Goal: Task Accomplishment & Management: Manage account settings

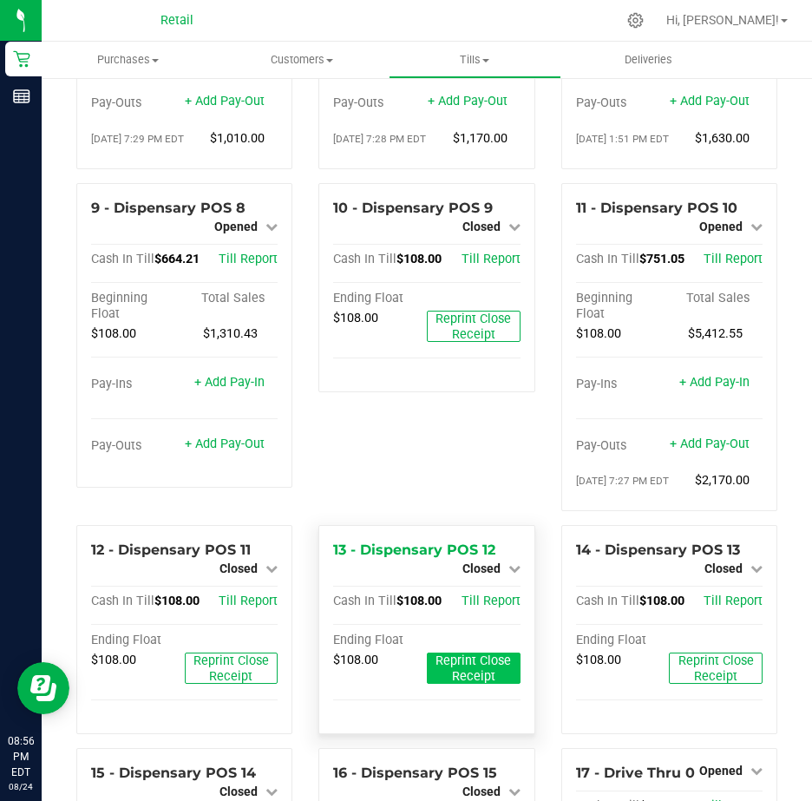
scroll to position [954, 0]
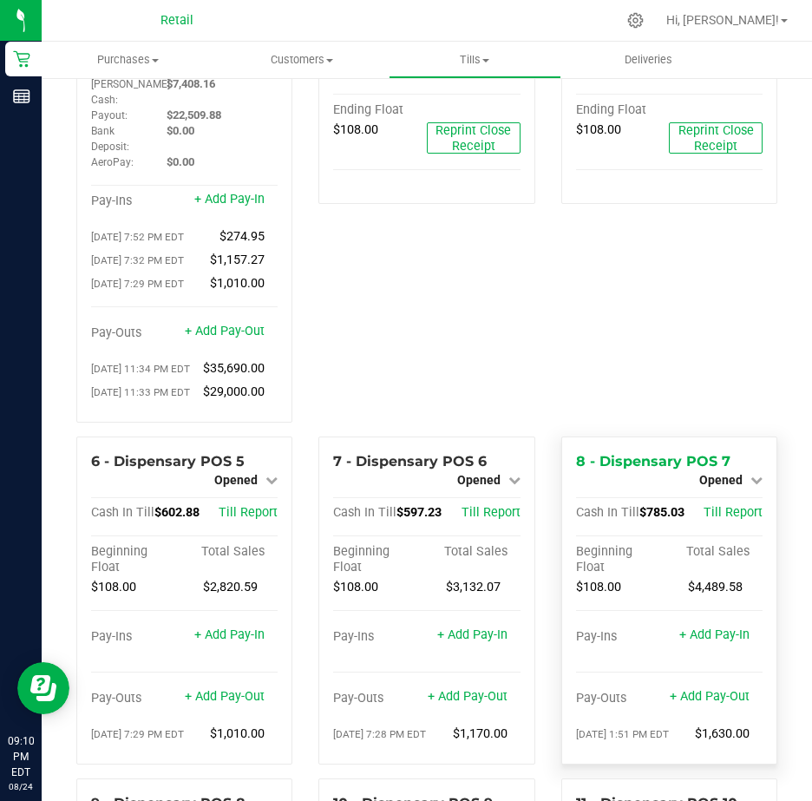
scroll to position [347, 0]
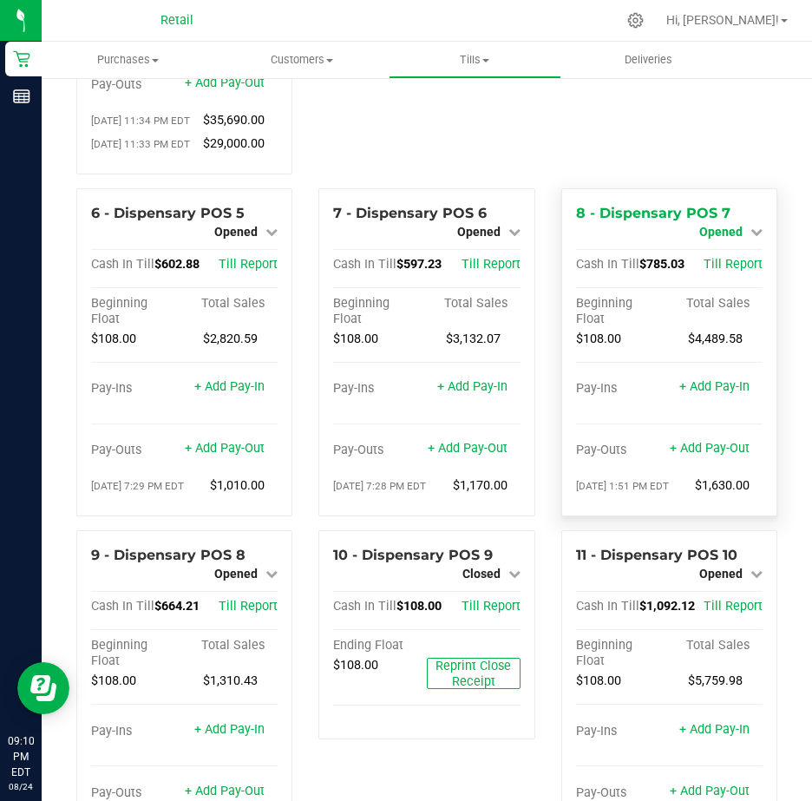
click at [751, 238] on icon at bounding box center [757, 232] width 12 height 12
click at [718, 253] on link "Close Till" at bounding box center [722, 246] width 47 height 14
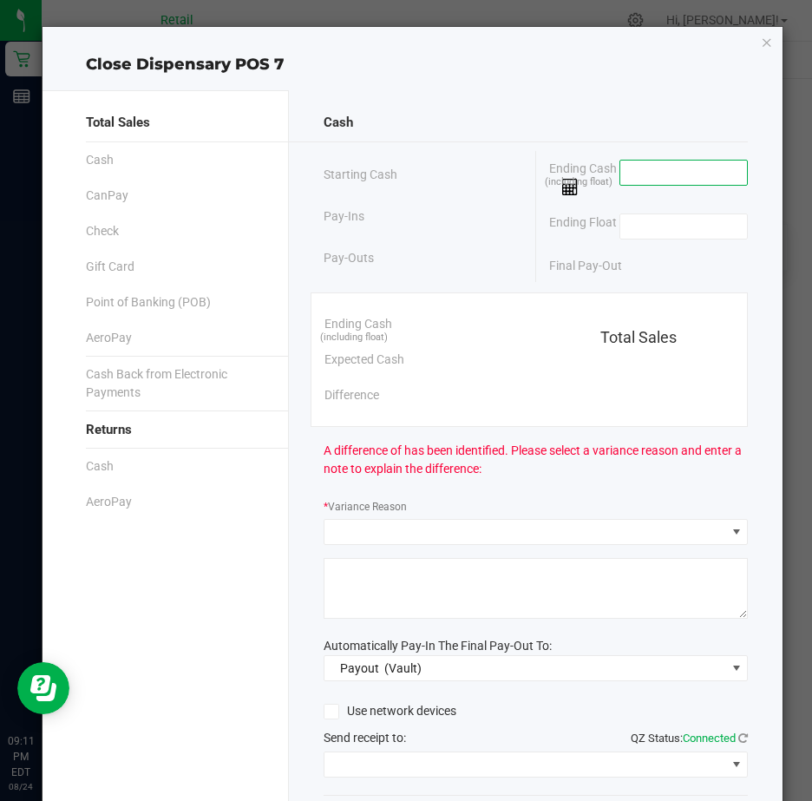
click at [652, 171] on input at bounding box center [684, 173] width 128 height 24
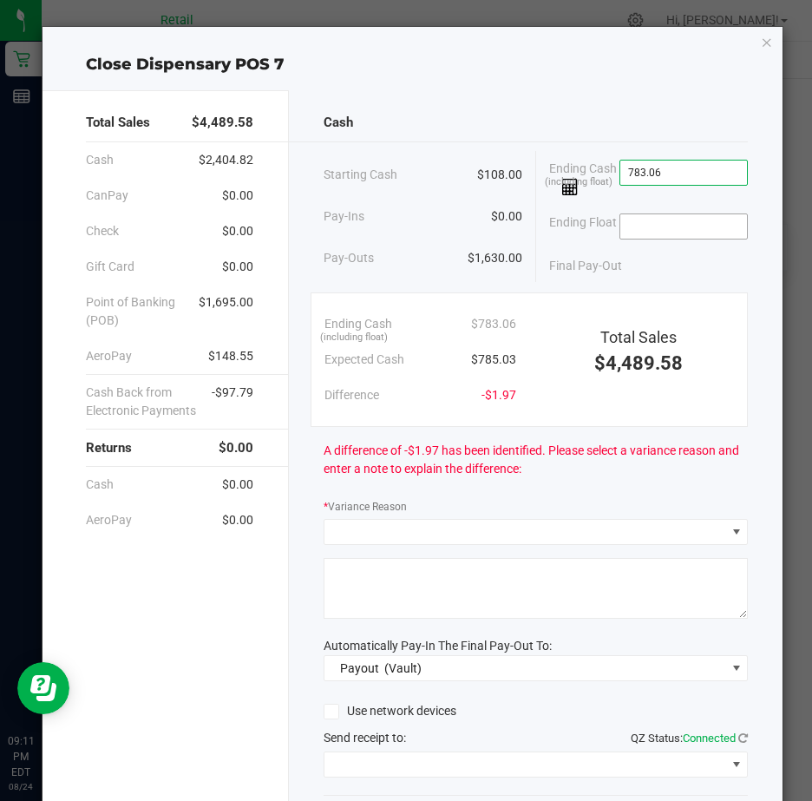
type input "$783.06"
click at [642, 226] on input at bounding box center [684, 226] width 128 height 24
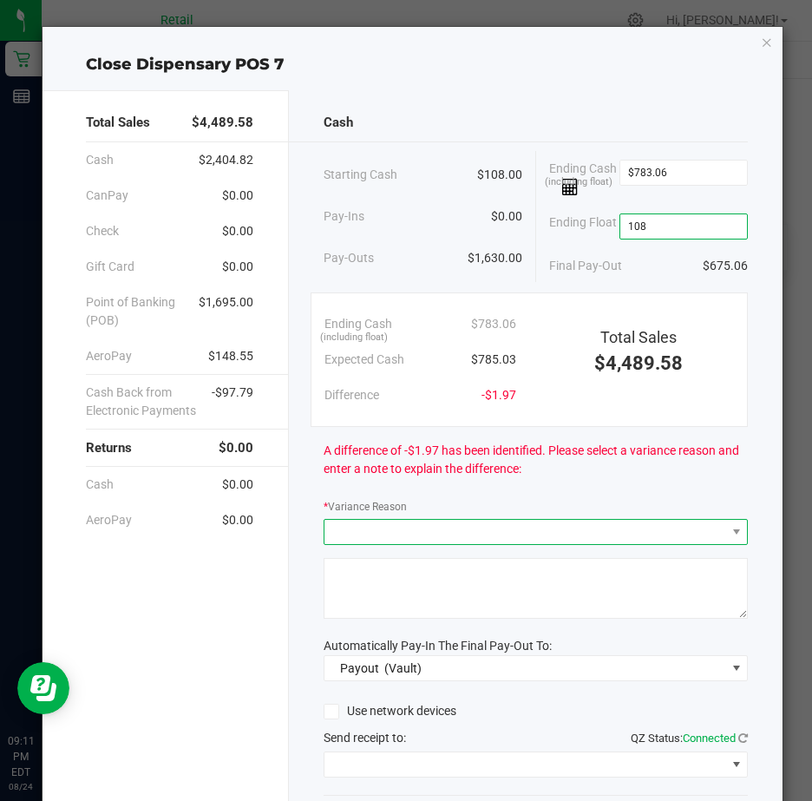
type input "$108.00"
click at [364, 541] on span at bounding box center [524, 532] width 401 height 24
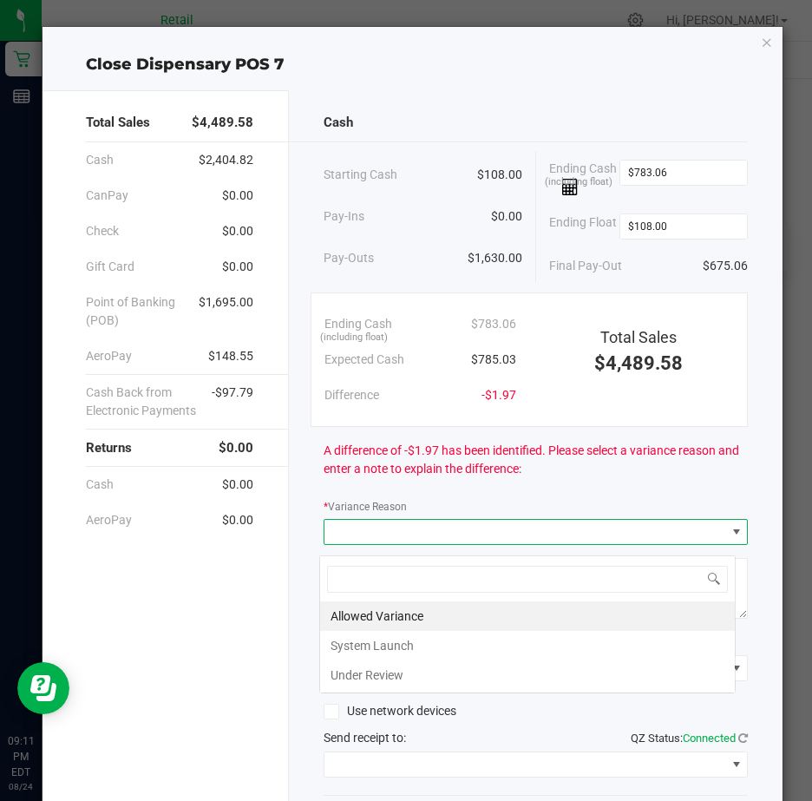
scroll to position [26, 417]
click at [362, 616] on li "Allowed Variance" at bounding box center [527, 615] width 415 height 29
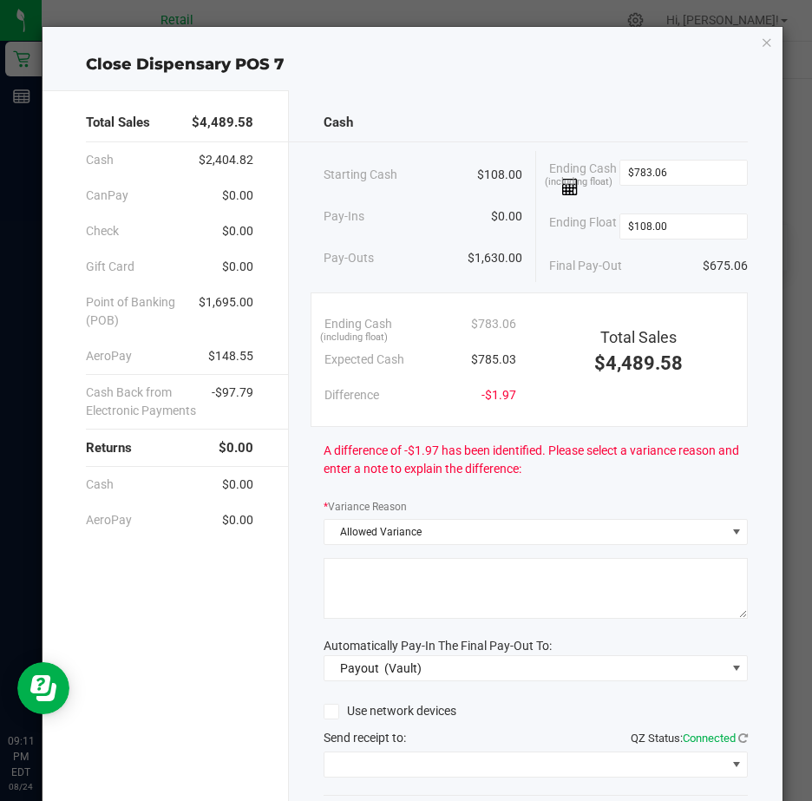
click at [362, 592] on textarea at bounding box center [536, 588] width 424 height 61
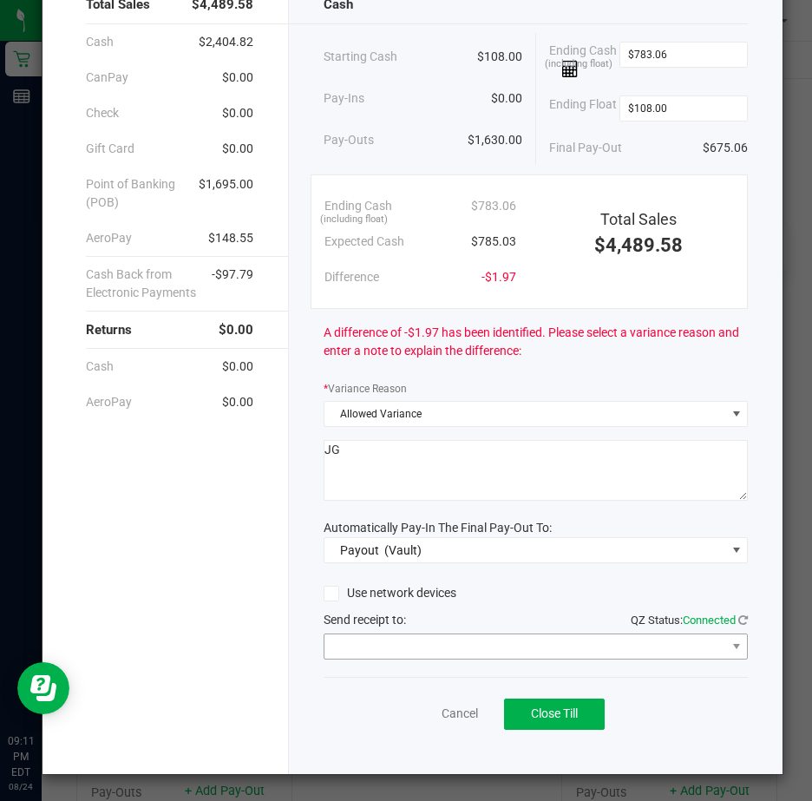
scroll to position [128, 0]
type textarea "JG"
click at [730, 643] on span at bounding box center [737, 646] width 14 height 14
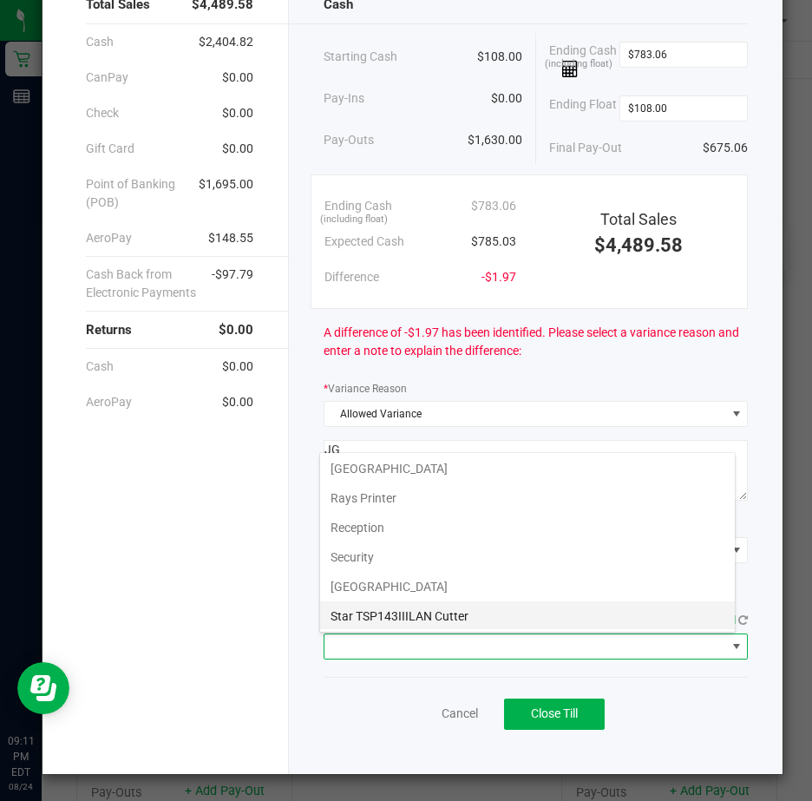
scroll to position [269, 0]
click at [473, 616] on Cutter "Star TSP143IIILAN Cutter" at bounding box center [527, 614] width 415 height 29
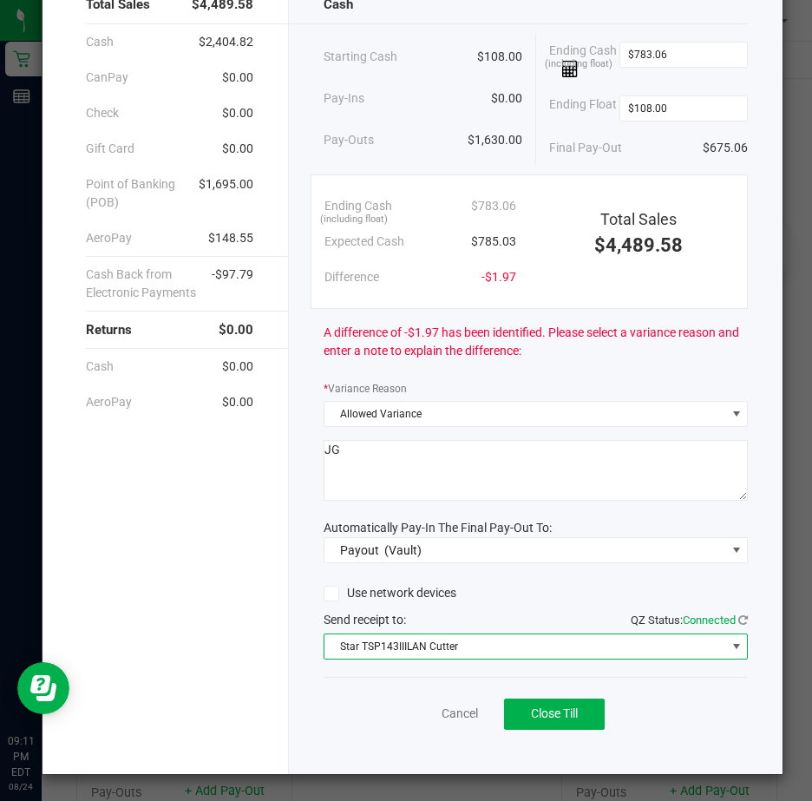
scroll to position [128, 0]
click at [547, 713] on span "Close Till" at bounding box center [554, 713] width 47 height 14
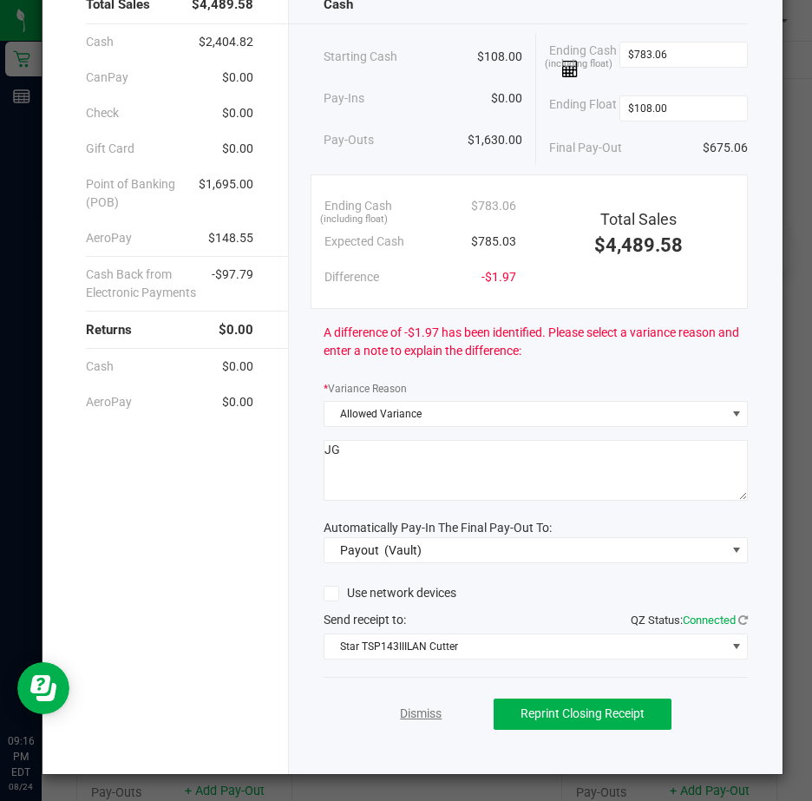
click at [420, 716] on link "Dismiss" at bounding box center [421, 714] width 42 height 18
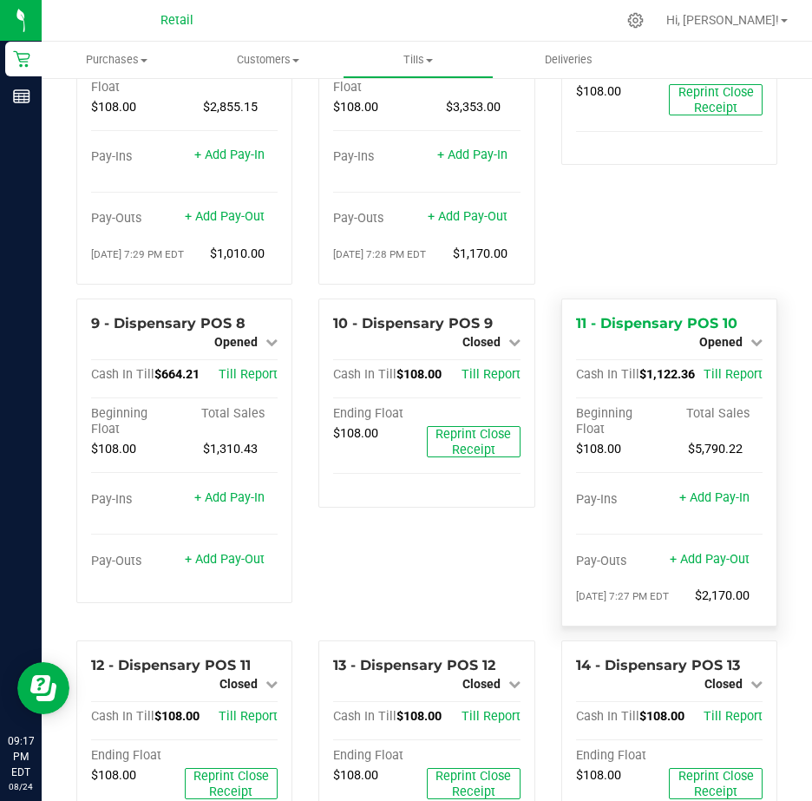
scroll to position [781, 0]
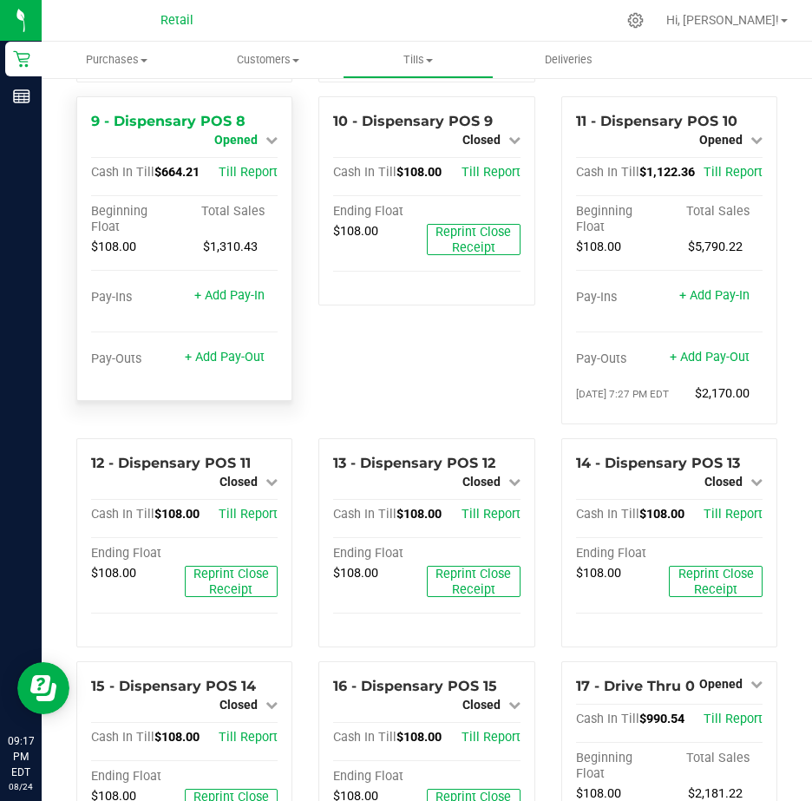
click at [269, 146] on icon at bounding box center [271, 140] width 12 height 12
click at [266, 166] on div "Close Till" at bounding box center [238, 155] width 128 height 22
click at [246, 161] on link "Close Till" at bounding box center [238, 154] width 47 height 14
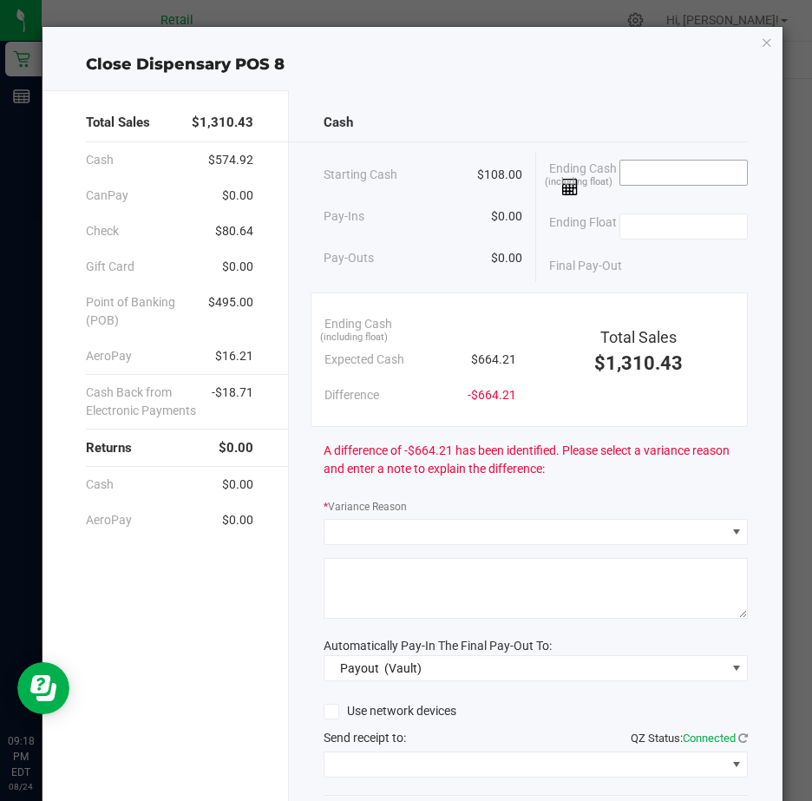
click at [661, 170] on input at bounding box center [684, 173] width 128 height 24
type input "$664.19"
click at [626, 224] on input at bounding box center [684, 226] width 128 height 24
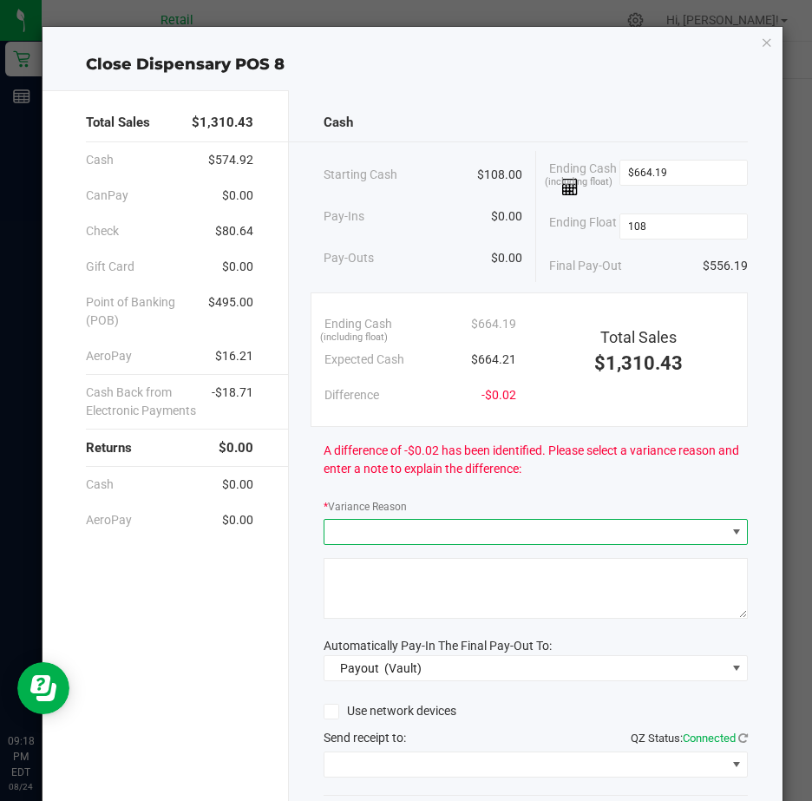
type input "$108.00"
click at [334, 539] on span at bounding box center [524, 532] width 401 height 24
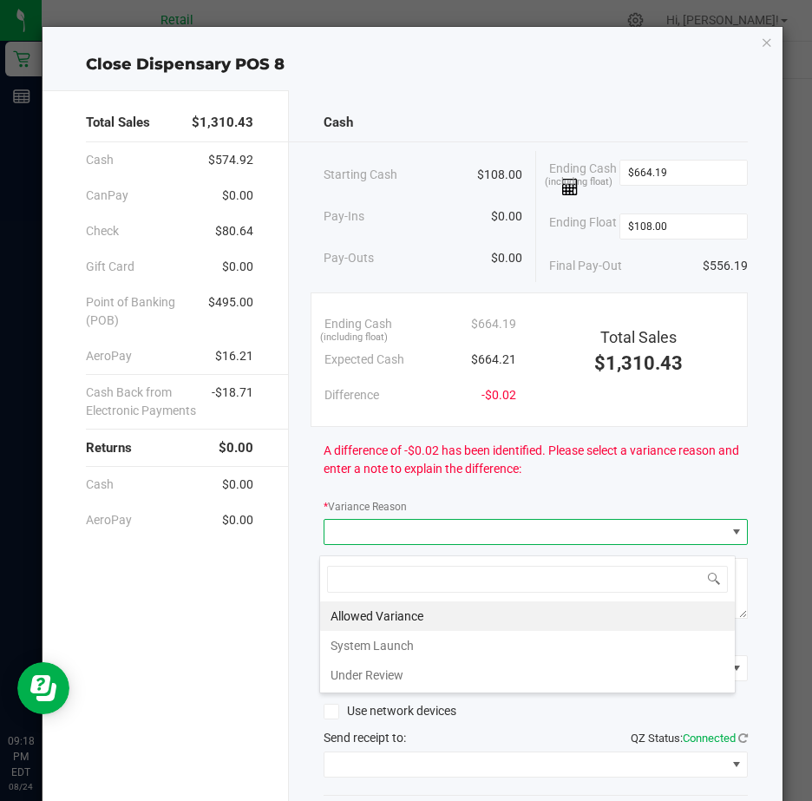
scroll to position [26, 417]
click at [380, 614] on li "Allowed Variance" at bounding box center [527, 615] width 415 height 29
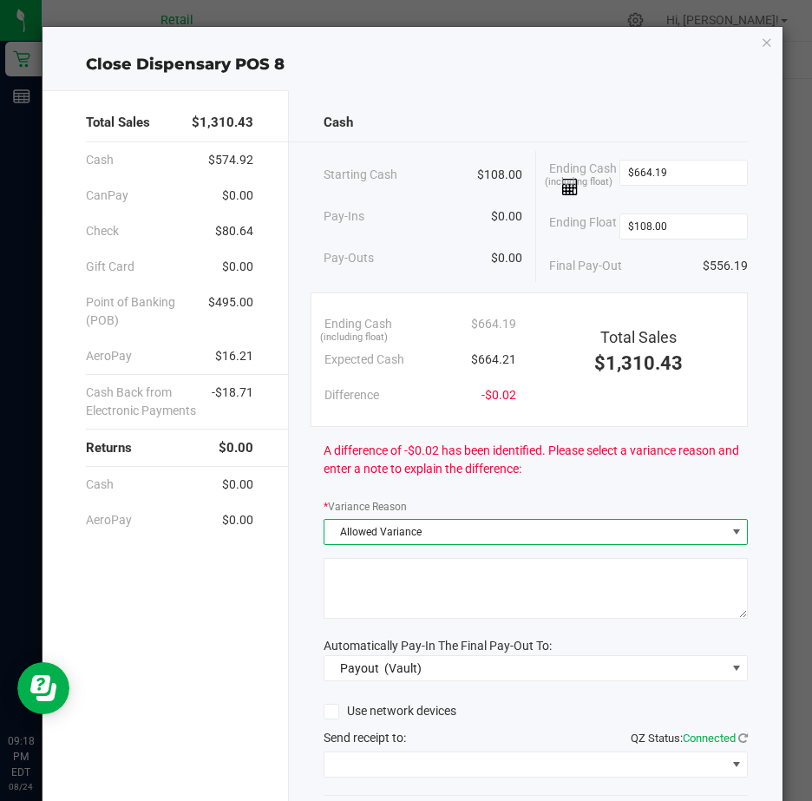
click at [350, 593] on textarea at bounding box center [536, 588] width 424 height 61
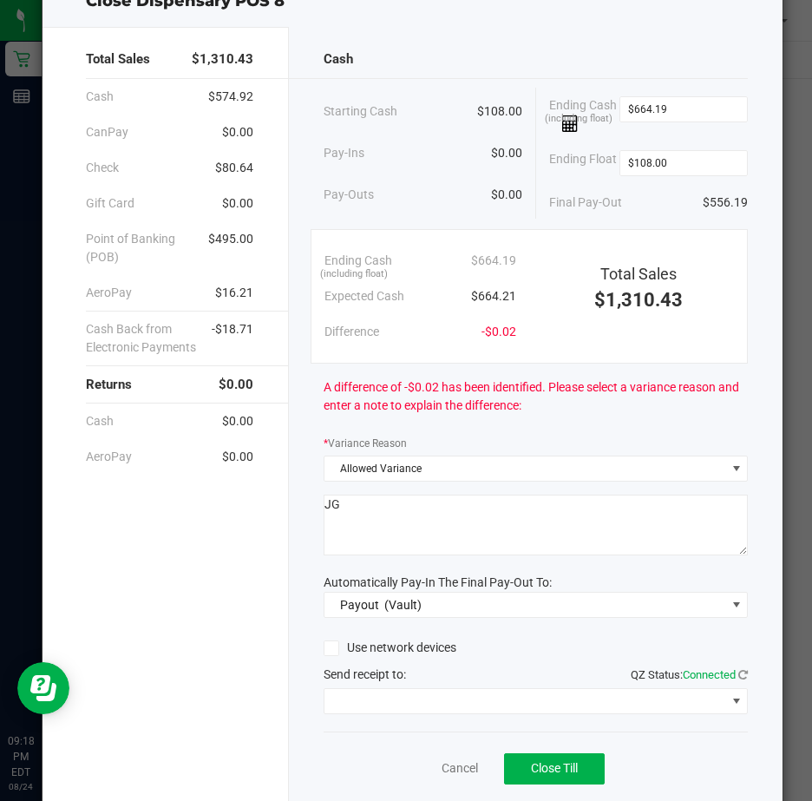
scroll to position [128, 0]
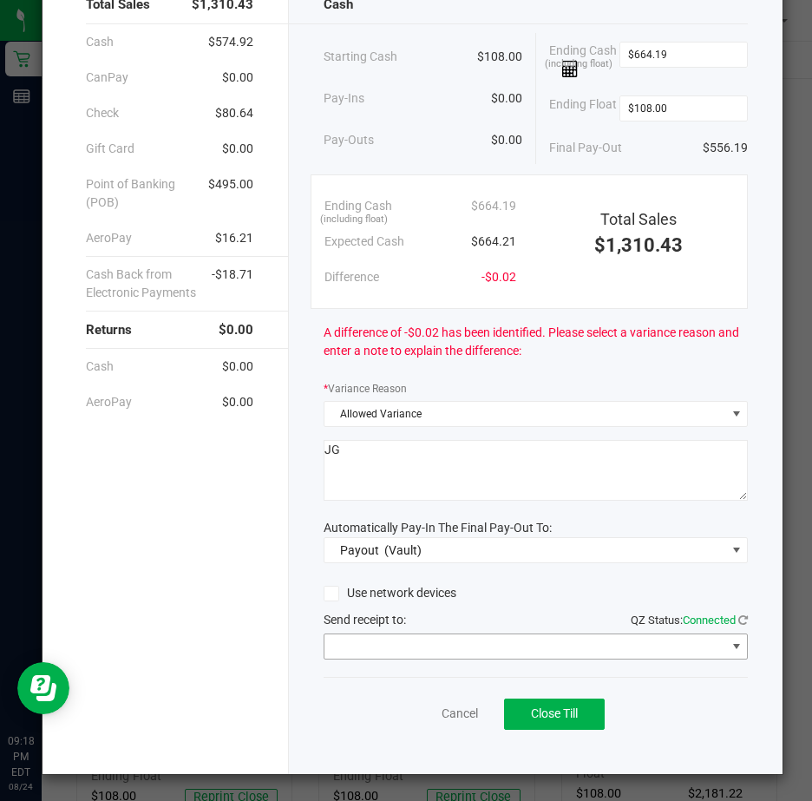
type textarea "JG"
click at [730, 645] on span at bounding box center [737, 646] width 14 height 14
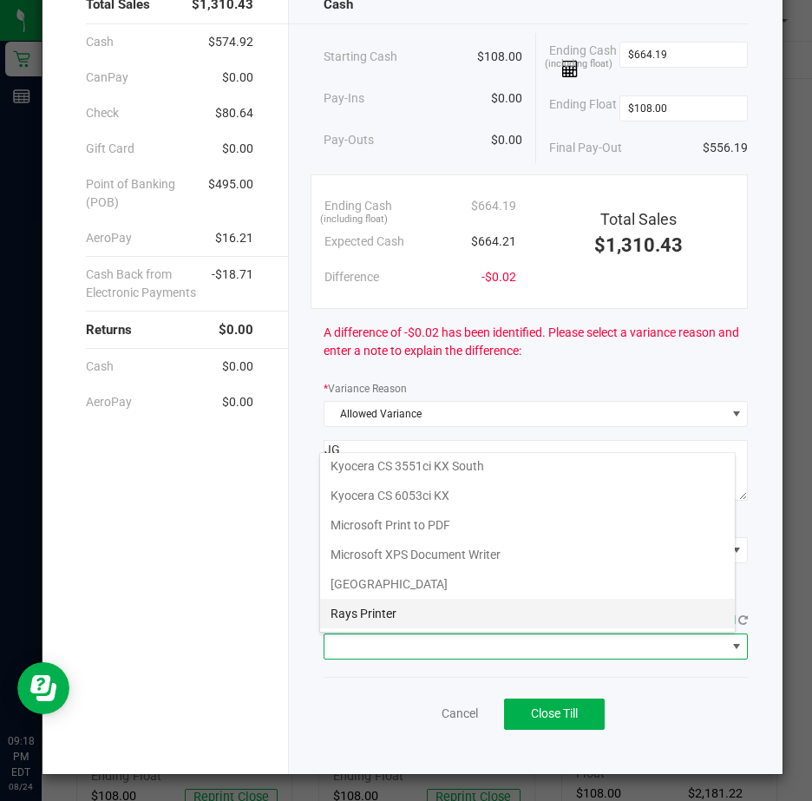
scroll to position [269, 0]
click at [449, 613] on Cutter "Star TSP143IIILAN Cutter" at bounding box center [527, 614] width 415 height 29
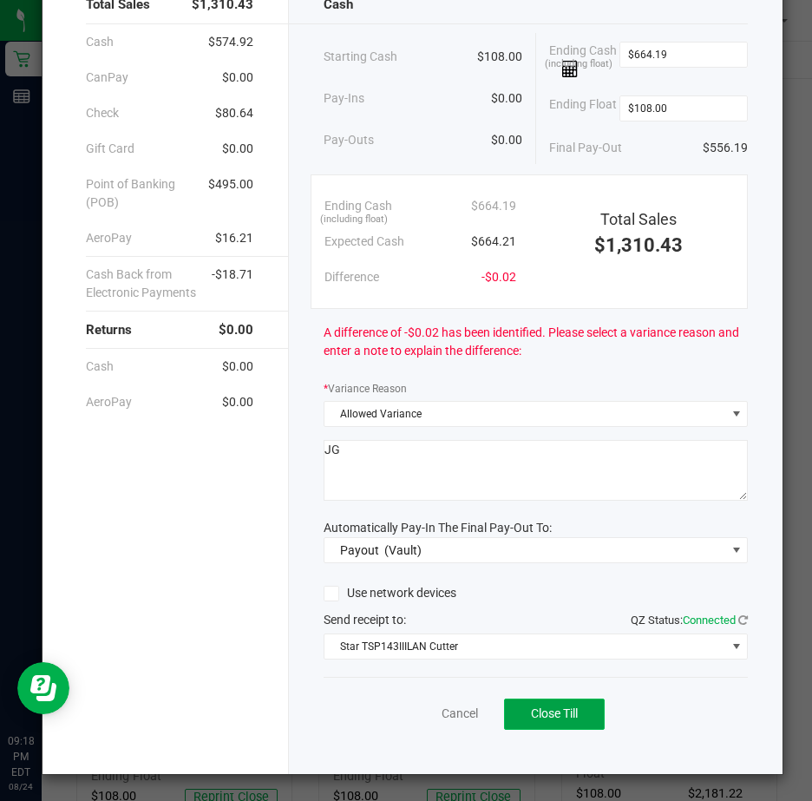
click at [547, 711] on span "Close Till" at bounding box center [554, 713] width 47 height 14
click at [412, 711] on link "Dismiss" at bounding box center [421, 714] width 42 height 18
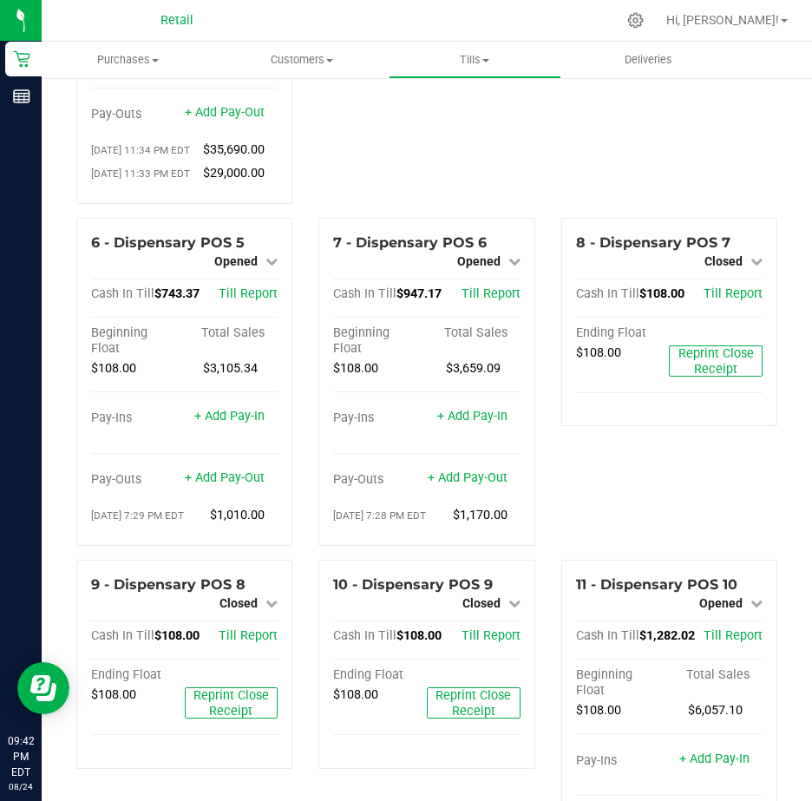
scroll to position [347, 0]
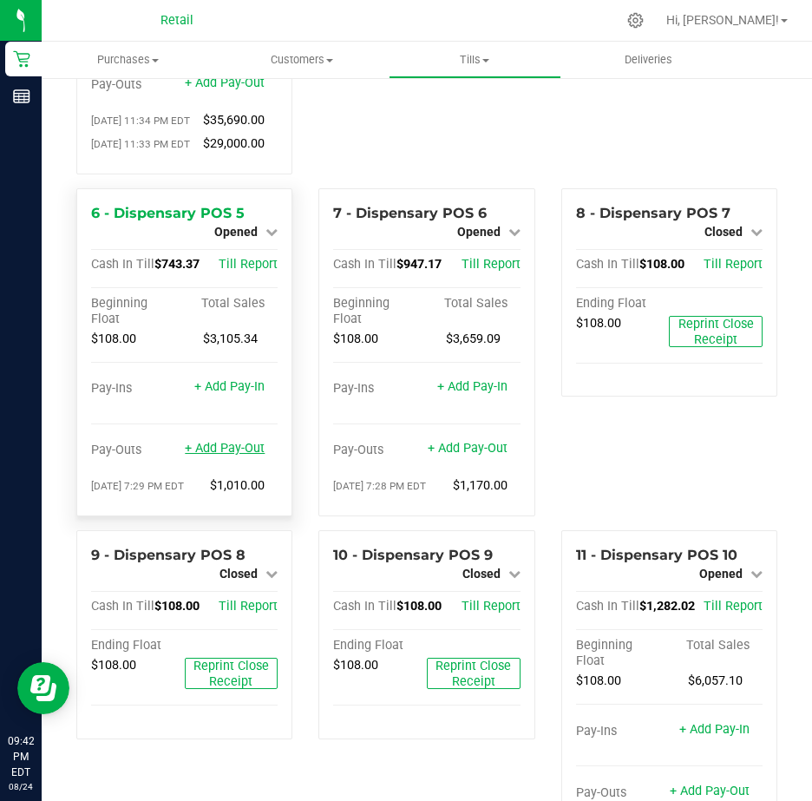
click at [221, 456] on link "+ Add Pay-Out" at bounding box center [225, 448] width 80 height 15
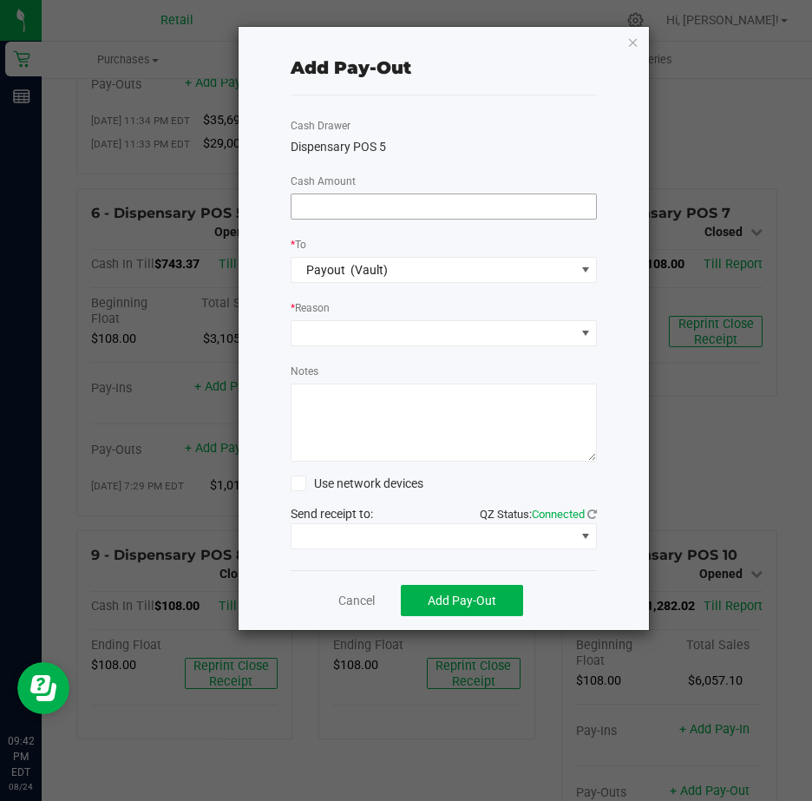
click at [336, 206] on input at bounding box center [444, 206] width 305 height 24
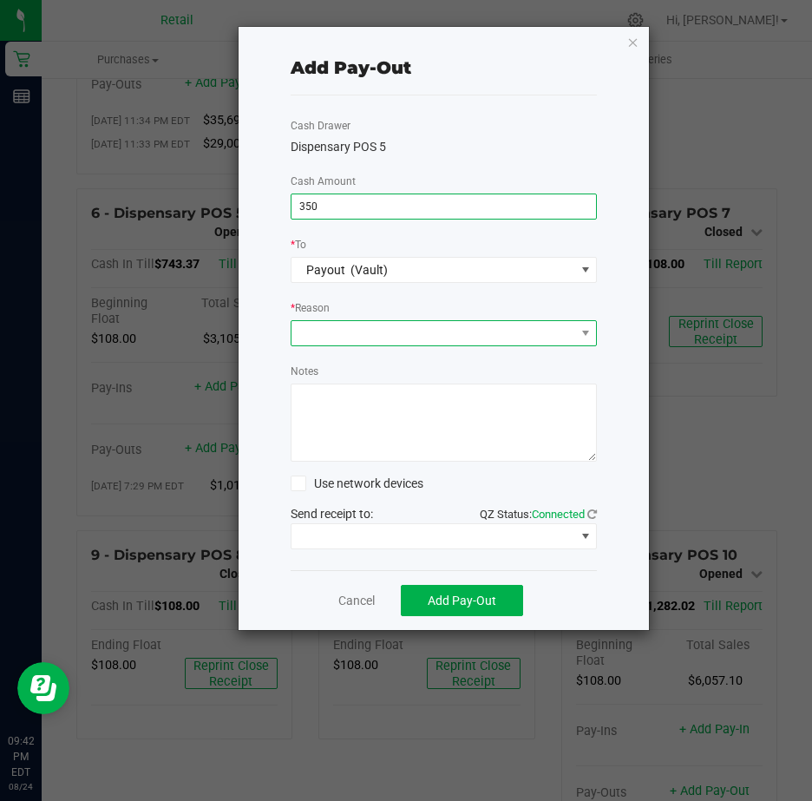
type input "$350.00"
click at [339, 334] on span at bounding box center [434, 333] width 284 height 24
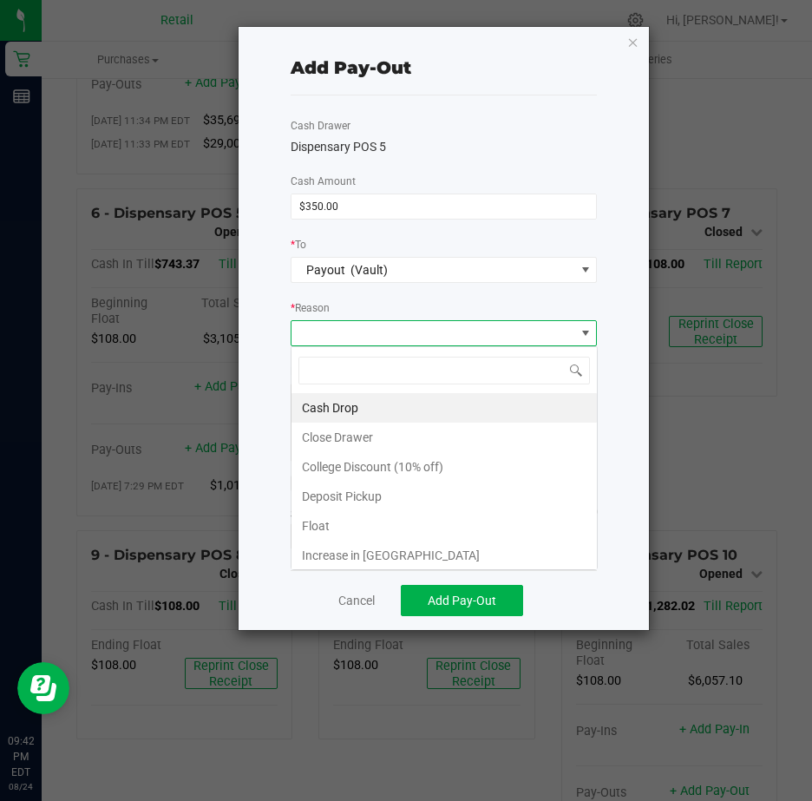
scroll to position [26, 306]
click at [344, 402] on li "Cash Drop" at bounding box center [444, 407] width 305 height 29
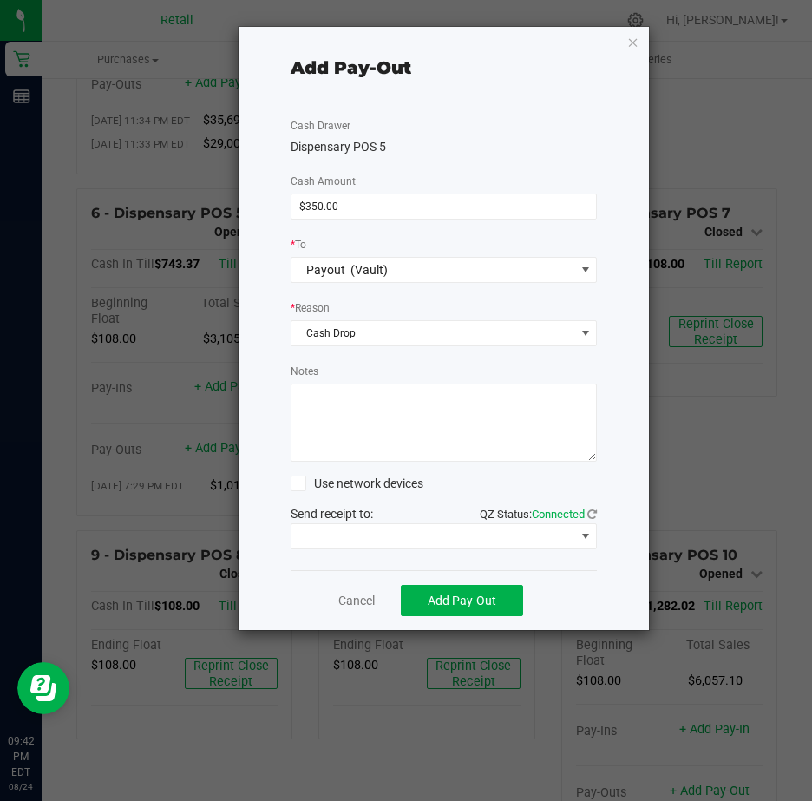
click at [324, 402] on textarea "Notes" at bounding box center [444, 422] width 307 height 78
type textarea "JG"
click at [583, 536] on span at bounding box center [586, 536] width 14 height 14
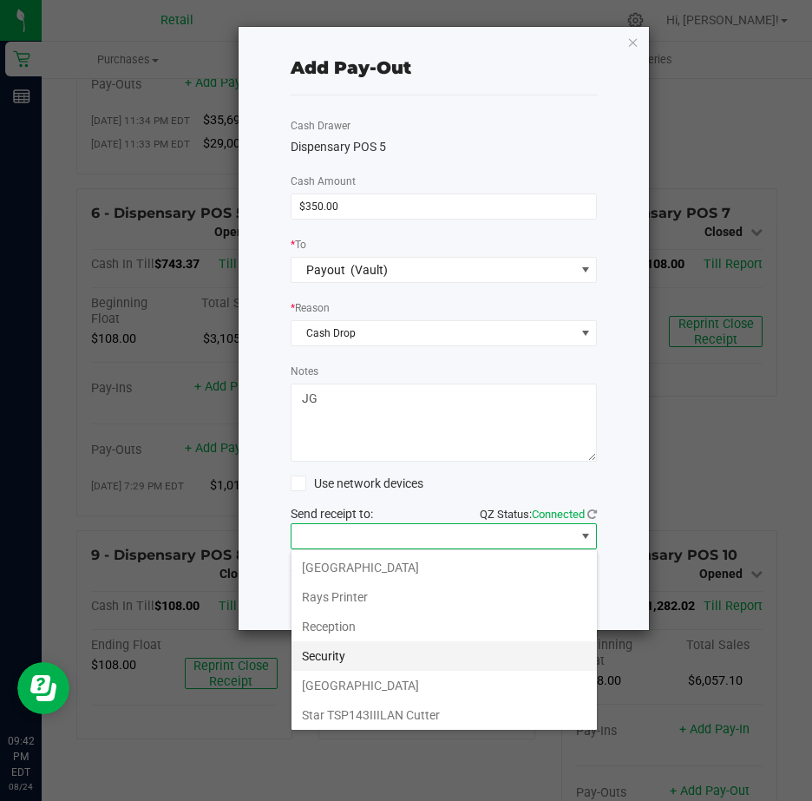
scroll to position [269, 0]
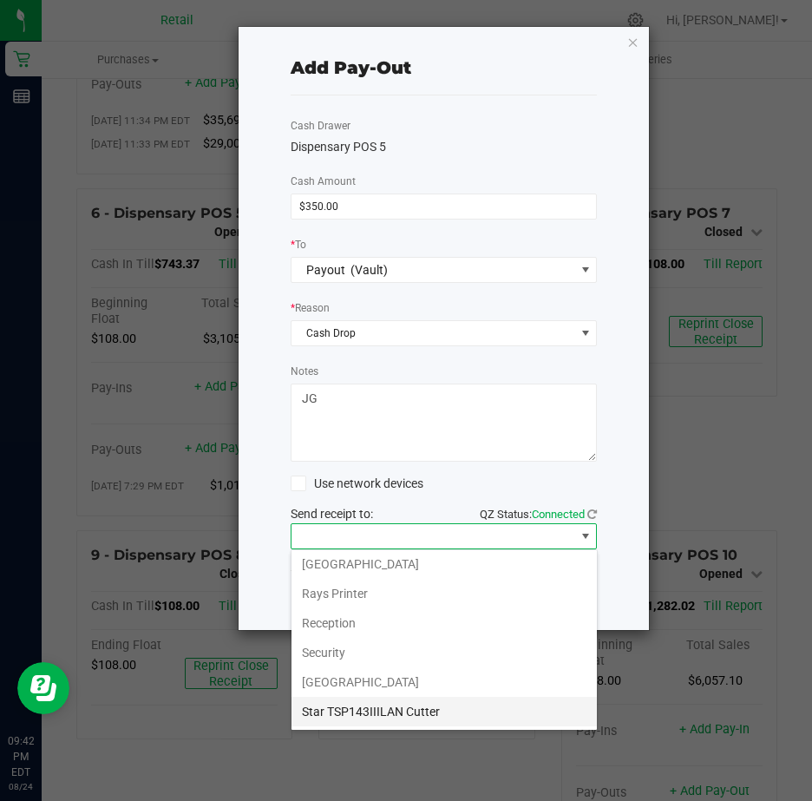
click at [436, 706] on Cutter "Star TSP143IIILAN Cutter" at bounding box center [444, 711] width 305 height 29
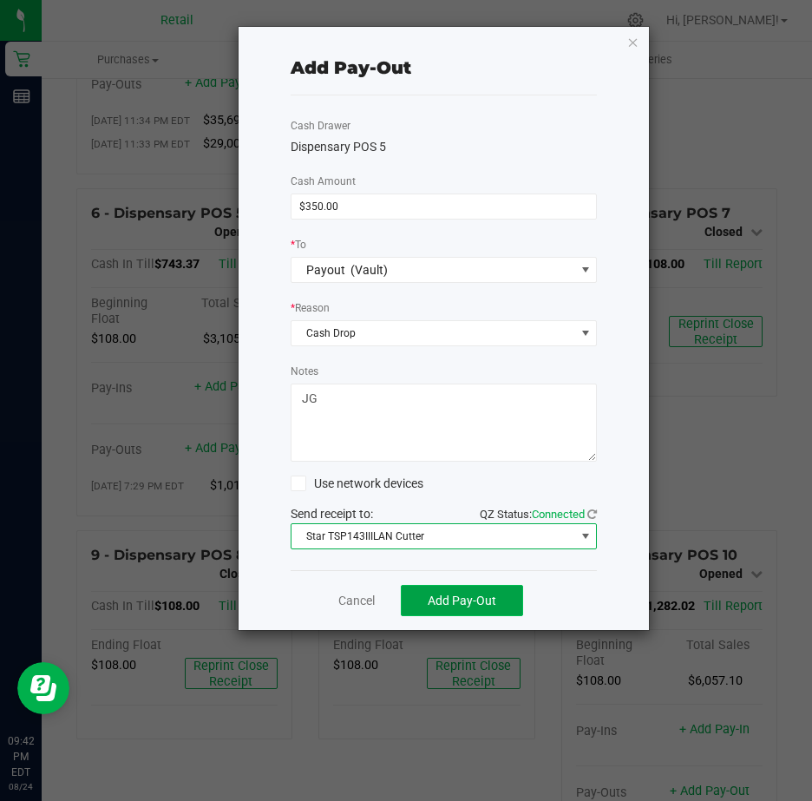
click at [475, 600] on span "Add Pay-Out" at bounding box center [462, 600] width 69 height 14
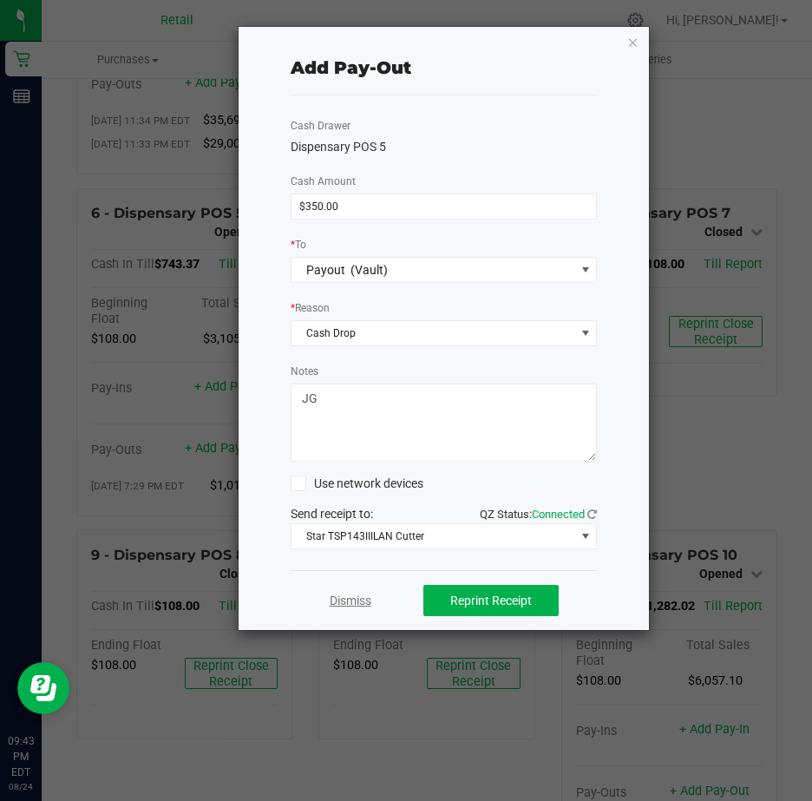
click at [357, 599] on link "Dismiss" at bounding box center [351, 601] width 42 height 18
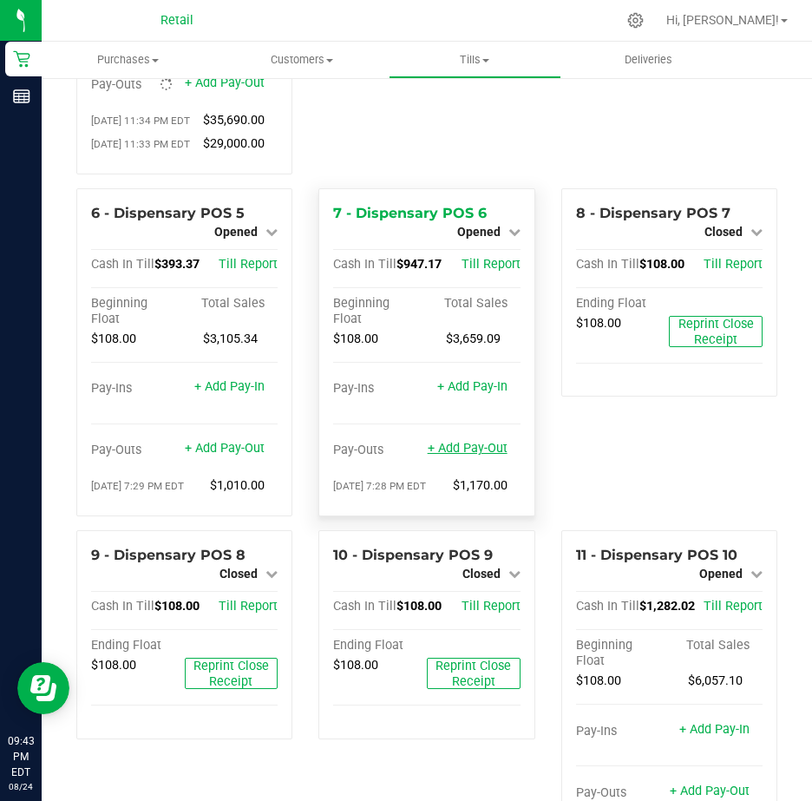
click at [448, 456] on link "+ Add Pay-Out" at bounding box center [468, 448] width 80 height 15
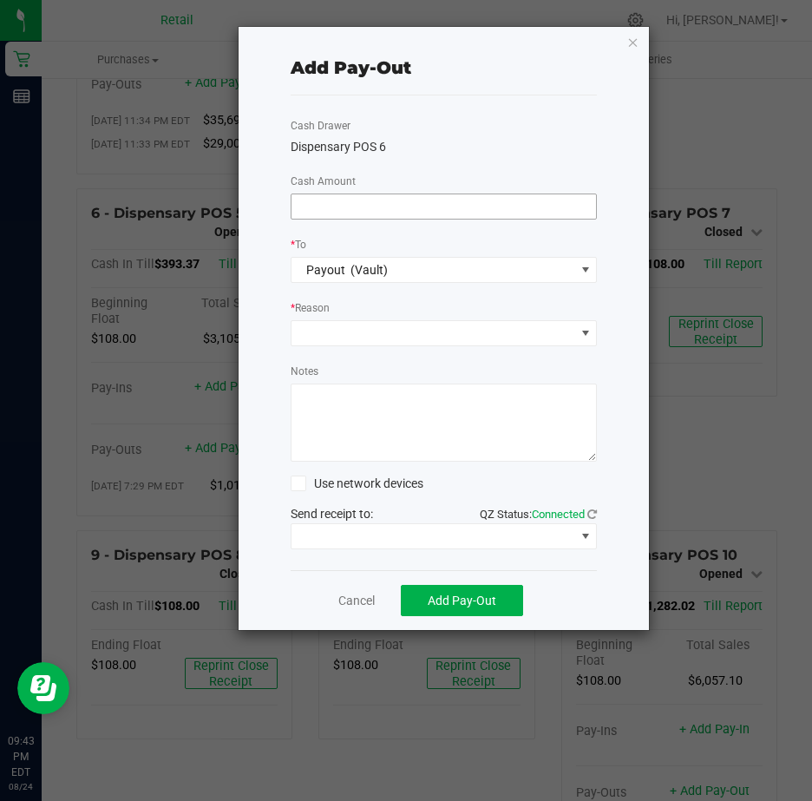
click at [350, 203] on input at bounding box center [444, 206] width 305 height 24
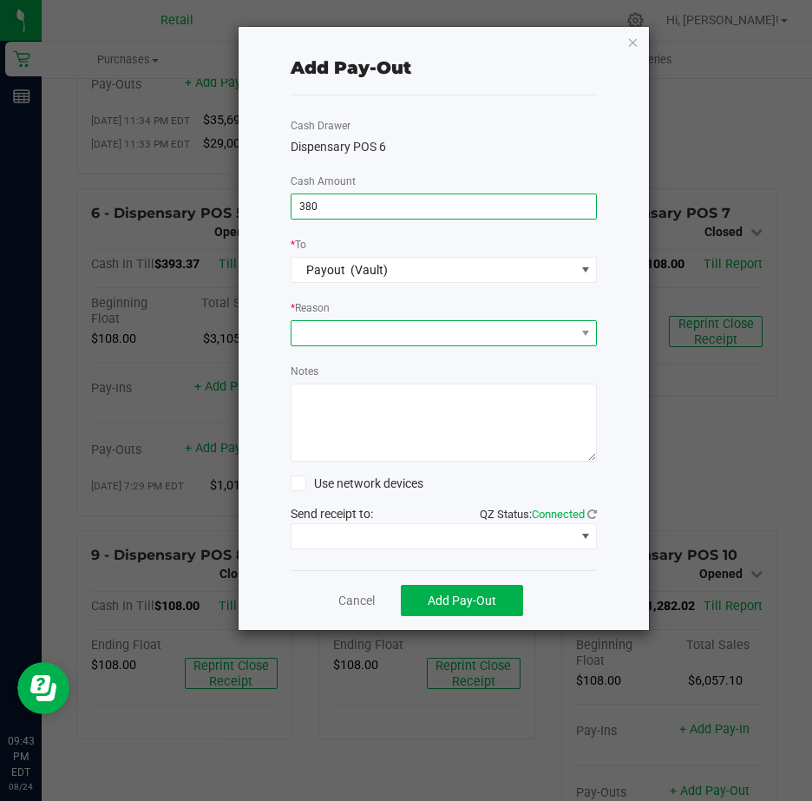
type input "$380.00"
click at [322, 331] on span at bounding box center [434, 333] width 284 height 24
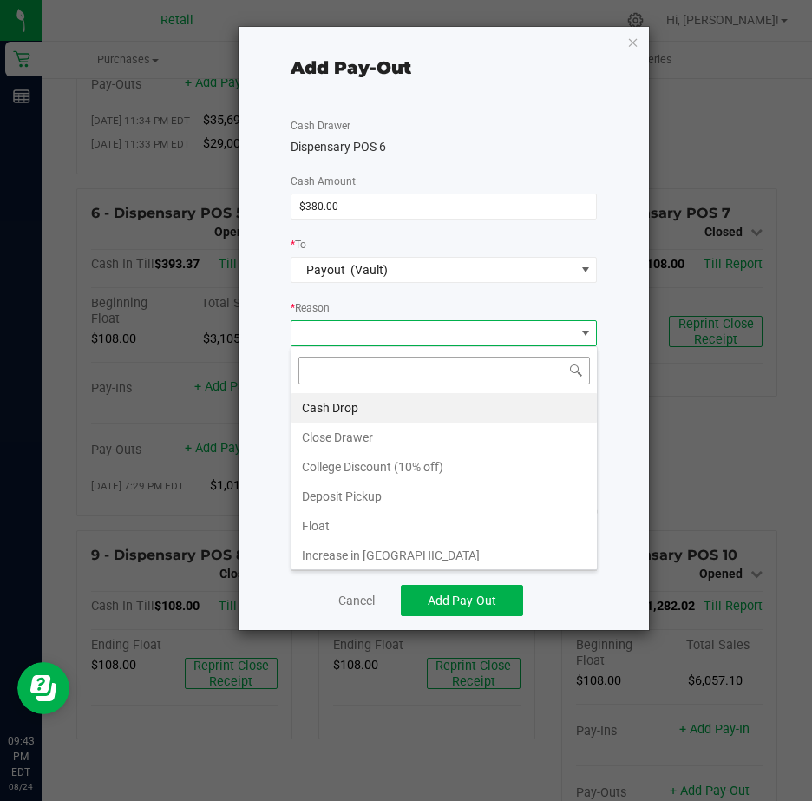
scroll to position [26, 306]
click at [322, 405] on li "Cash Drop" at bounding box center [444, 407] width 305 height 29
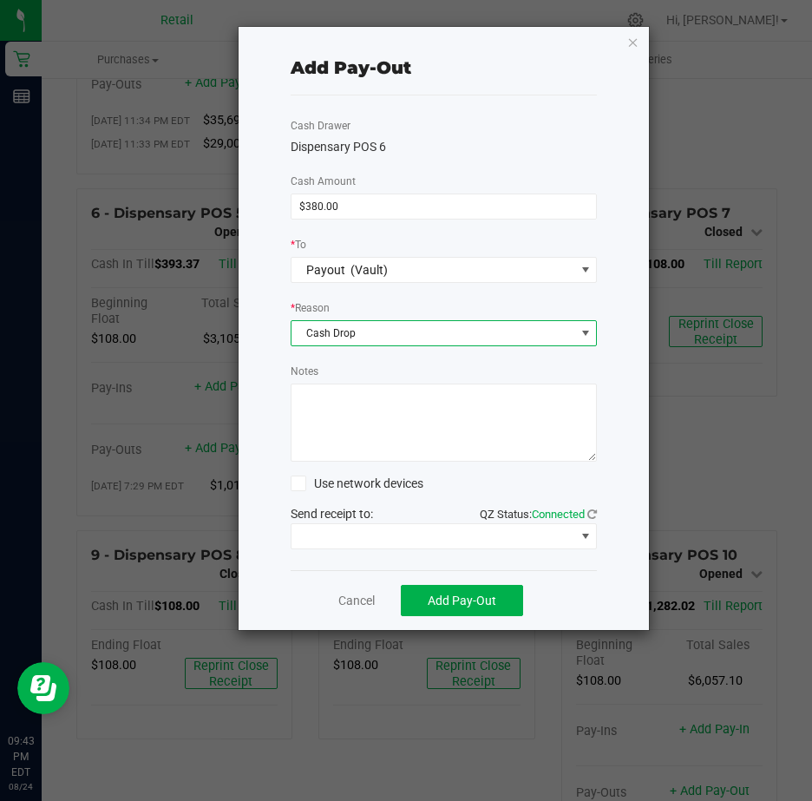
click at [321, 407] on textarea "Notes" at bounding box center [444, 422] width 307 height 78
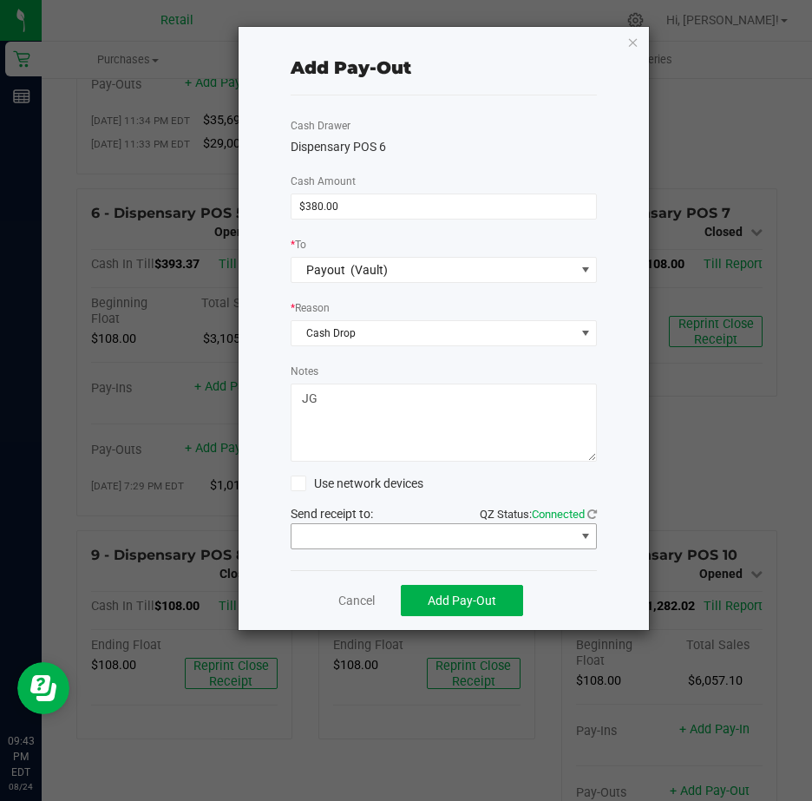
type textarea "JG"
click at [589, 538] on span at bounding box center [586, 536] width 14 height 14
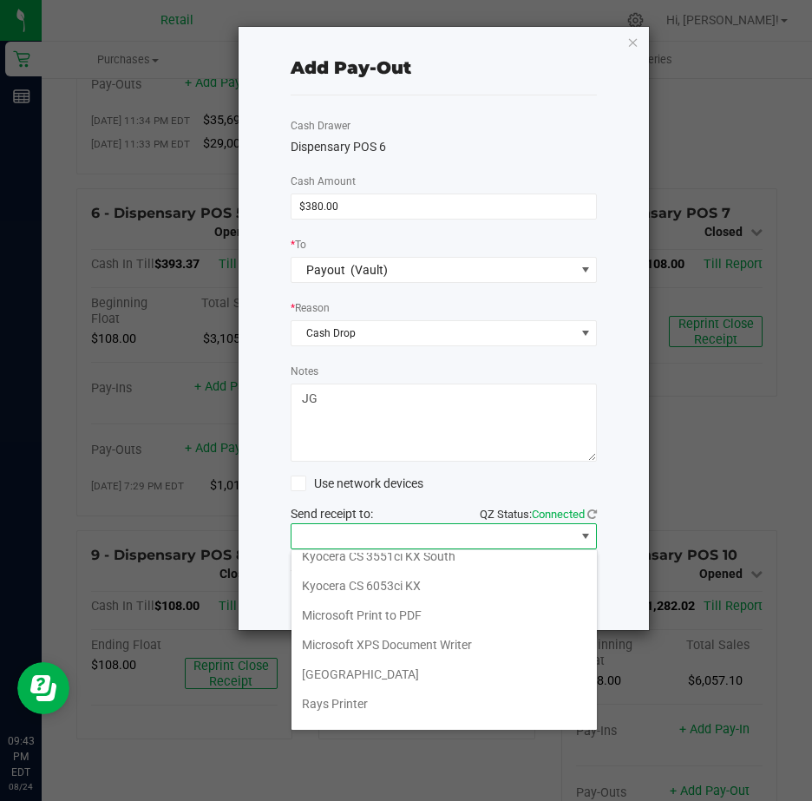
scroll to position [269, 0]
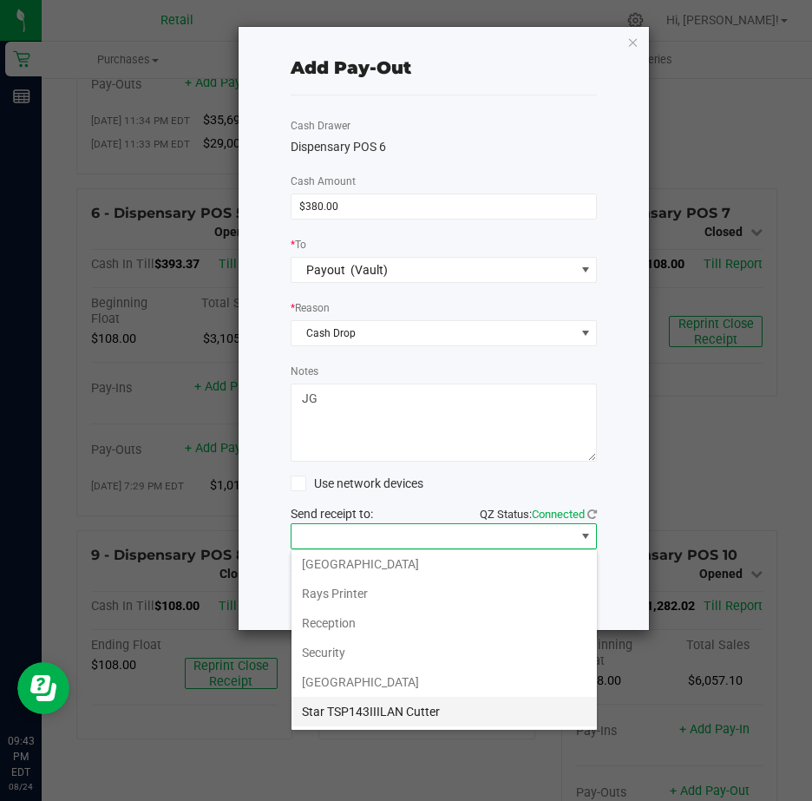
click at [433, 707] on Cutter "Star TSP143IIILAN Cutter" at bounding box center [444, 711] width 305 height 29
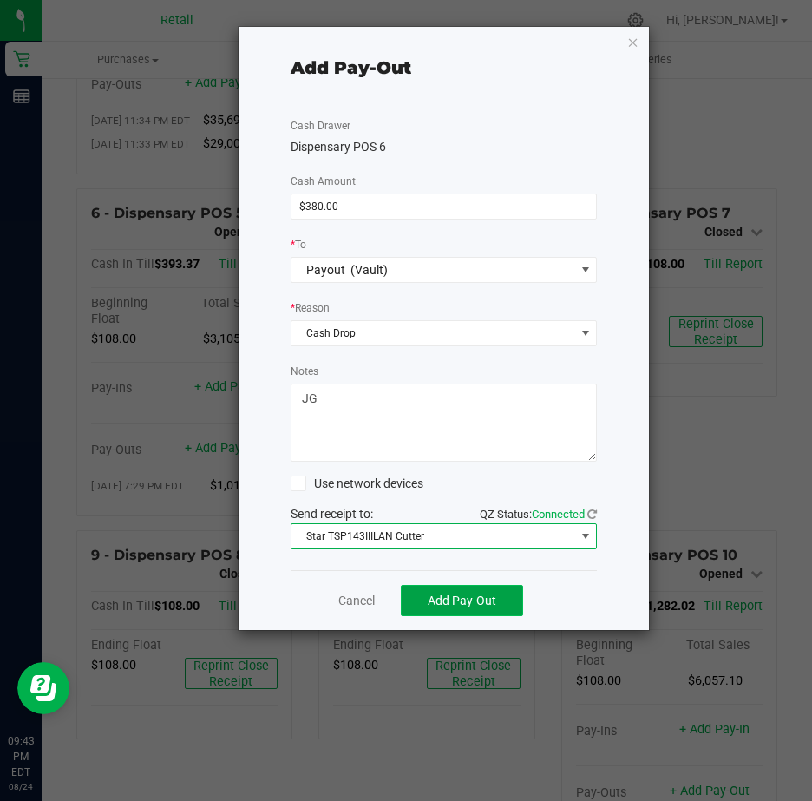
click at [463, 599] on span "Add Pay-Out" at bounding box center [462, 600] width 69 height 14
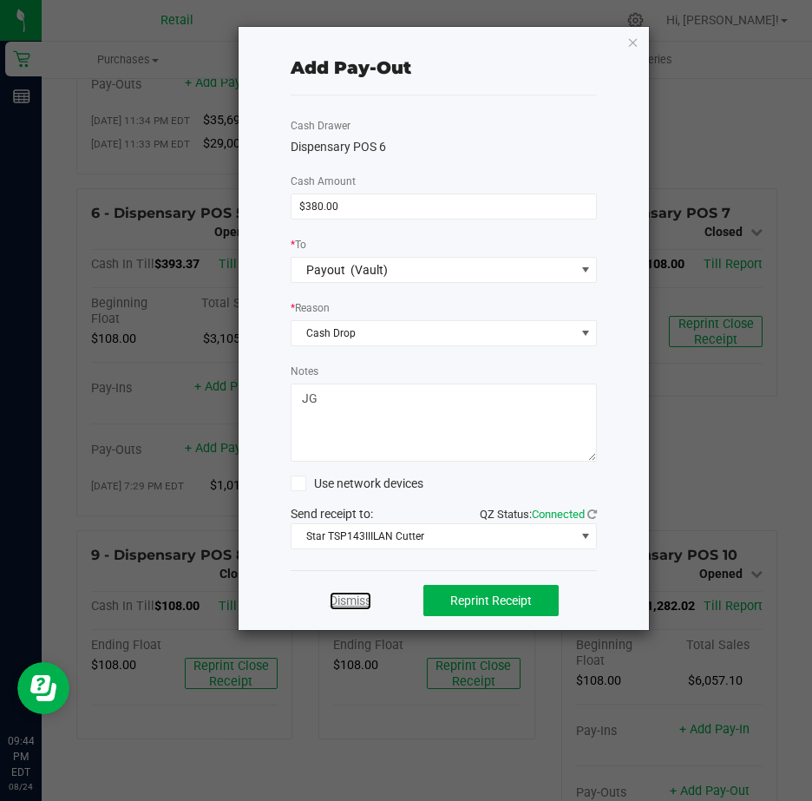
click at [346, 599] on link "Dismiss" at bounding box center [351, 601] width 42 height 18
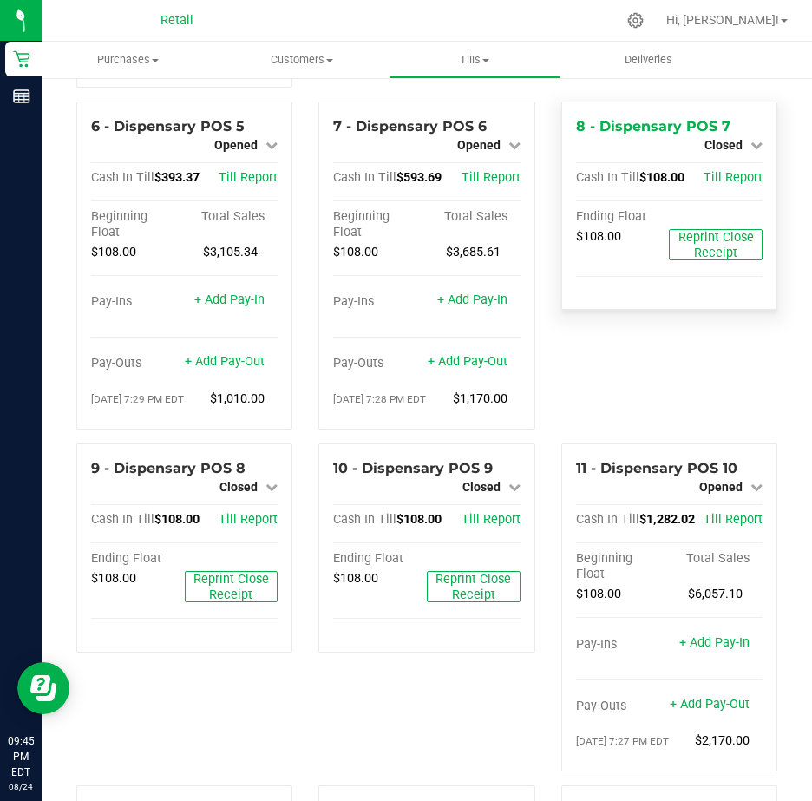
scroll to position [607, 0]
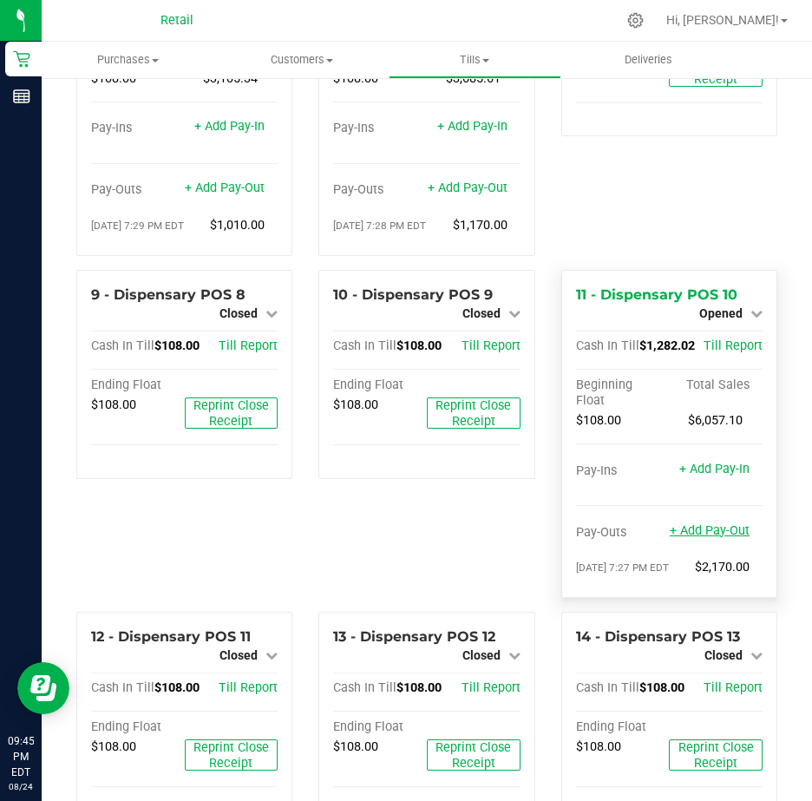
click at [682, 538] on link "+ Add Pay-Out" at bounding box center [710, 530] width 80 height 15
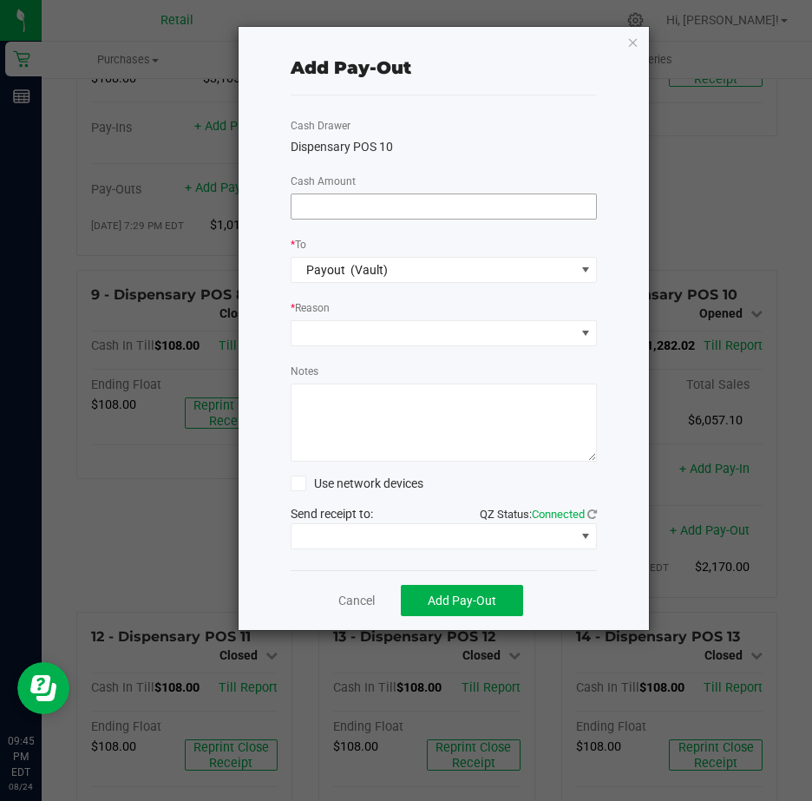
click at [349, 211] on input at bounding box center [444, 206] width 305 height 24
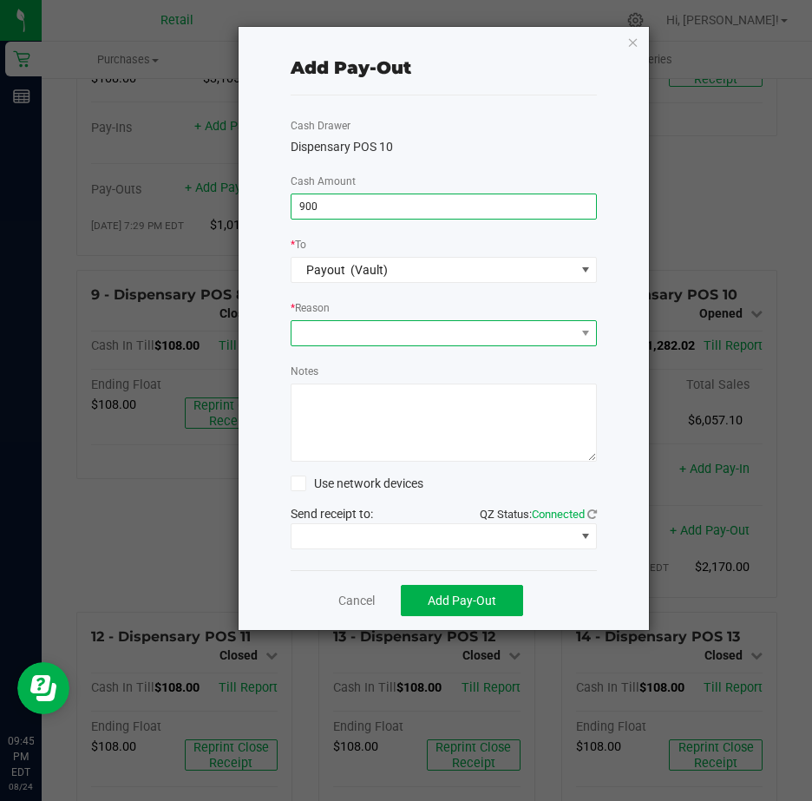
type input "$900.00"
drag, startPoint x: 369, startPoint y: 337, endPoint x: 383, endPoint y: 333, distance: 14.3
click at [369, 337] on span at bounding box center [434, 333] width 284 height 24
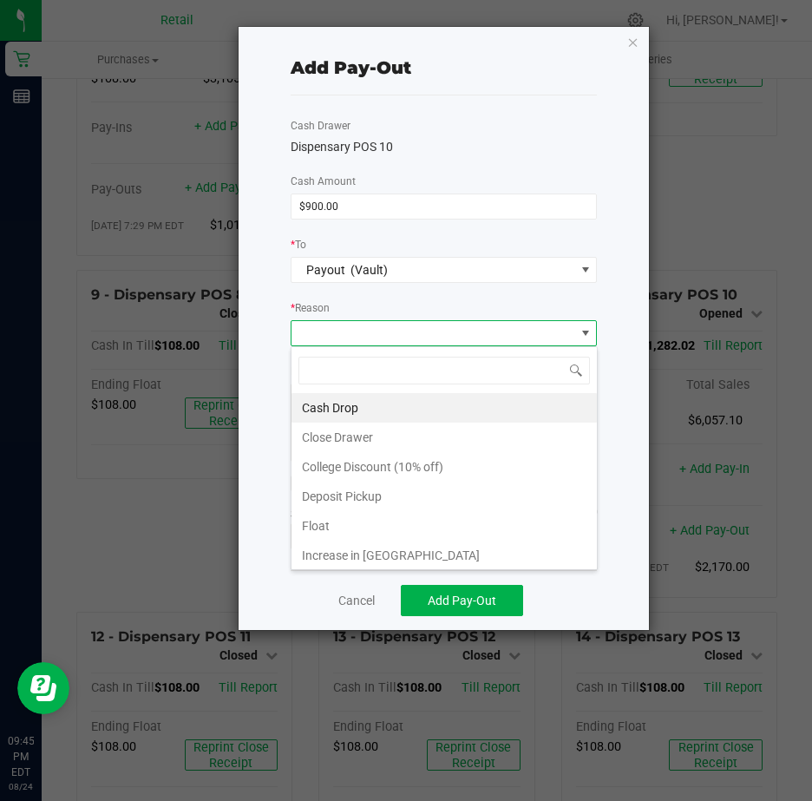
scroll to position [26, 306]
click at [353, 408] on li "Cash Drop" at bounding box center [444, 407] width 305 height 29
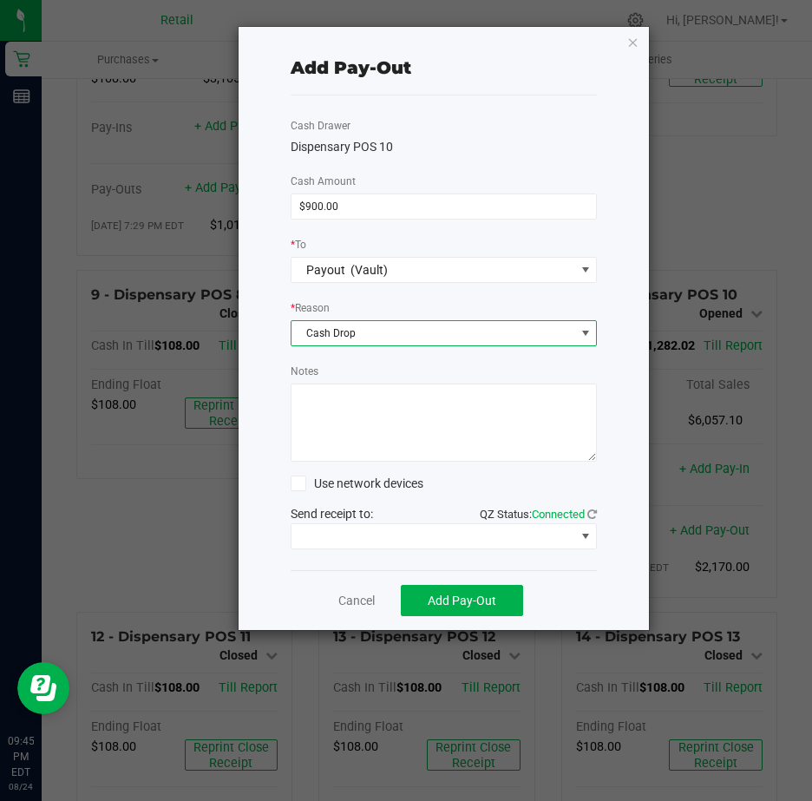
click at [343, 403] on textarea "Notes" at bounding box center [444, 422] width 307 height 78
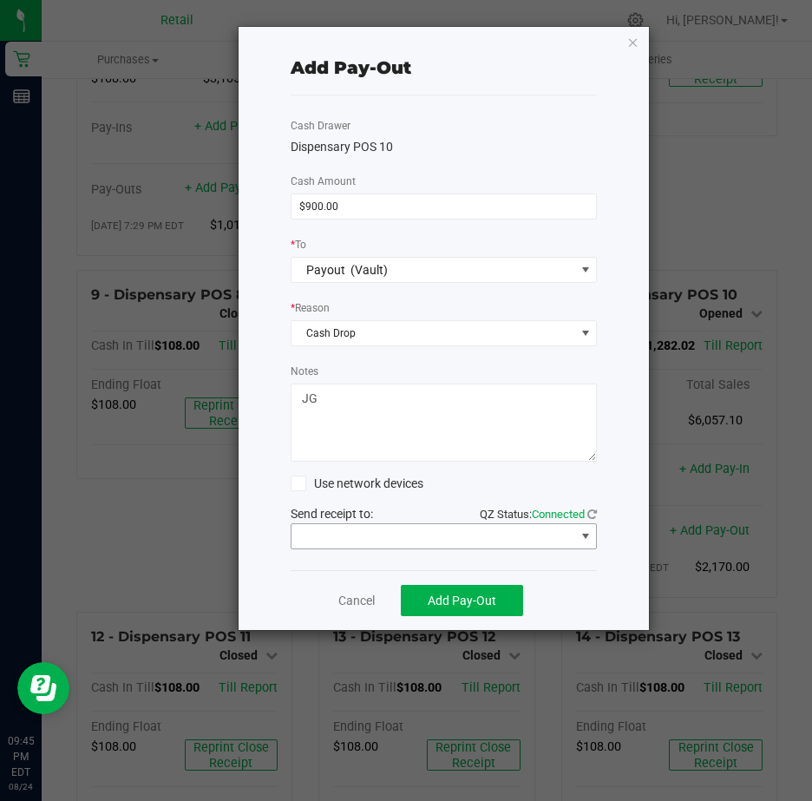
type textarea "JG"
click at [584, 534] on span at bounding box center [586, 536] width 14 height 14
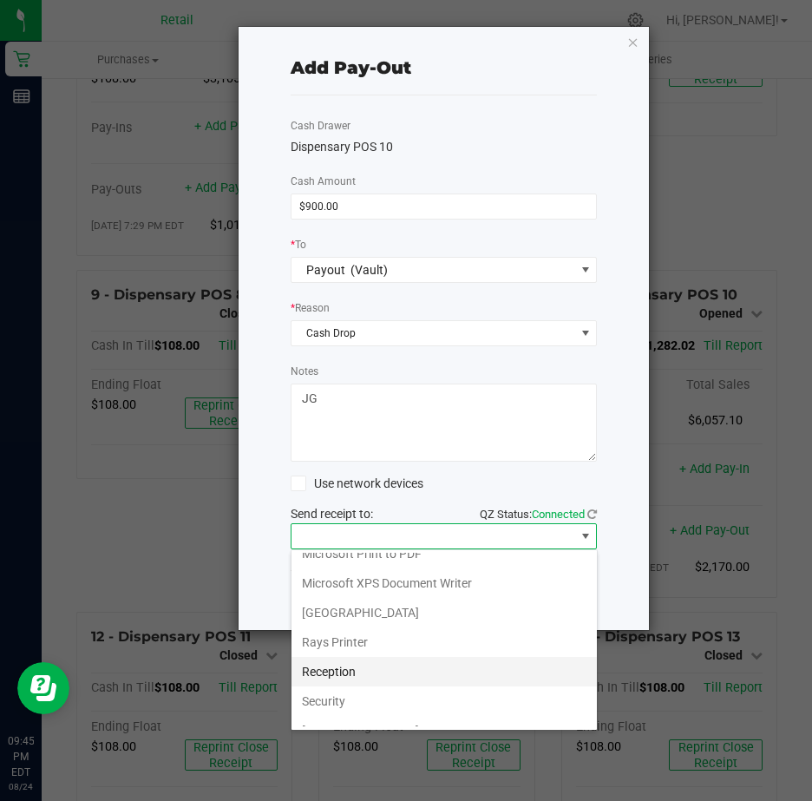
scroll to position [269, 0]
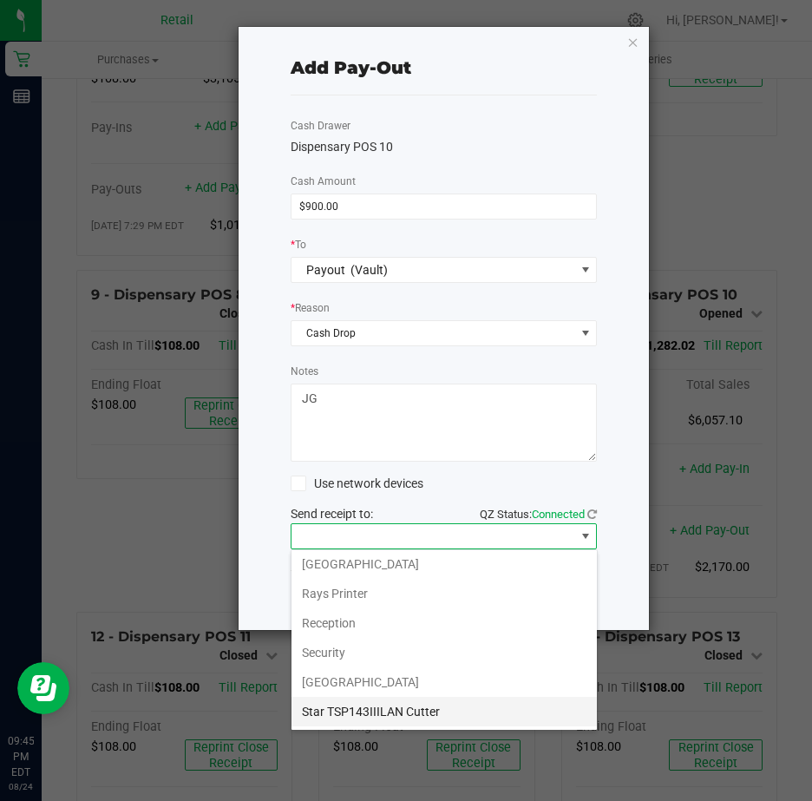
click at [469, 707] on Cutter "Star TSP143IIILAN Cutter" at bounding box center [444, 711] width 305 height 29
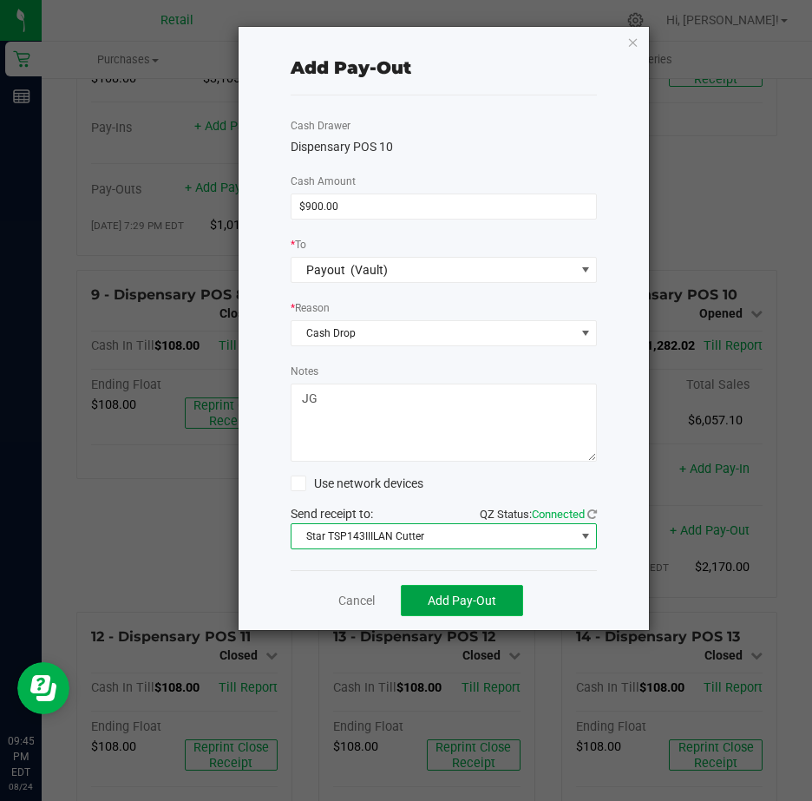
click at [476, 599] on span "Add Pay-Out" at bounding box center [462, 600] width 69 height 14
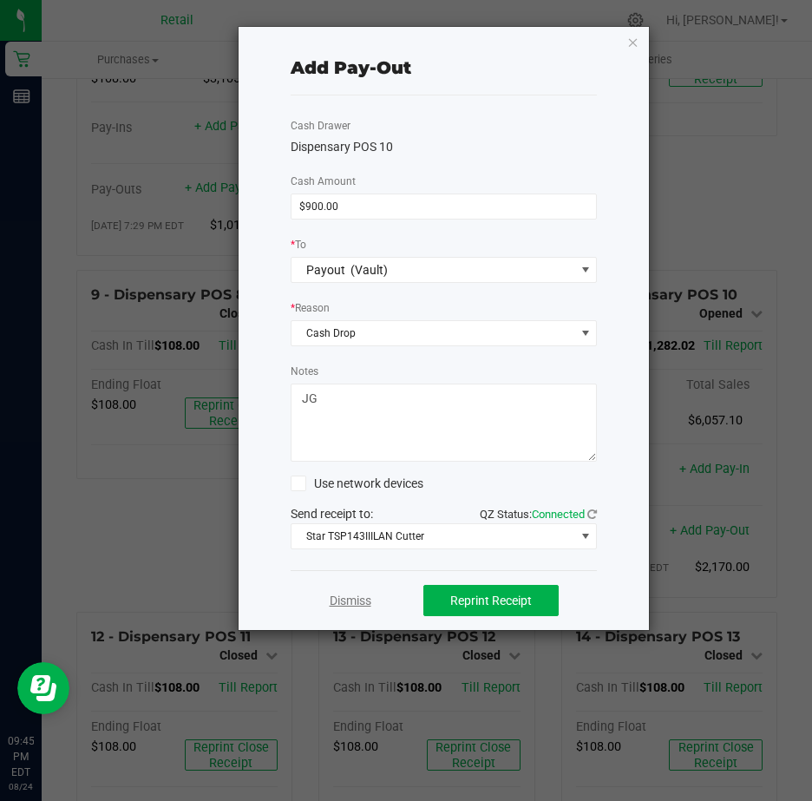
click at [346, 601] on link "Dismiss" at bounding box center [351, 601] width 42 height 18
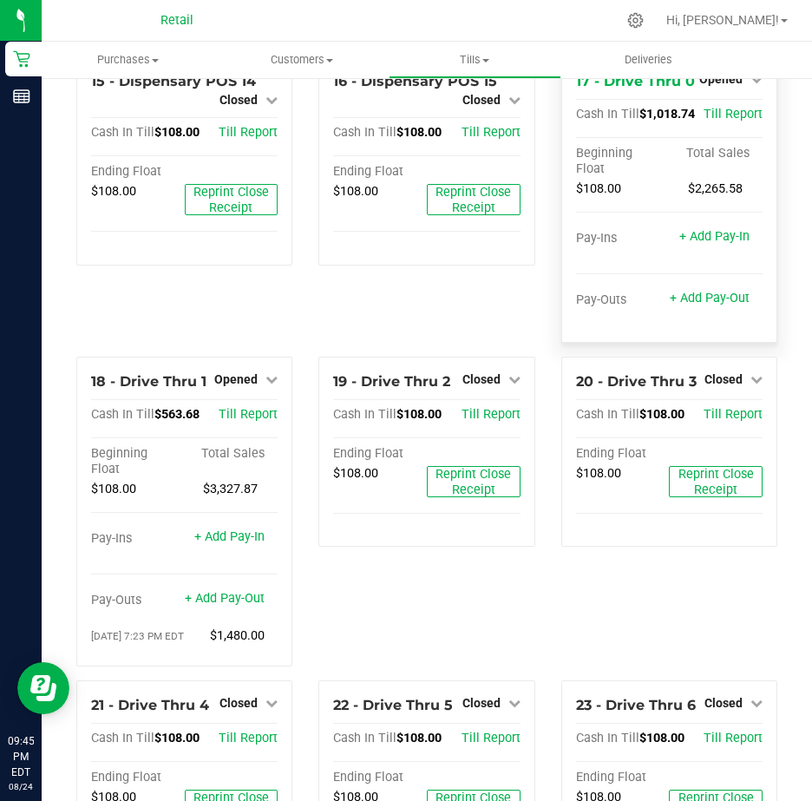
scroll to position [1388, 0]
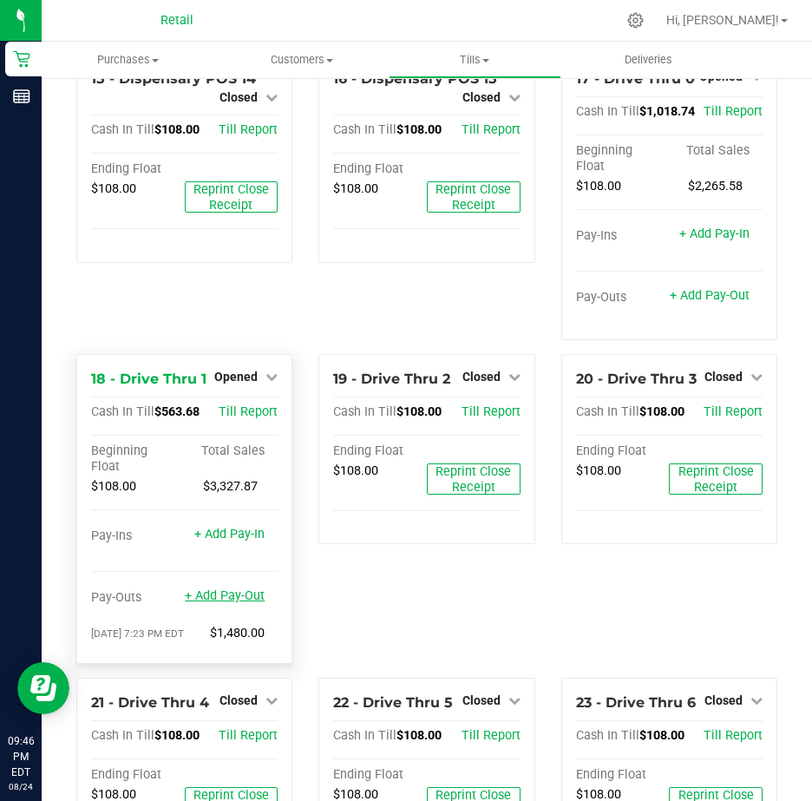
click at [220, 603] on link "+ Add Pay-Out" at bounding box center [225, 595] width 80 height 15
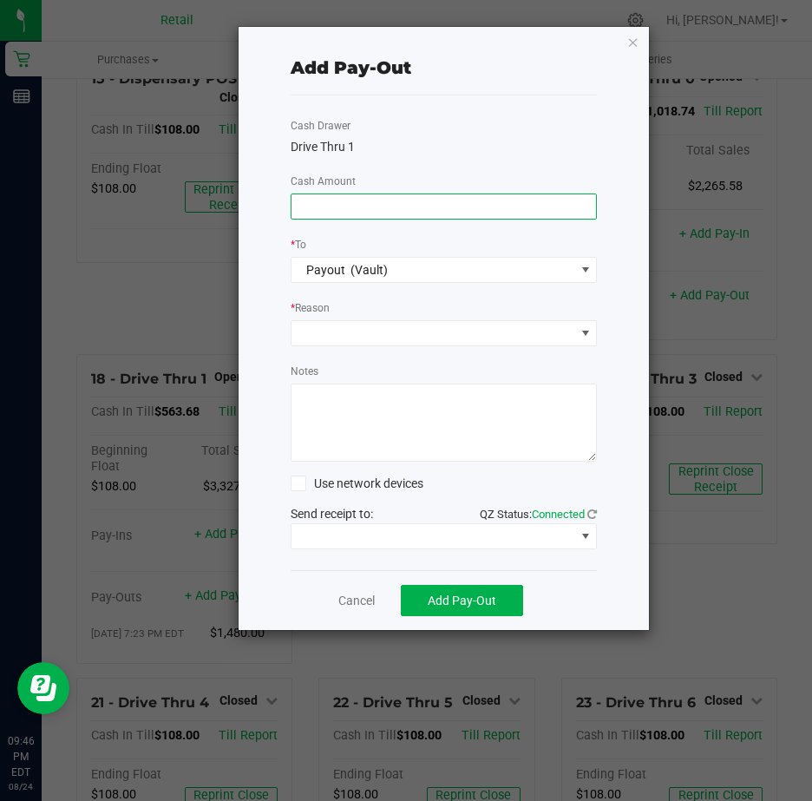
click at [332, 208] on input at bounding box center [444, 206] width 305 height 24
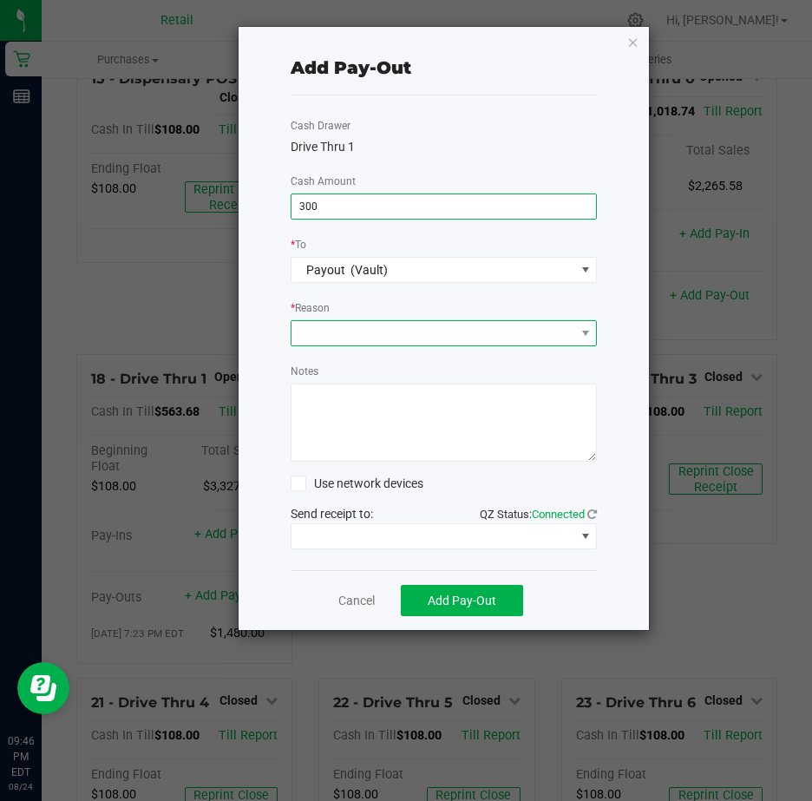
type input "$300.00"
click at [338, 335] on span at bounding box center [434, 333] width 284 height 24
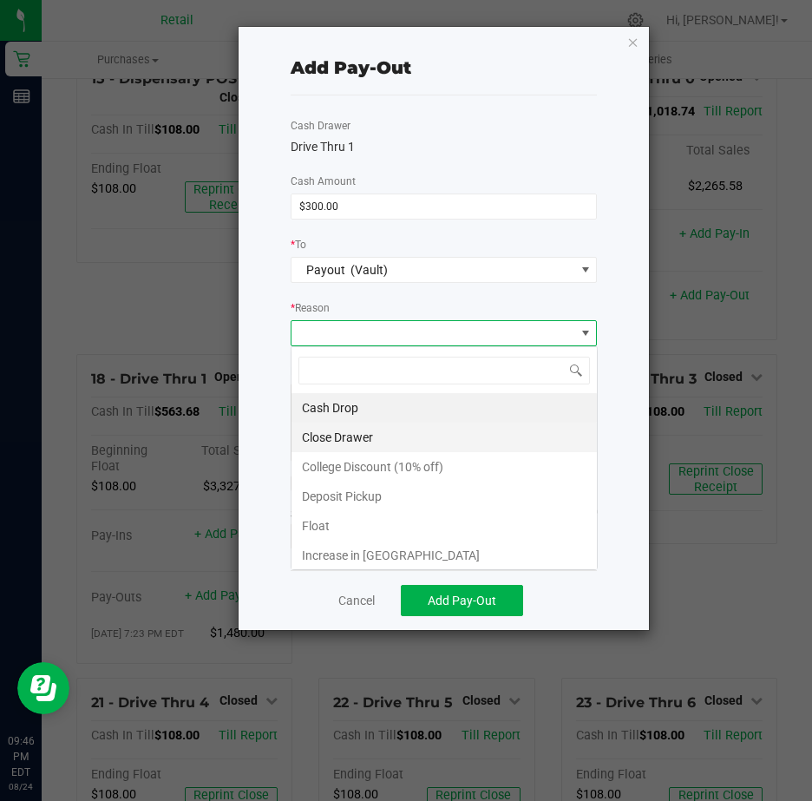
scroll to position [26, 306]
click at [355, 409] on li "Cash Drop" at bounding box center [444, 407] width 305 height 29
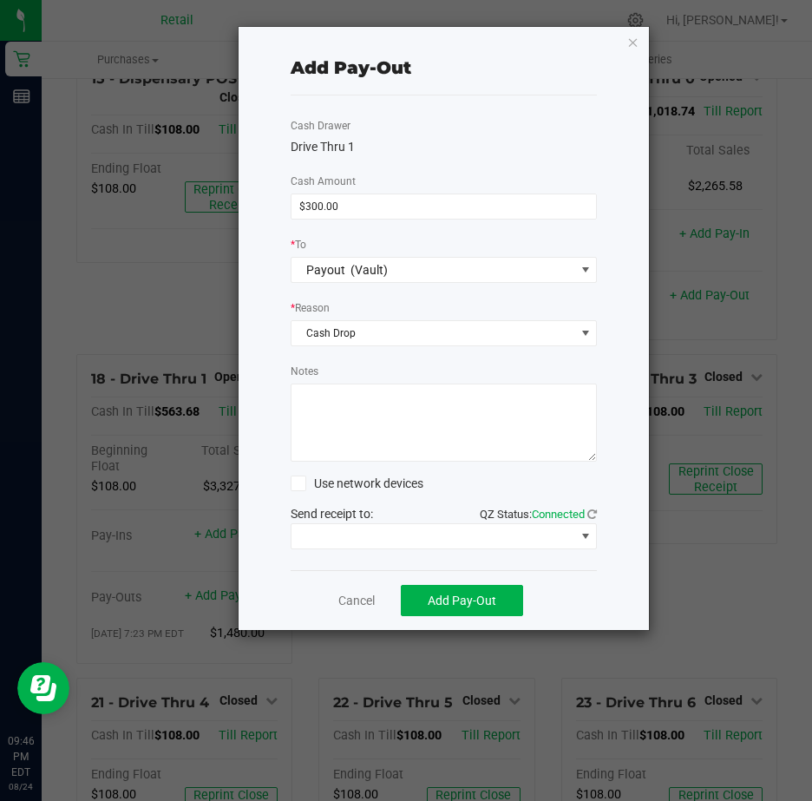
click at [344, 413] on textarea "Notes" at bounding box center [444, 422] width 307 height 78
type textarea "JG"
click at [579, 533] on span at bounding box center [586, 536] width 14 height 14
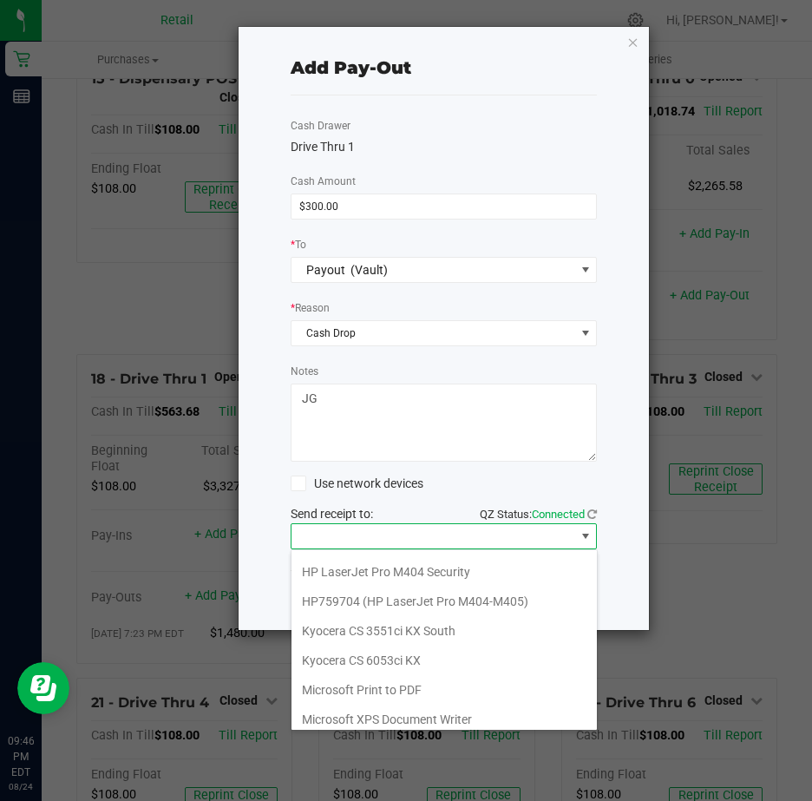
scroll to position [269, 0]
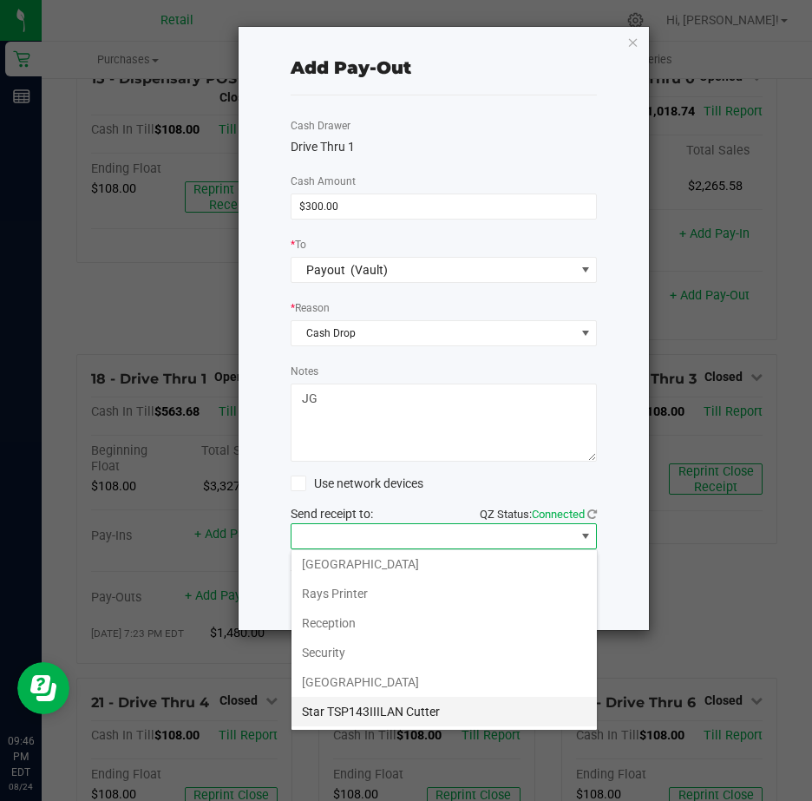
click at [429, 709] on Cutter "Star TSP143IIILAN Cutter" at bounding box center [444, 711] width 305 height 29
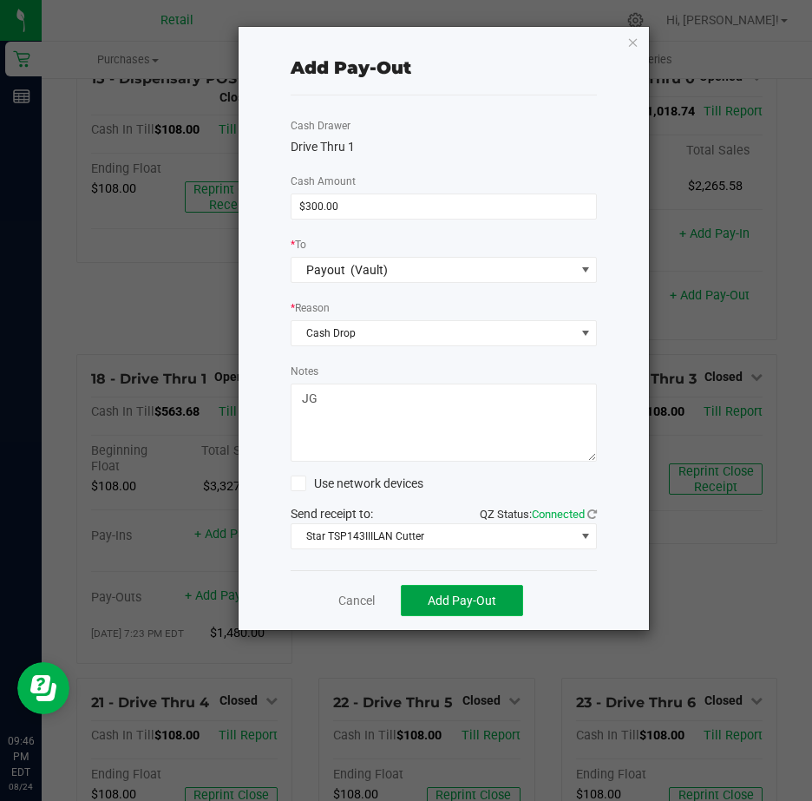
click at [463, 598] on span "Add Pay-Out" at bounding box center [462, 600] width 69 height 14
click at [361, 599] on link "Dismiss" at bounding box center [351, 601] width 42 height 18
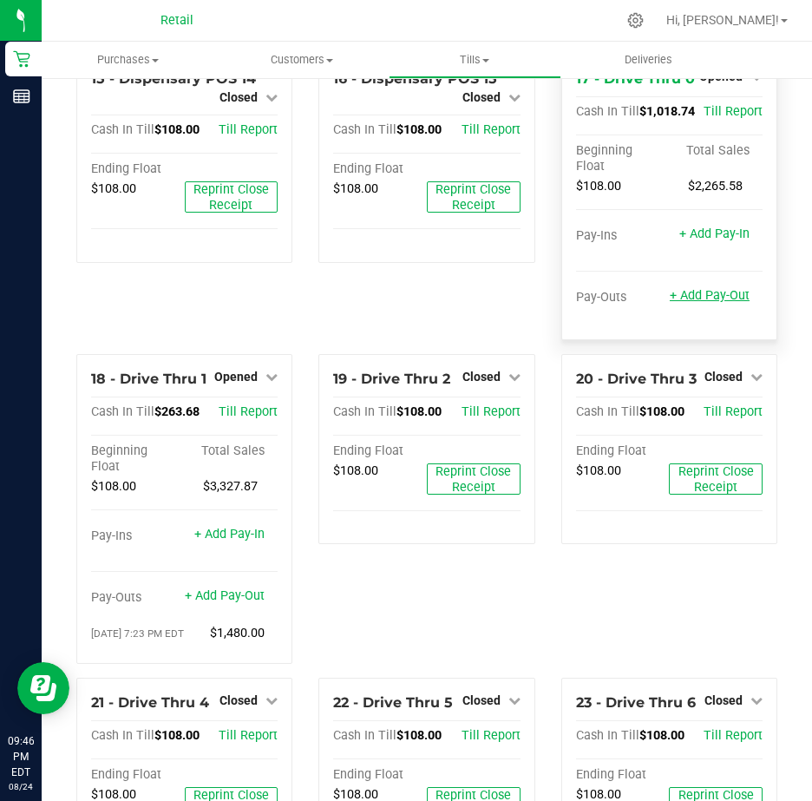
click at [688, 303] on link "+ Add Pay-Out" at bounding box center [710, 295] width 80 height 15
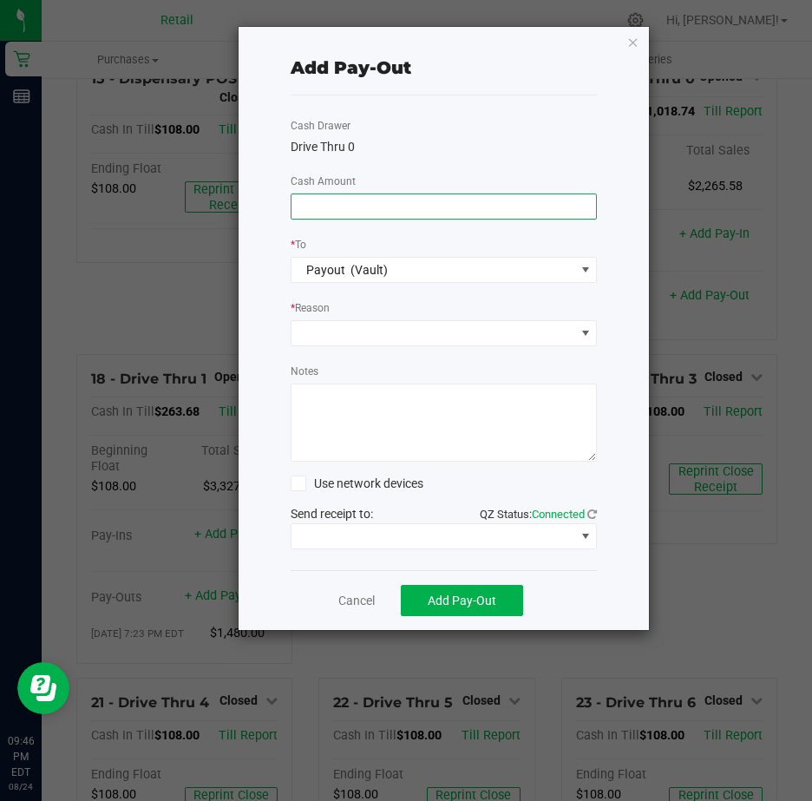
click at [334, 207] on input at bounding box center [444, 206] width 305 height 24
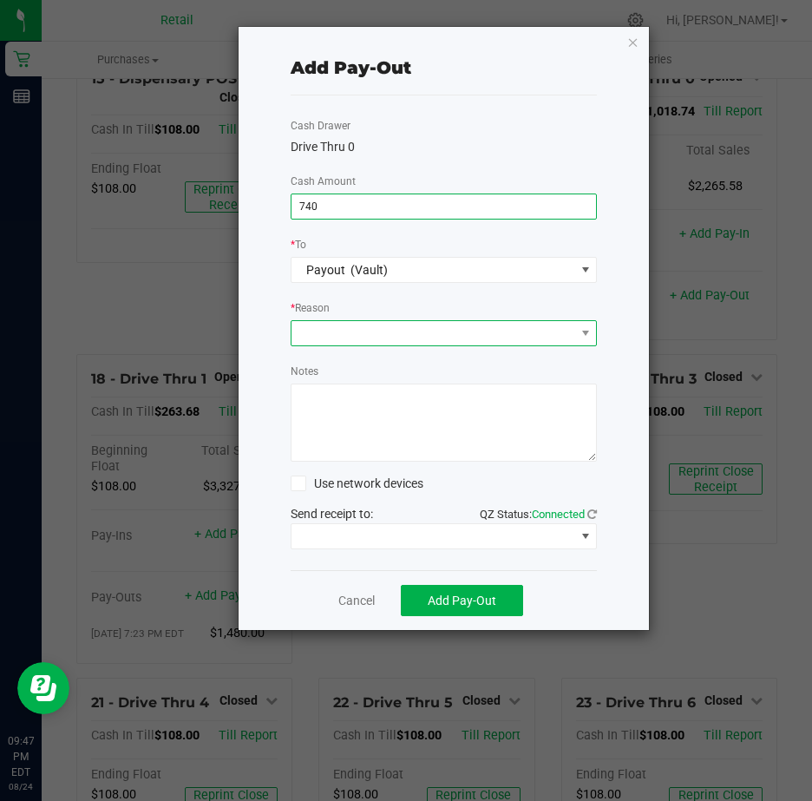
type input "$740.00"
click at [332, 328] on span at bounding box center [434, 333] width 284 height 24
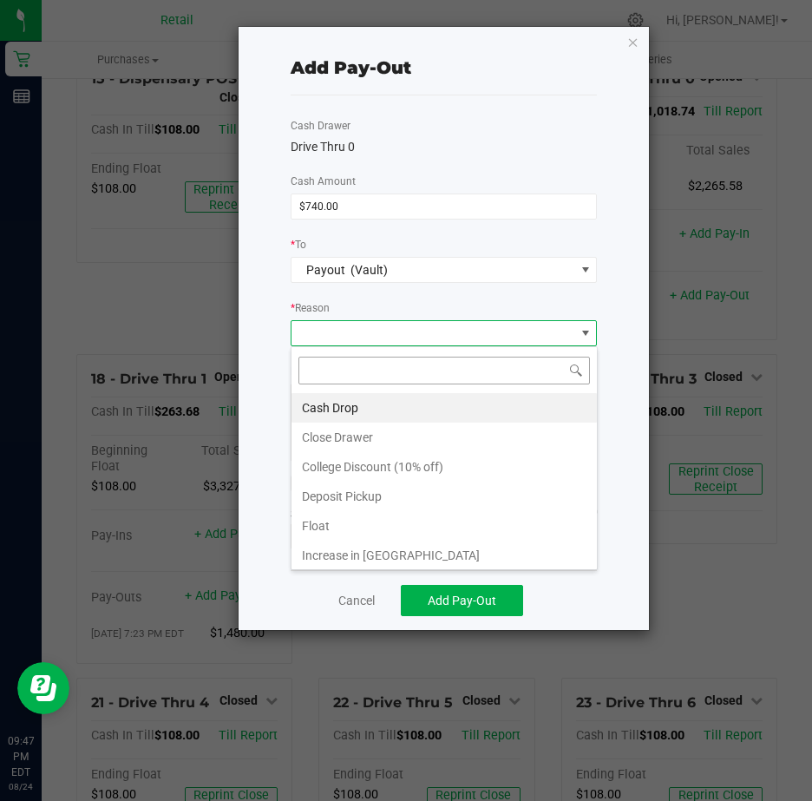
scroll to position [26, 306]
click at [335, 403] on li "Cash Drop" at bounding box center [444, 407] width 305 height 29
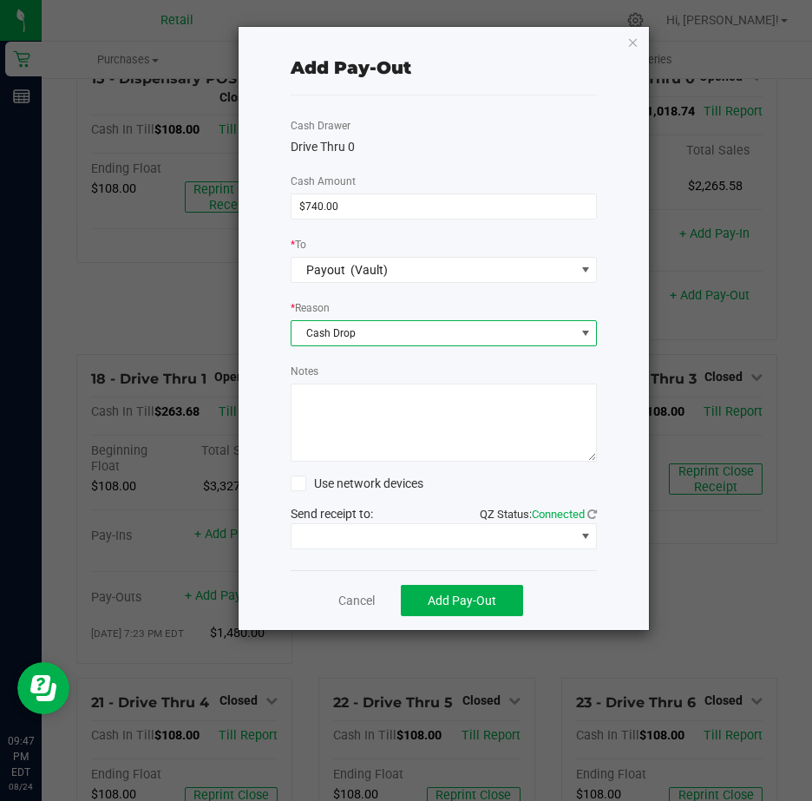
click at [331, 403] on textarea "Notes" at bounding box center [444, 422] width 307 height 78
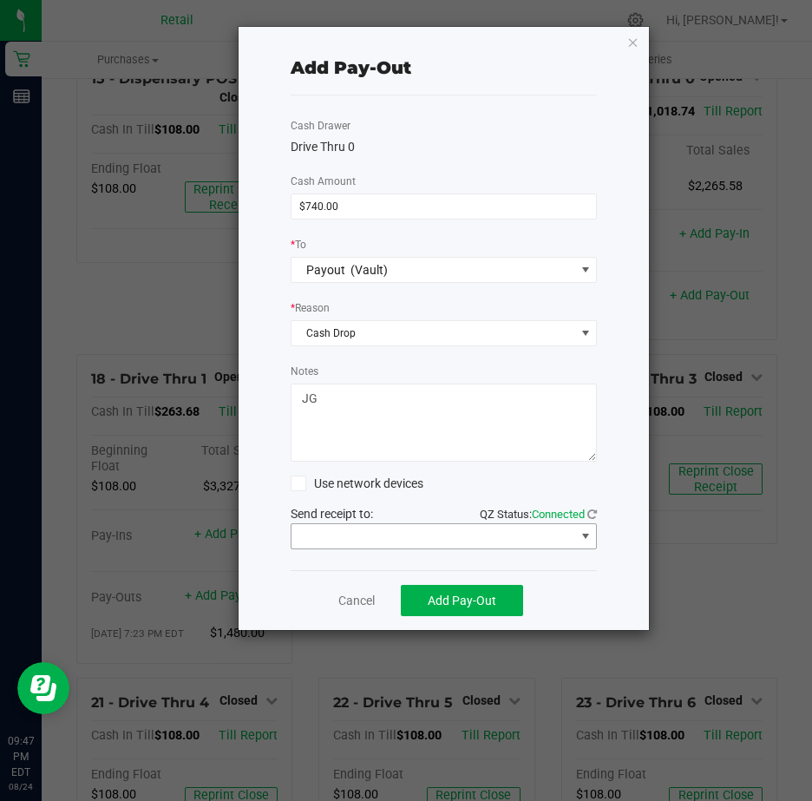
type textarea "JG"
click at [585, 533] on span at bounding box center [586, 536] width 14 height 14
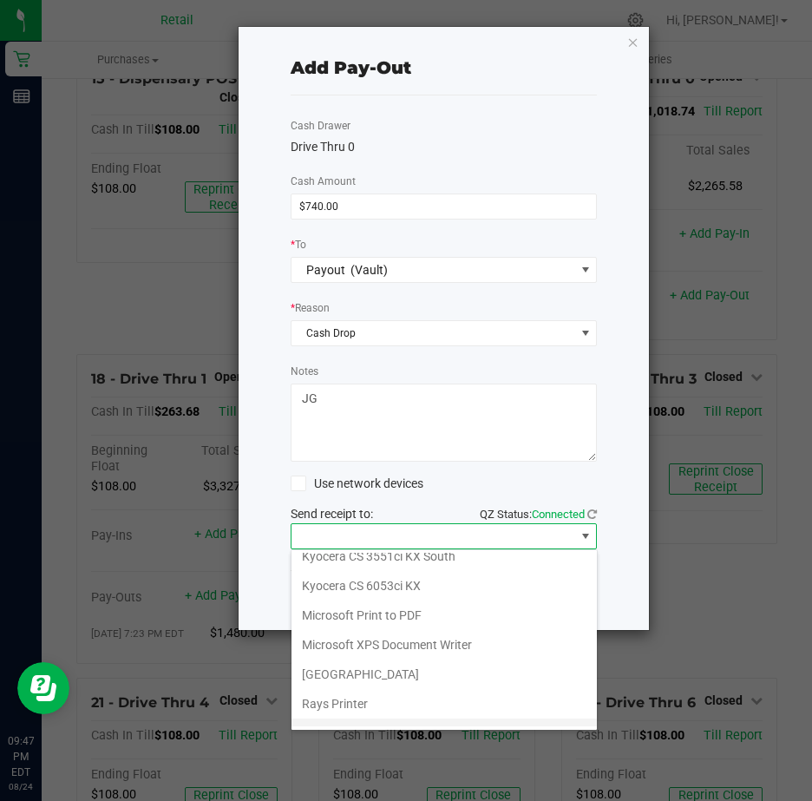
scroll to position [269, 0]
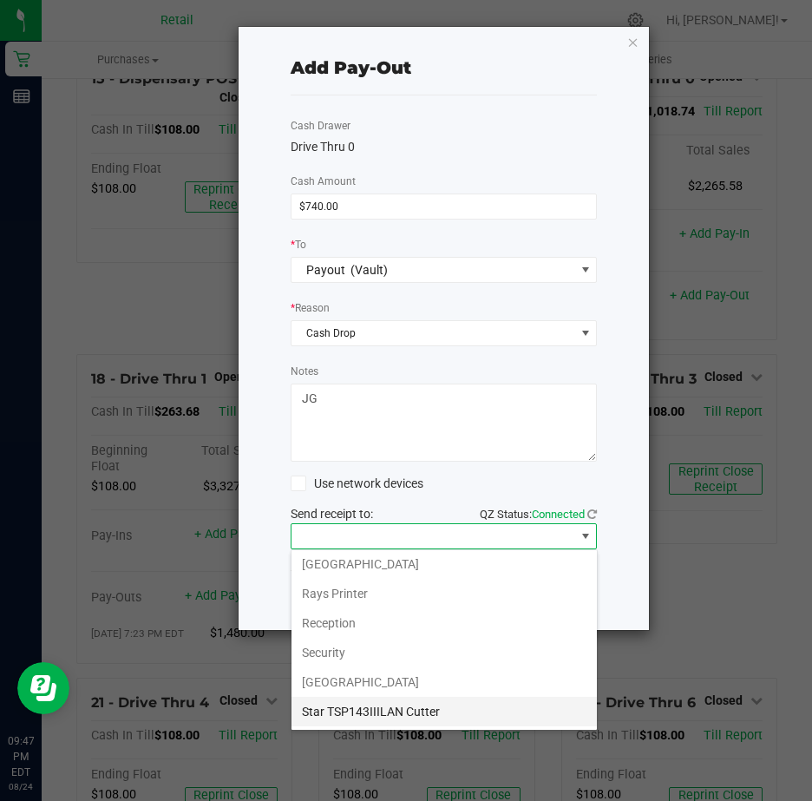
click at [447, 708] on Cutter "Star TSP143IIILAN Cutter" at bounding box center [444, 711] width 305 height 29
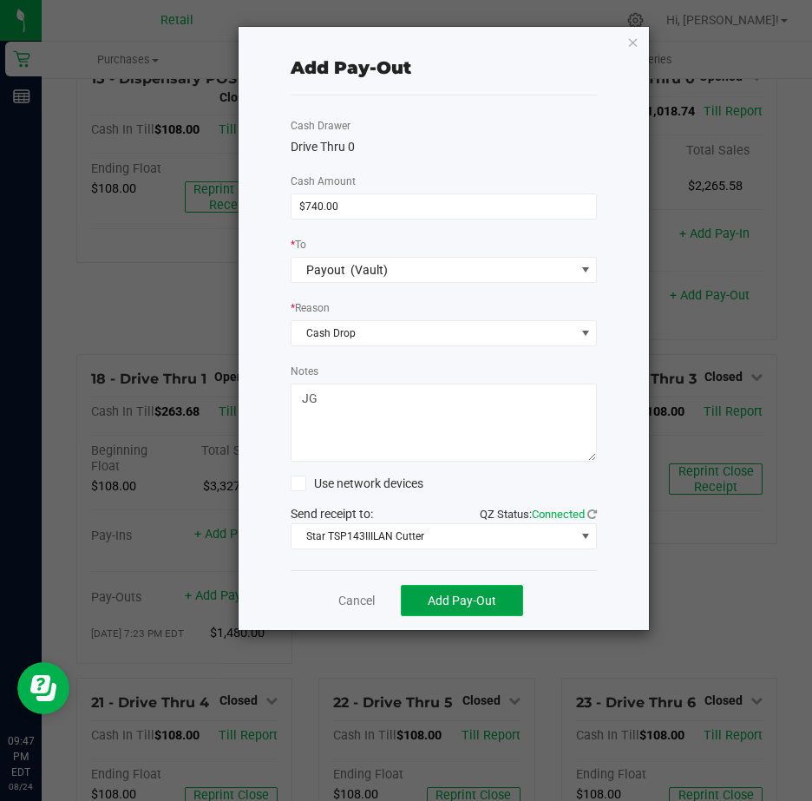
click at [457, 599] on span "Add Pay-Out" at bounding box center [462, 600] width 69 height 14
click at [348, 600] on link "Dismiss" at bounding box center [351, 601] width 42 height 18
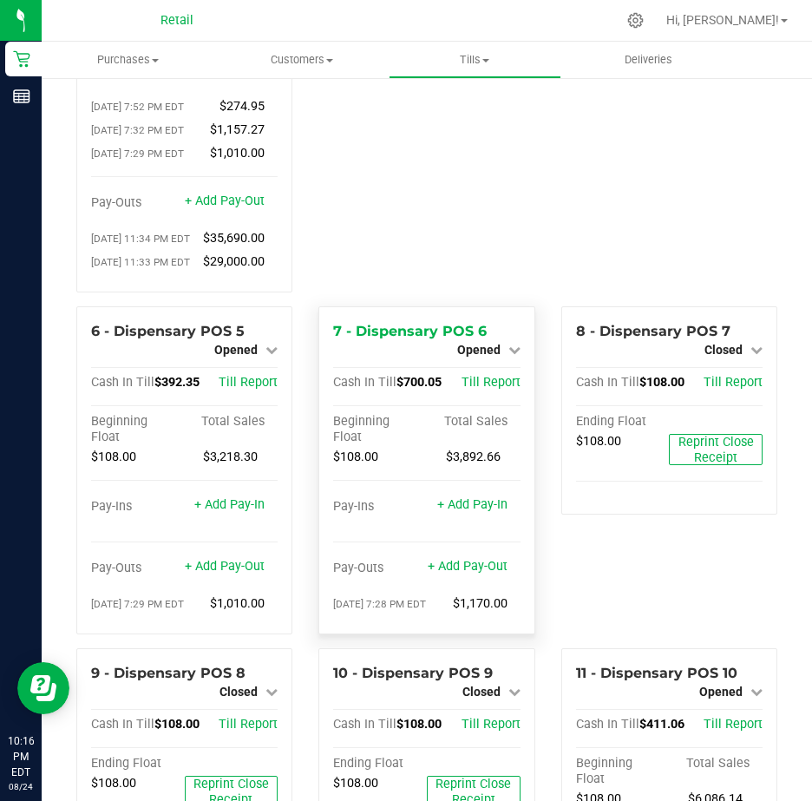
scroll to position [260, 0]
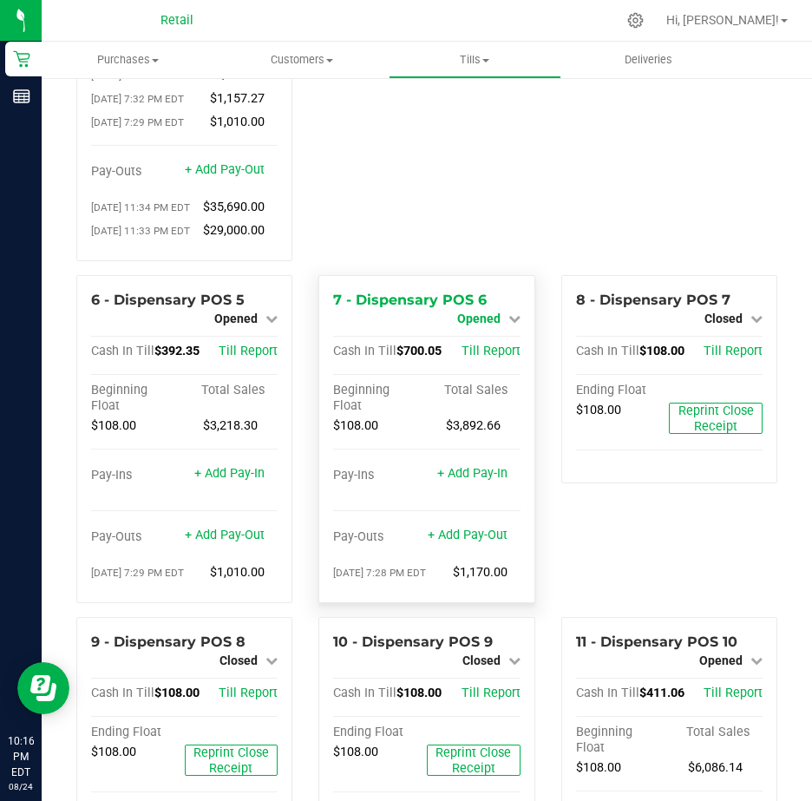
click at [508, 324] on icon at bounding box center [514, 318] width 12 height 12
click at [488, 340] on link "Close Till" at bounding box center [480, 333] width 47 height 14
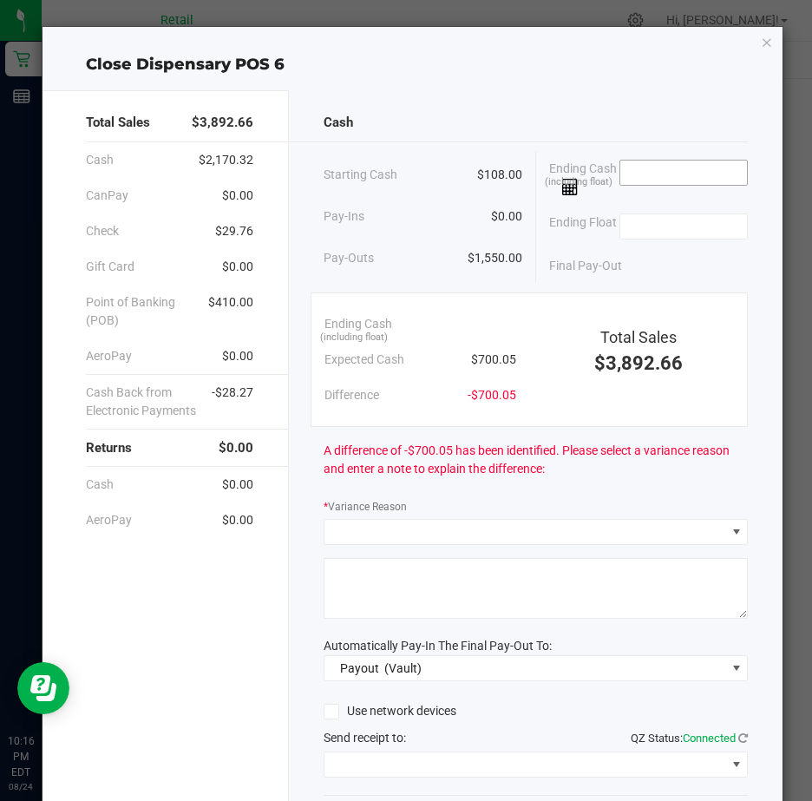
click at [649, 161] on input at bounding box center [684, 173] width 128 height 24
type input "$700.07"
click at [675, 229] on input at bounding box center [684, 226] width 128 height 24
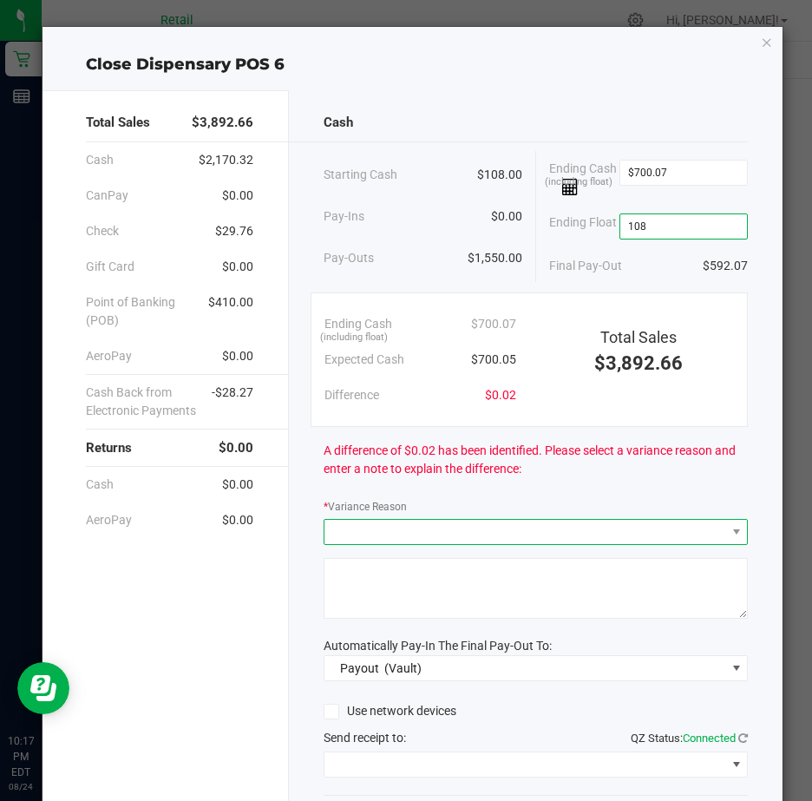
type input "$108.00"
click at [373, 542] on span at bounding box center [524, 532] width 401 height 24
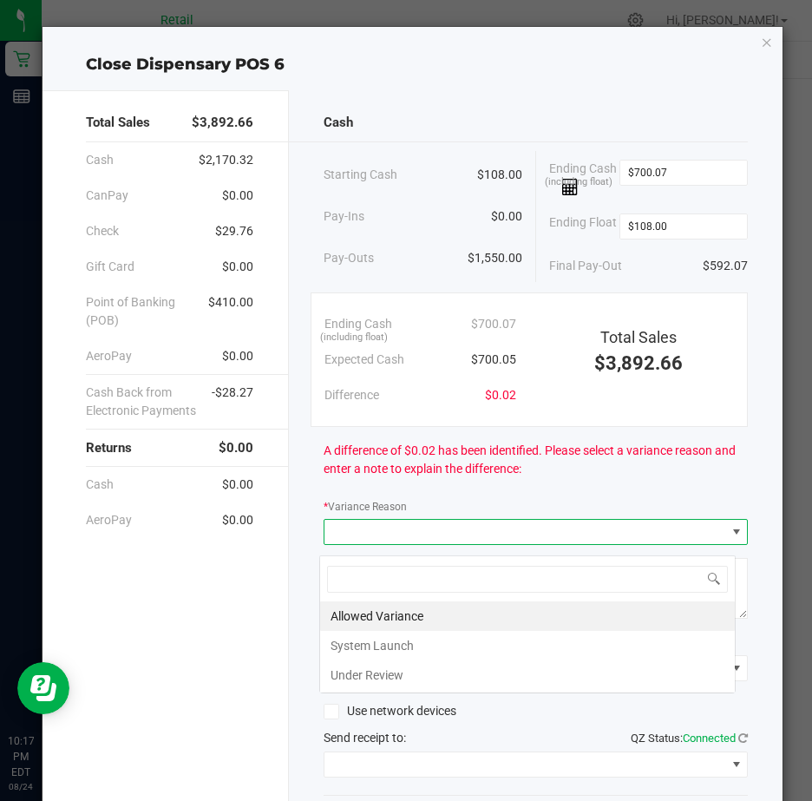
scroll to position [26, 417]
click at [400, 610] on li "Allowed Variance" at bounding box center [527, 615] width 415 height 29
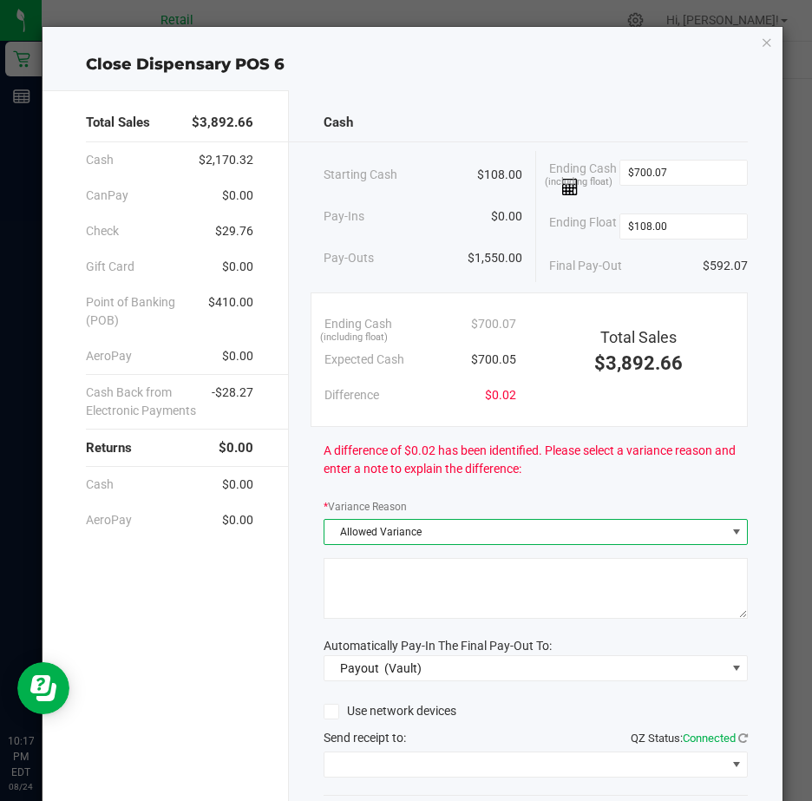
click at [364, 590] on textarea at bounding box center [536, 588] width 424 height 61
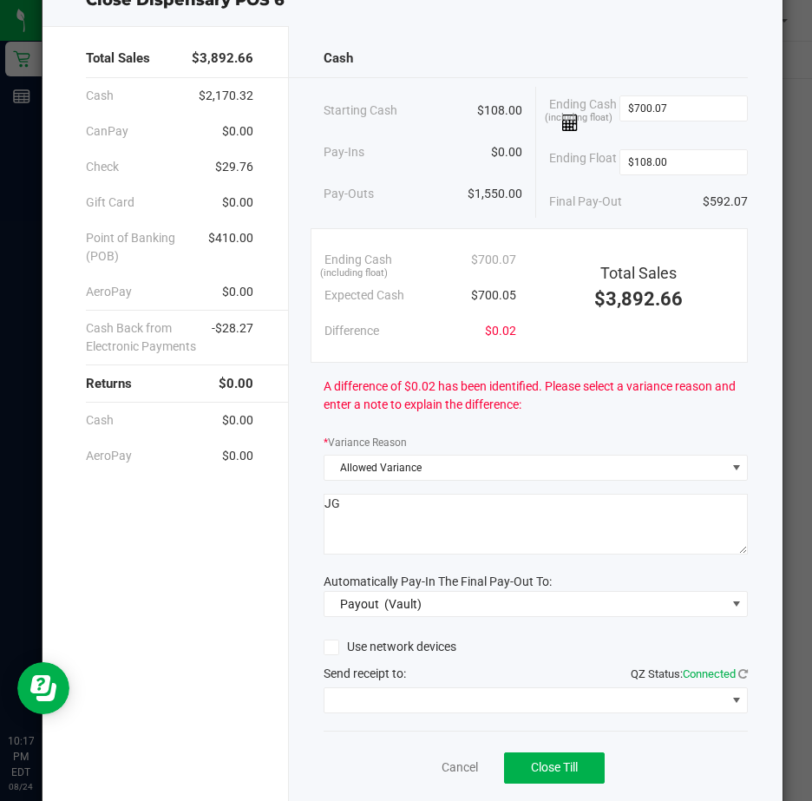
scroll to position [128, 0]
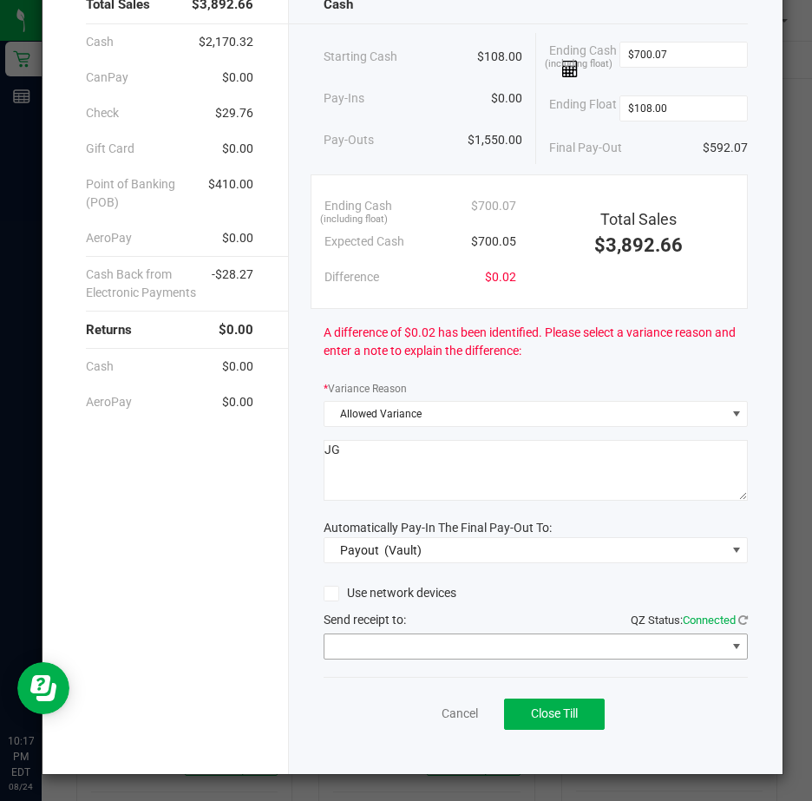
type textarea "JG"
click at [730, 646] on span at bounding box center [737, 646] width 14 height 14
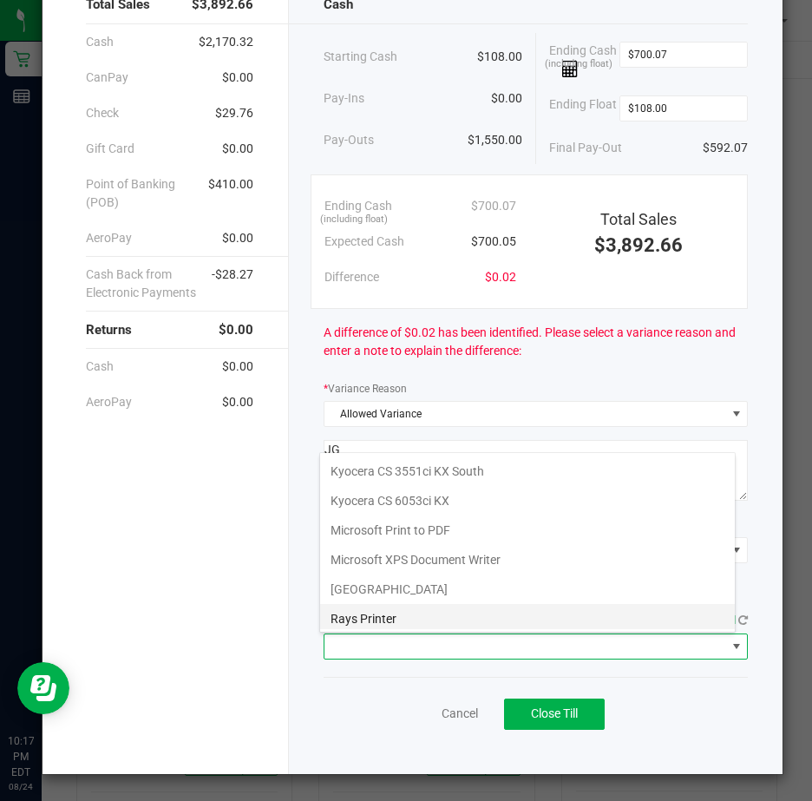
scroll to position [269, 0]
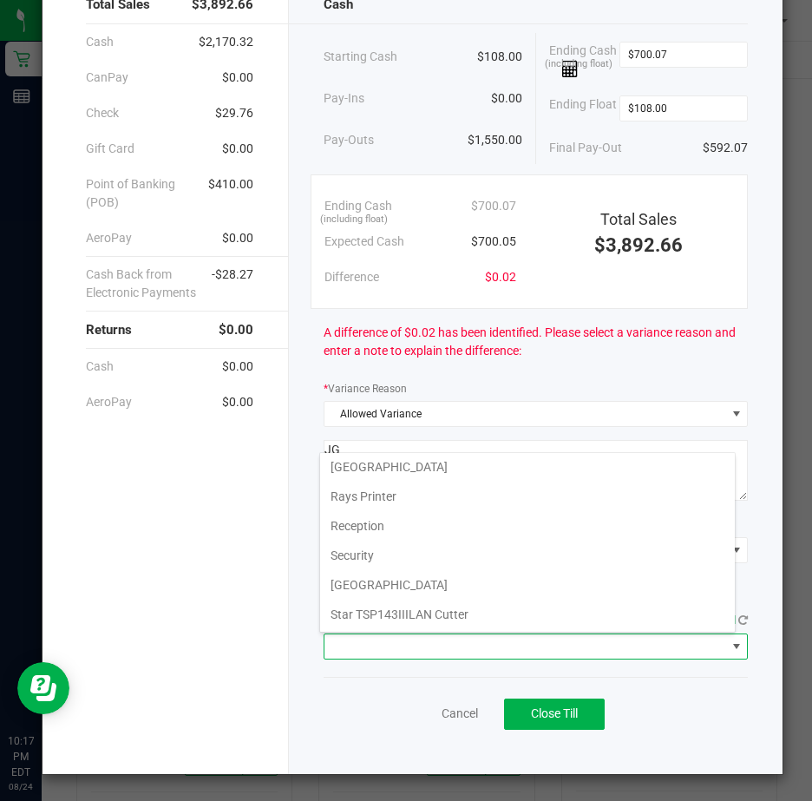
click at [471, 608] on Cutter "Star TSP143IIILAN Cutter" at bounding box center [527, 614] width 415 height 29
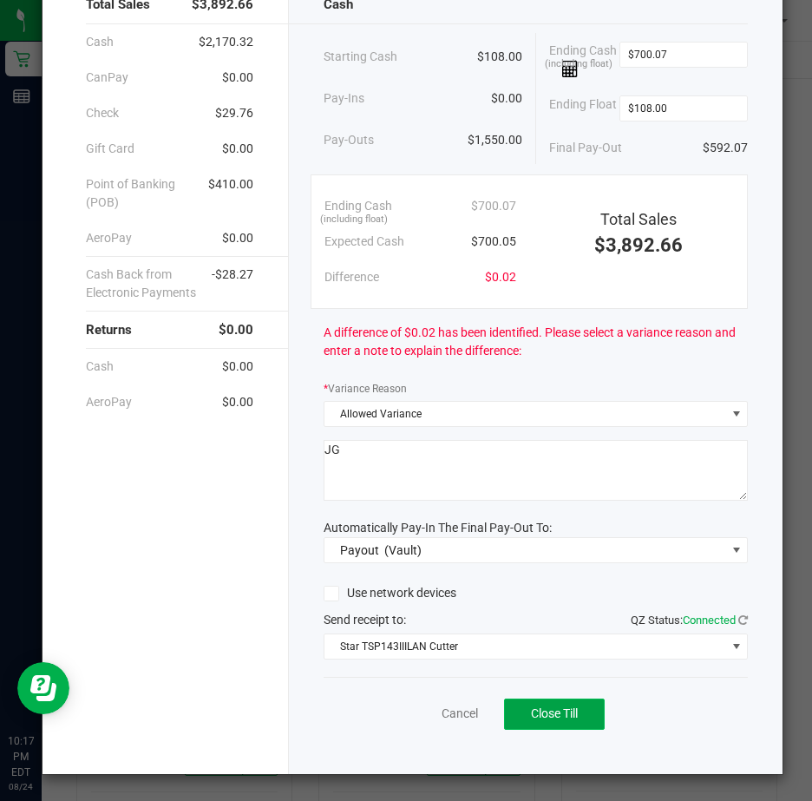
click at [562, 712] on span "Close Till" at bounding box center [554, 713] width 47 height 14
click at [410, 711] on link "Dismiss" at bounding box center [421, 714] width 42 height 18
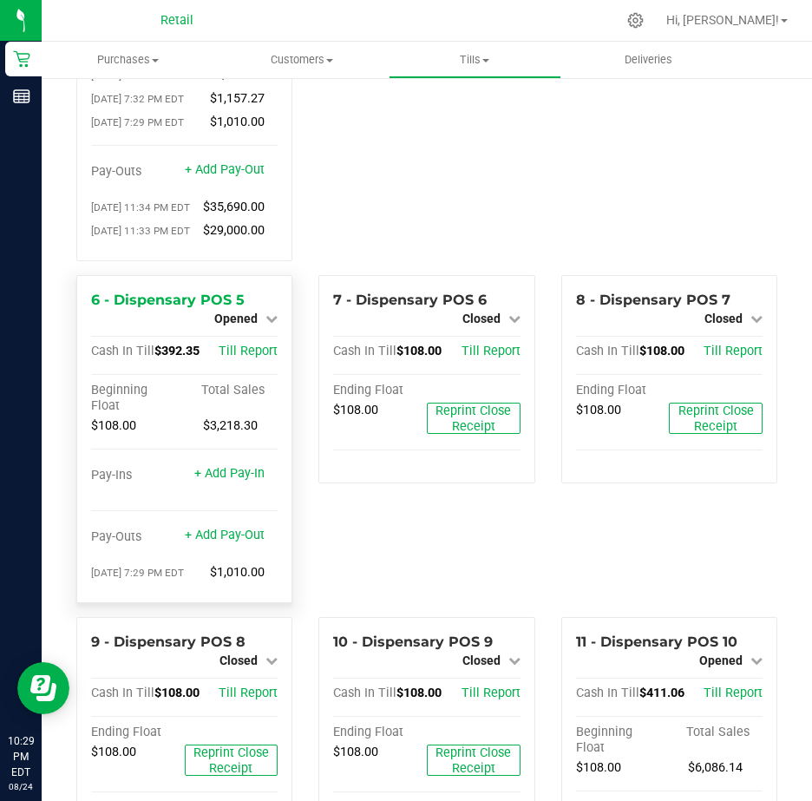
click at [274, 401] on div "6 - Dispensary POS 5 Opened Close Till Cash In Till $392.35 Till Report Beginni…" at bounding box center [184, 439] width 216 height 328
drag, startPoint x: 274, startPoint y: 401, endPoint x: 263, endPoint y: 403, distance: 11.4
click at [265, 324] on icon at bounding box center [271, 318] width 12 height 12
click at [253, 340] on link "Close Till" at bounding box center [238, 333] width 47 height 14
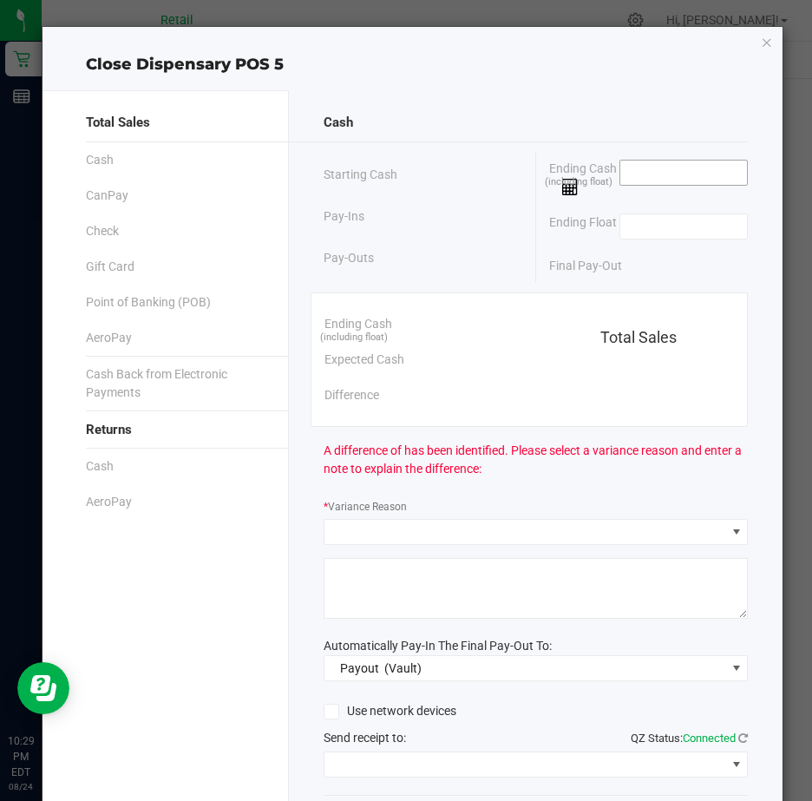
click at [644, 170] on input at bounding box center [684, 173] width 128 height 24
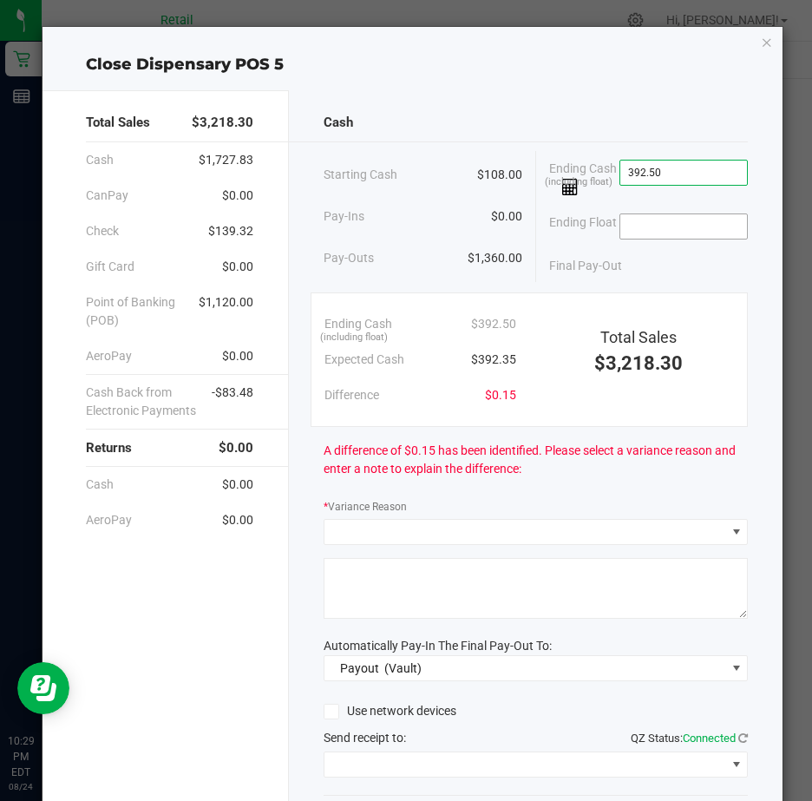
type input "$392.50"
click at [626, 223] on input at bounding box center [684, 226] width 128 height 24
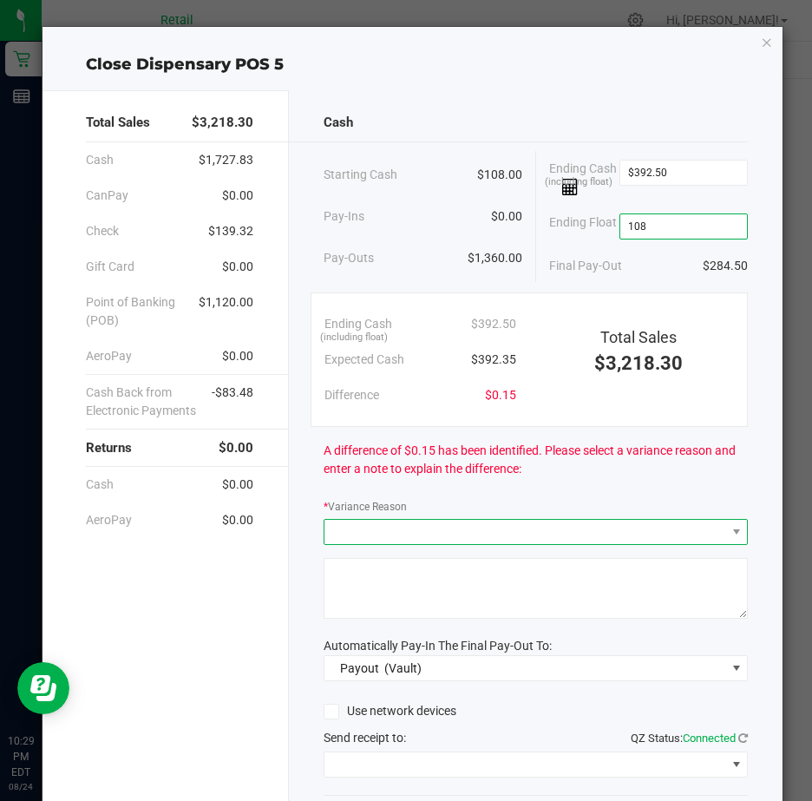
type input "$108.00"
click at [342, 540] on span at bounding box center [524, 532] width 401 height 24
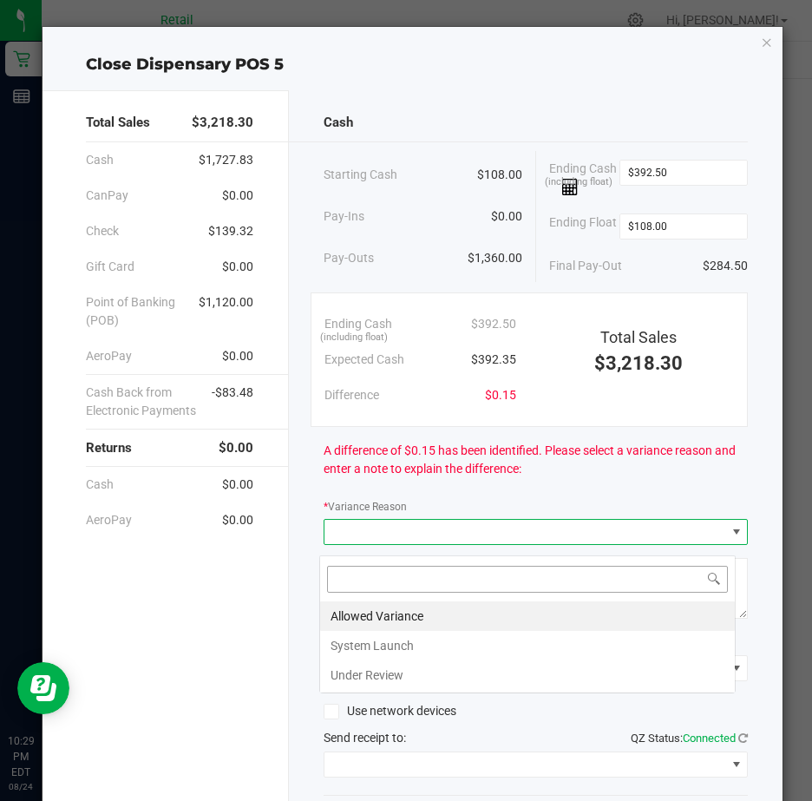
scroll to position [26, 417]
click at [390, 613] on li "Allowed Variance" at bounding box center [527, 615] width 415 height 29
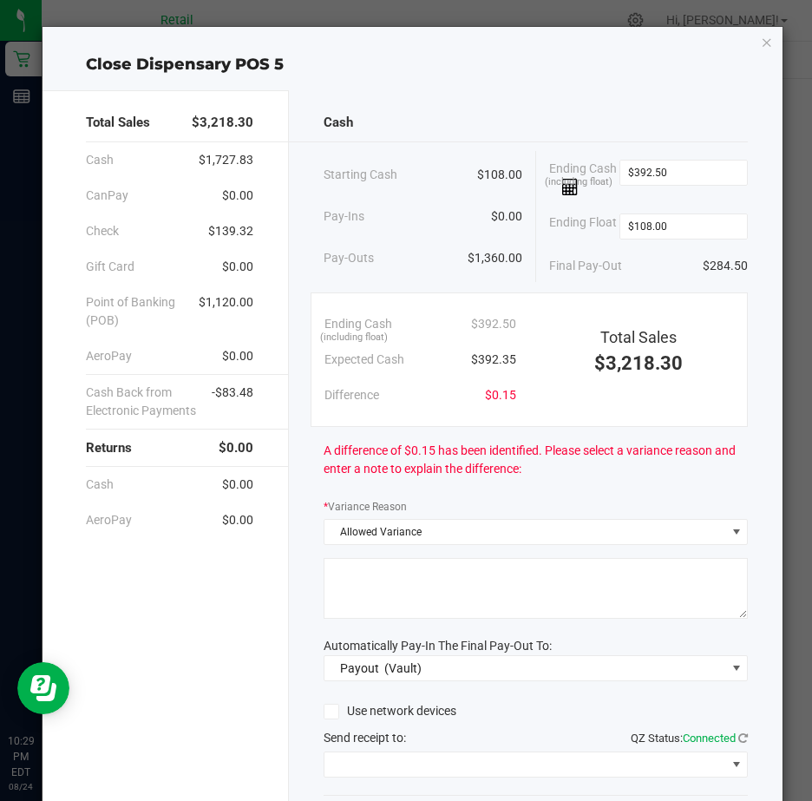
click at [367, 591] on textarea at bounding box center [536, 588] width 424 height 61
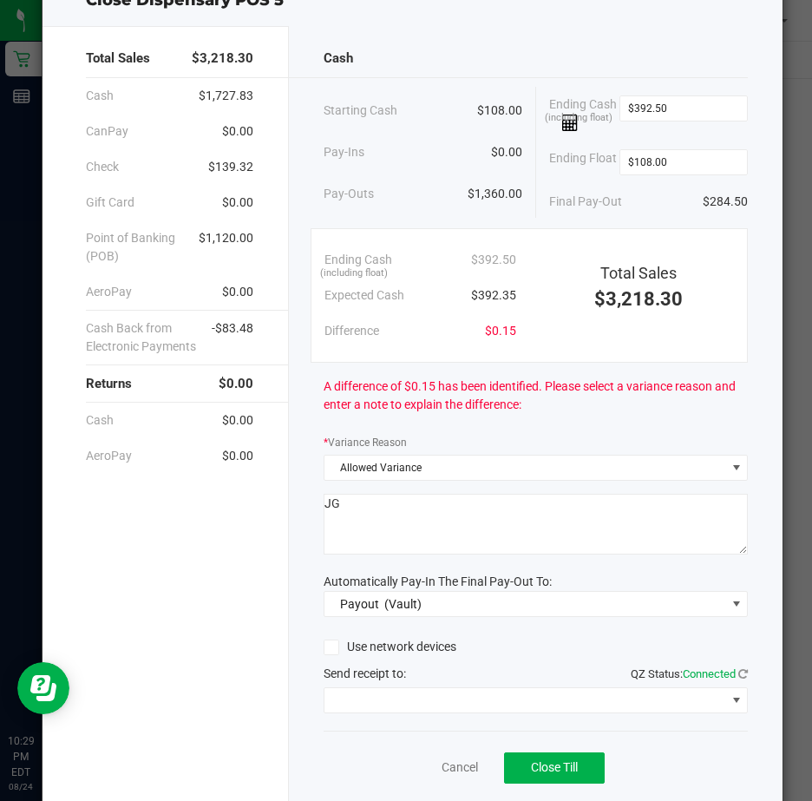
scroll to position [128, 0]
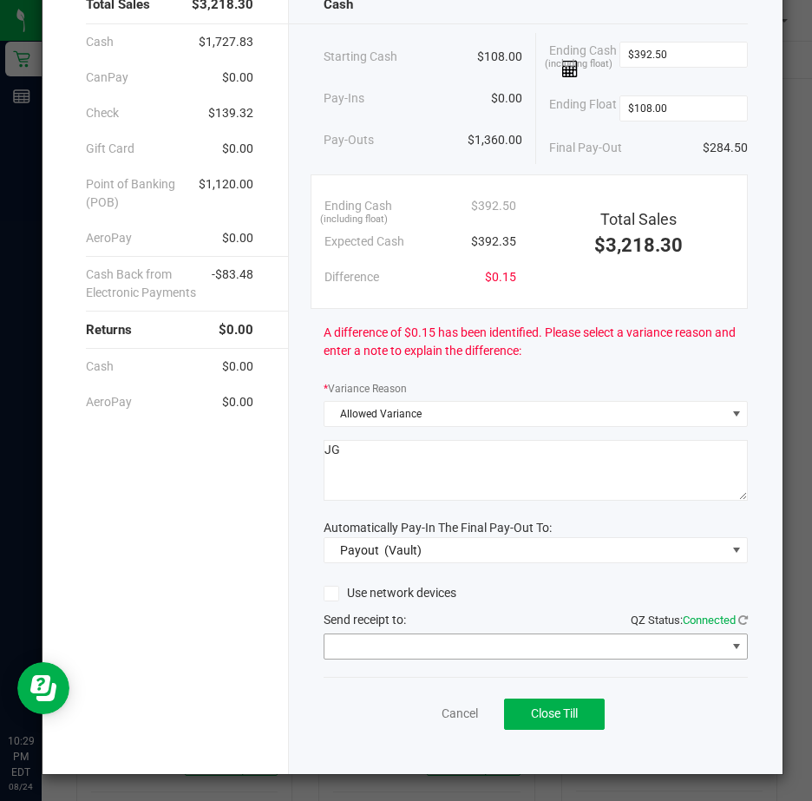
type textarea "JG"
click at [730, 646] on span at bounding box center [737, 646] width 14 height 14
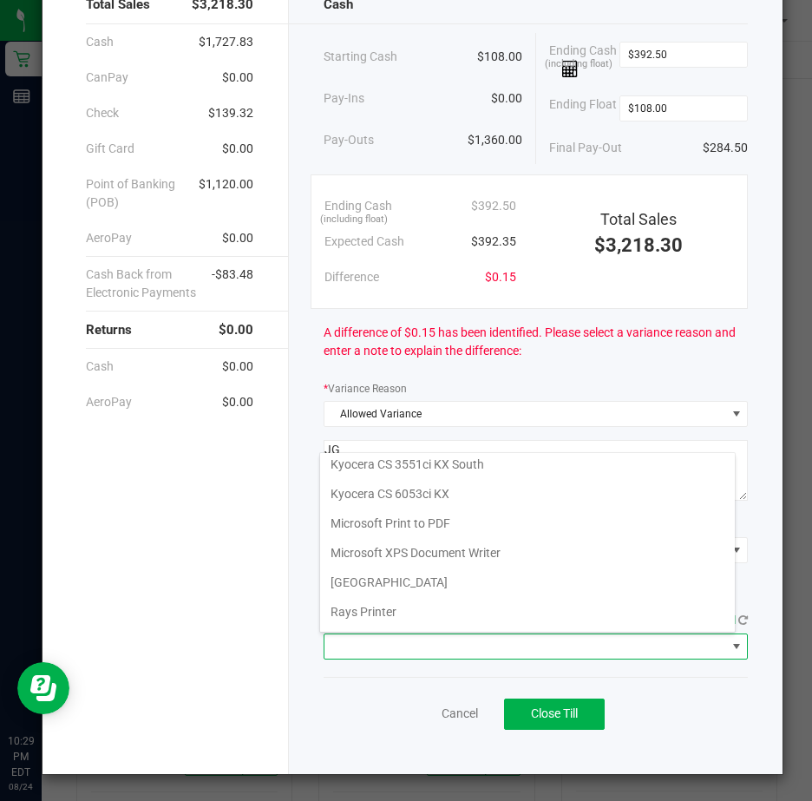
scroll to position [269, 0]
click at [484, 617] on Cutter "Star TSP143IIILAN Cutter" at bounding box center [527, 614] width 415 height 29
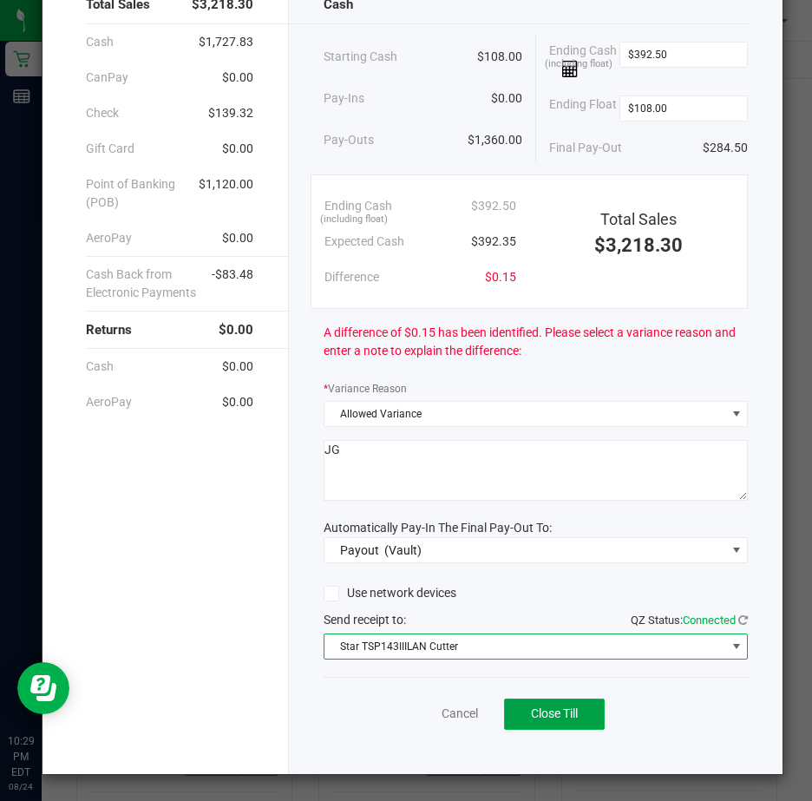
click at [548, 714] on span "Close Till" at bounding box center [554, 713] width 47 height 14
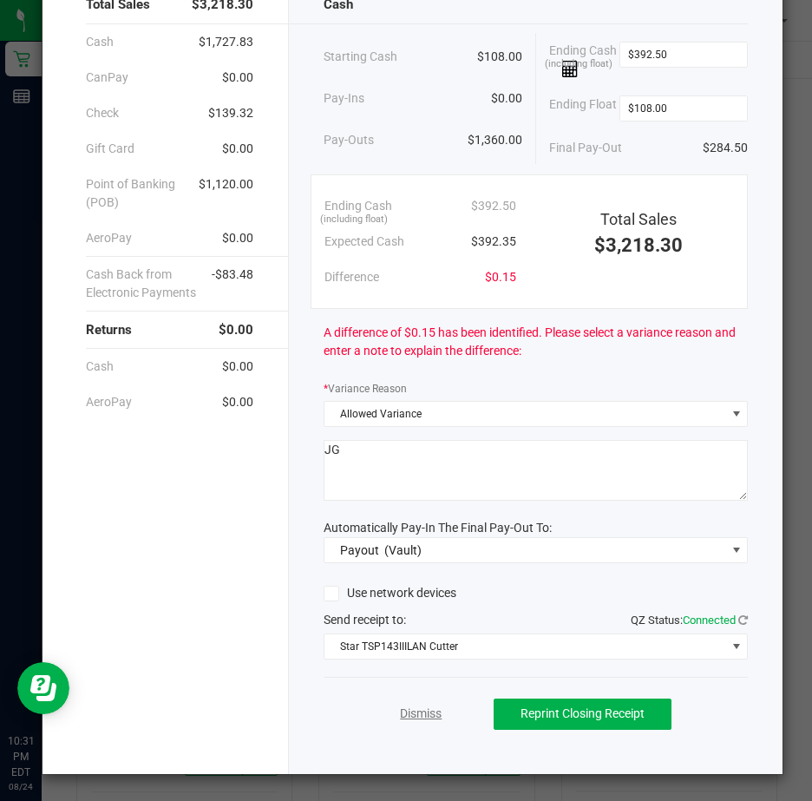
click at [410, 712] on link "Dismiss" at bounding box center [421, 714] width 42 height 18
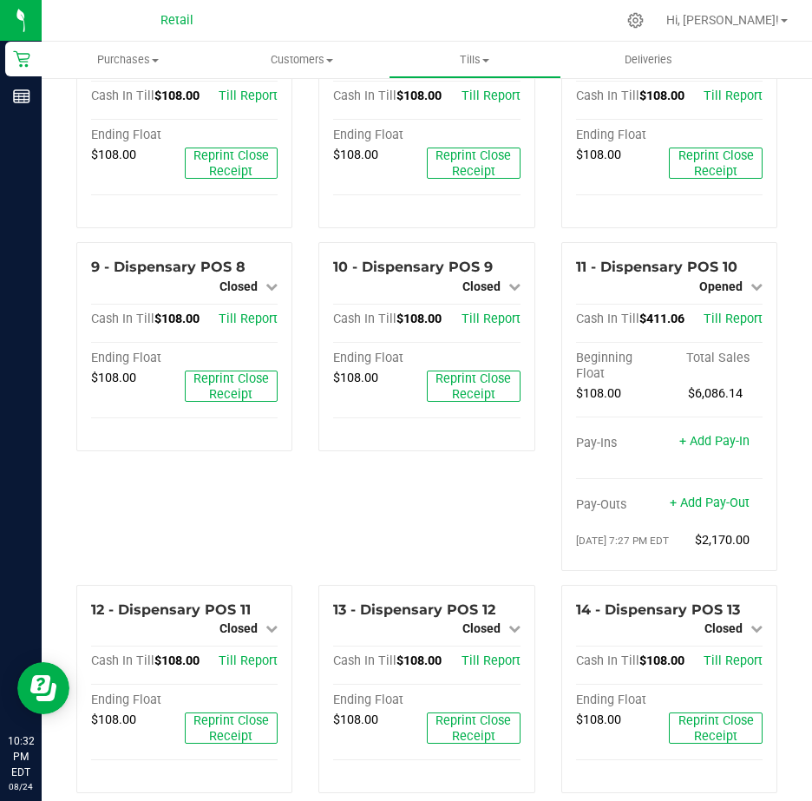
scroll to position [521, 0]
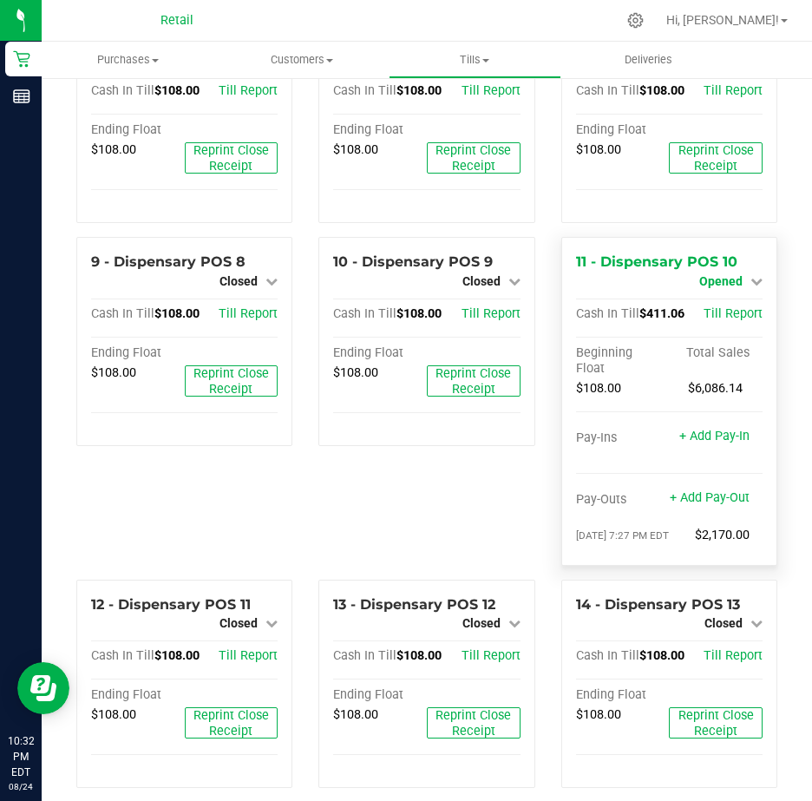
click at [751, 287] on icon at bounding box center [757, 281] width 12 height 12
click at [718, 303] on link "Close Till" at bounding box center [722, 296] width 47 height 14
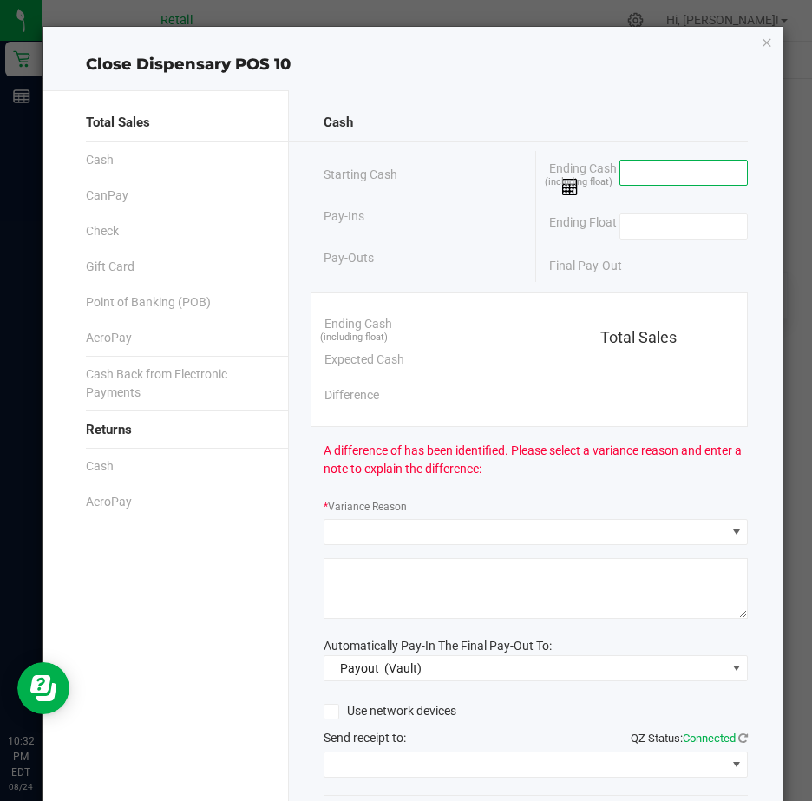
click at [620, 174] on input at bounding box center [684, 173] width 128 height 24
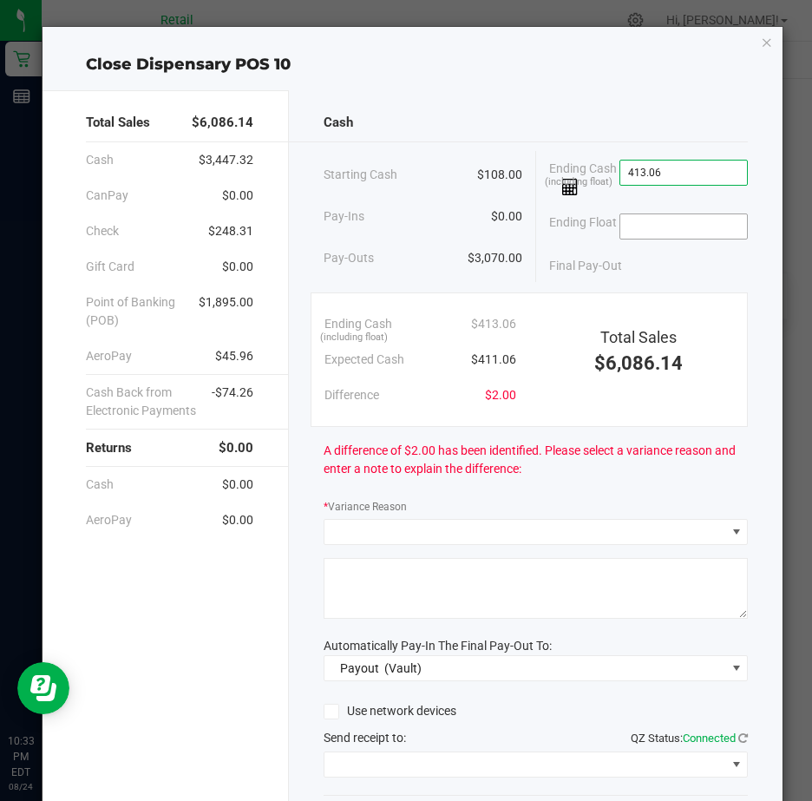
type input "$413.06"
click at [653, 219] on input at bounding box center [684, 226] width 128 height 24
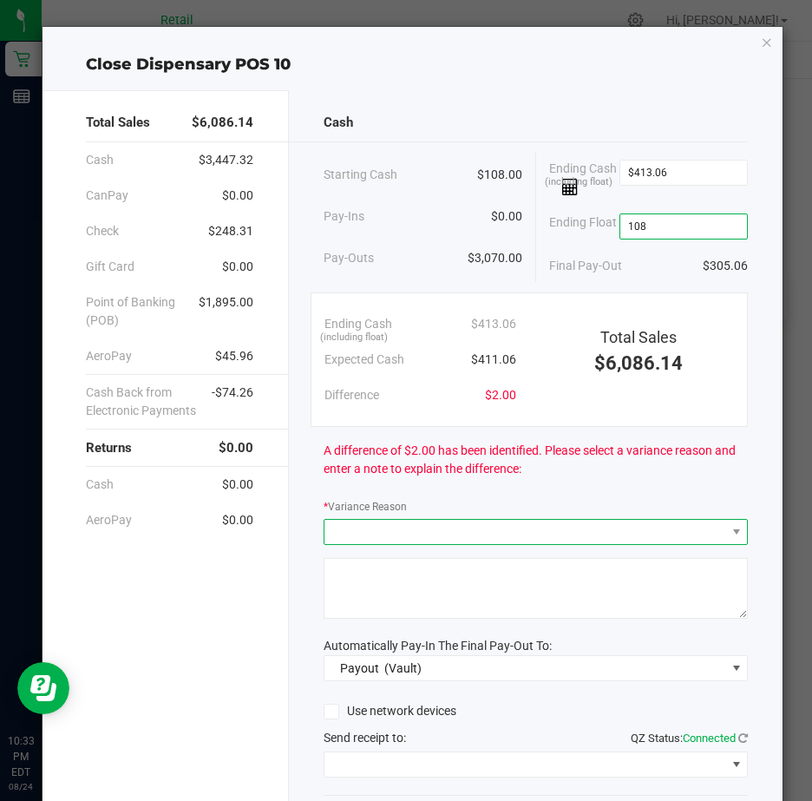
type input "$108.00"
click at [342, 543] on span at bounding box center [524, 532] width 401 height 24
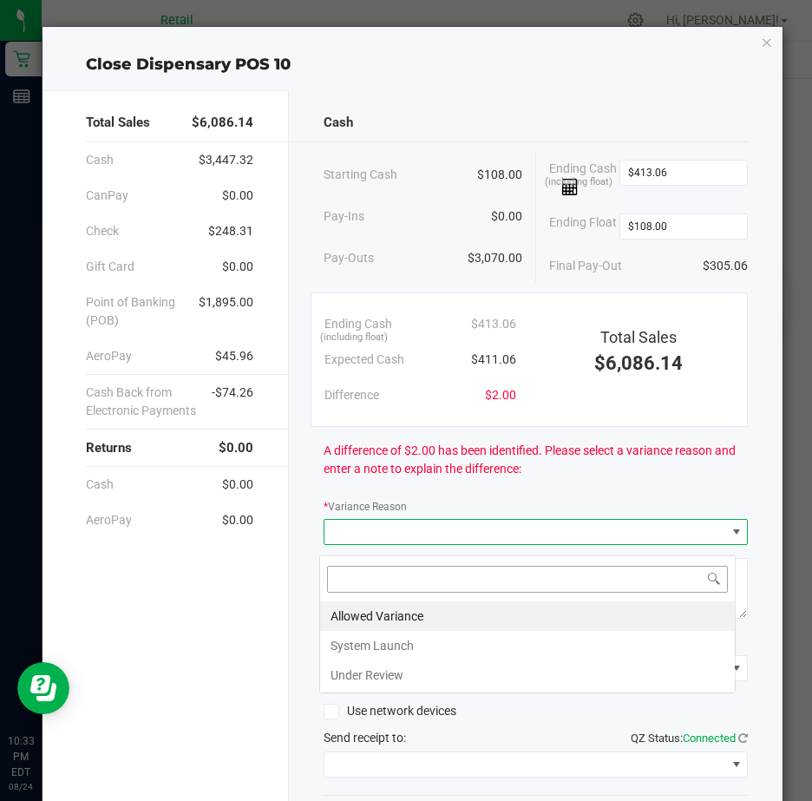
scroll to position [26, 417]
click at [386, 613] on li "Allowed Variance" at bounding box center [527, 615] width 415 height 29
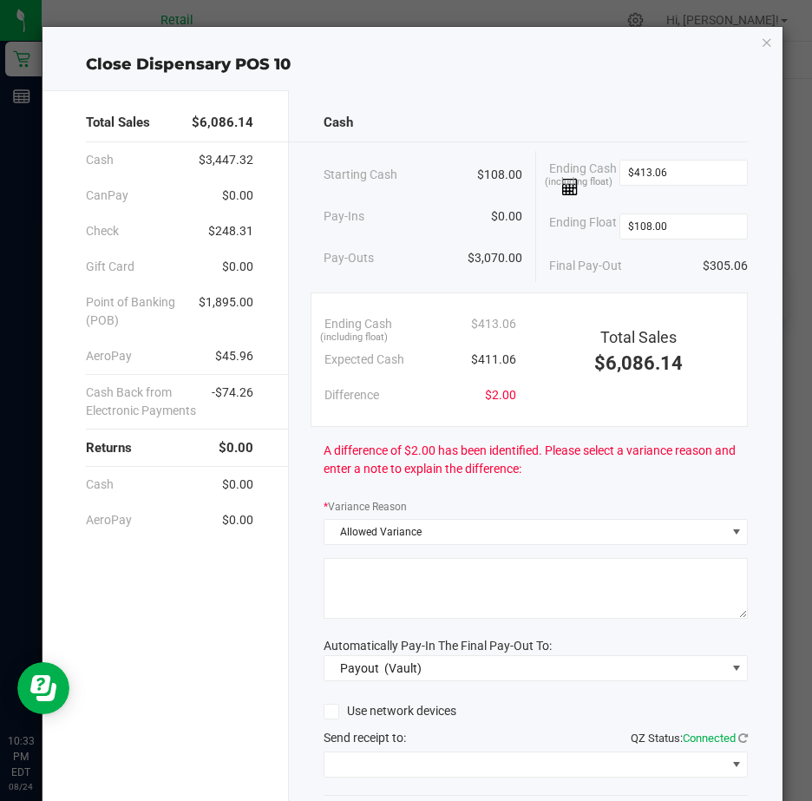
click at [379, 586] on textarea at bounding box center [536, 588] width 424 height 61
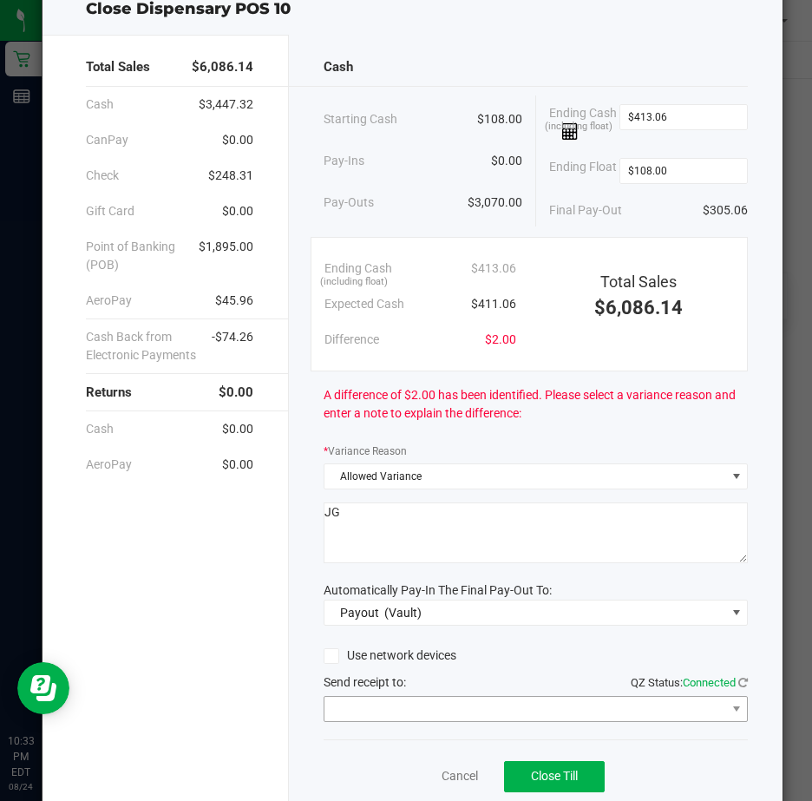
scroll to position [87, 0]
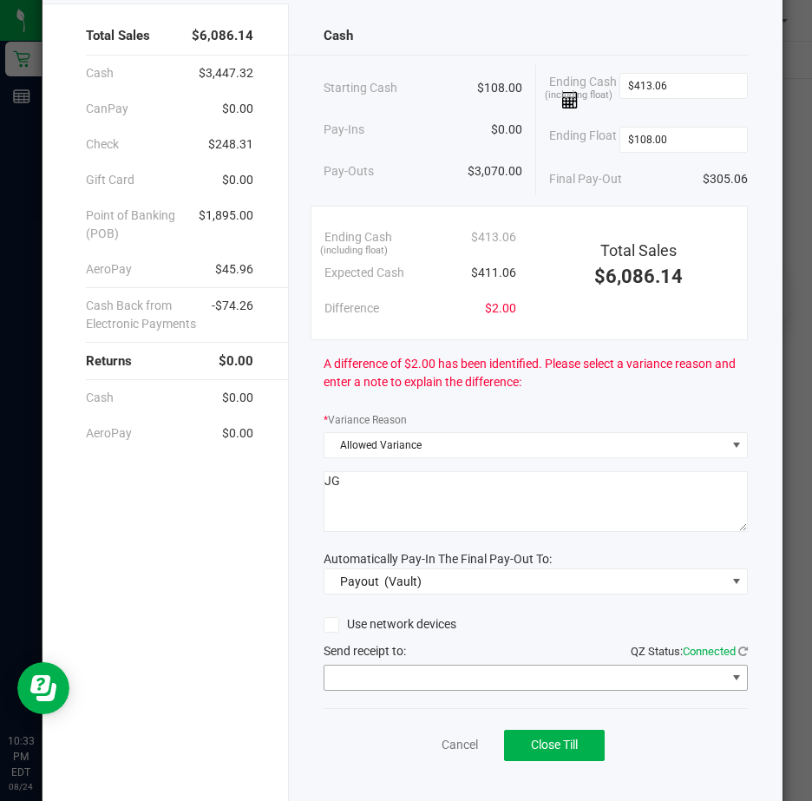
type textarea "JG"
click at [730, 685] on span at bounding box center [737, 678] width 14 height 14
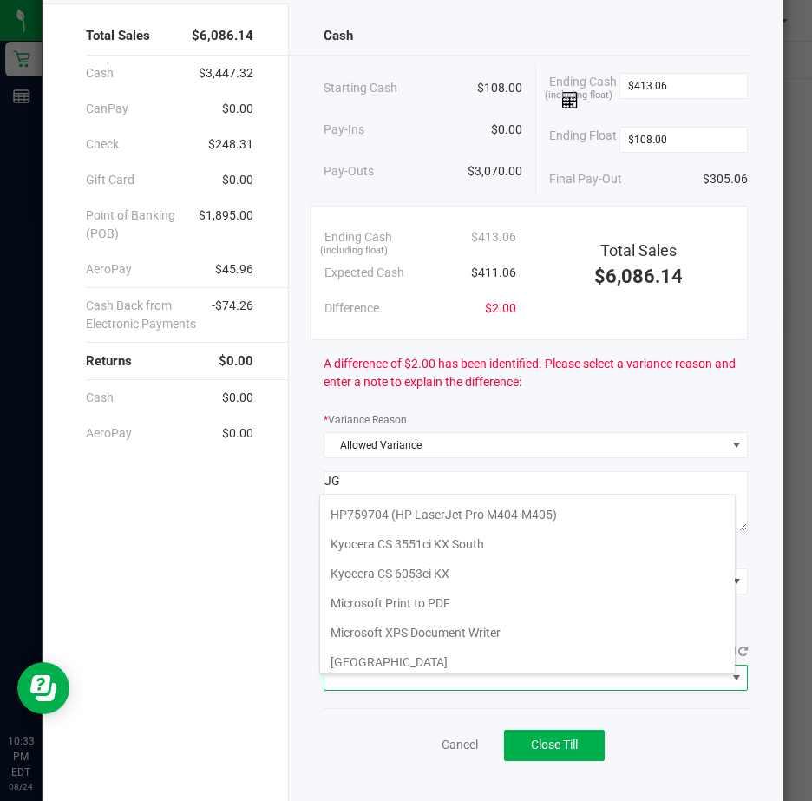
scroll to position [269, 0]
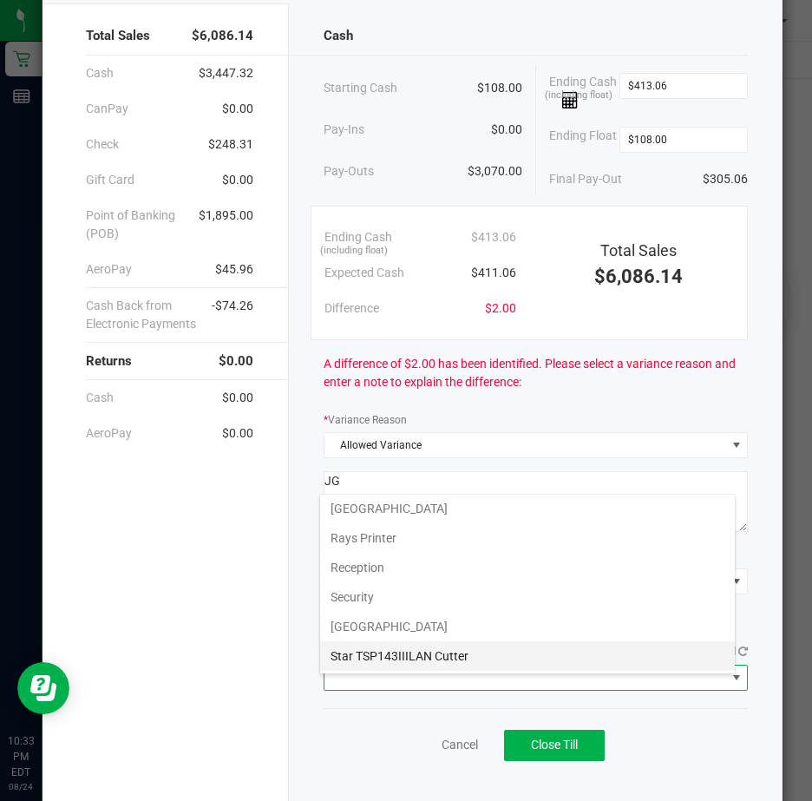
click at [464, 655] on Cutter "Star TSP143IIILAN Cutter" at bounding box center [527, 655] width 415 height 29
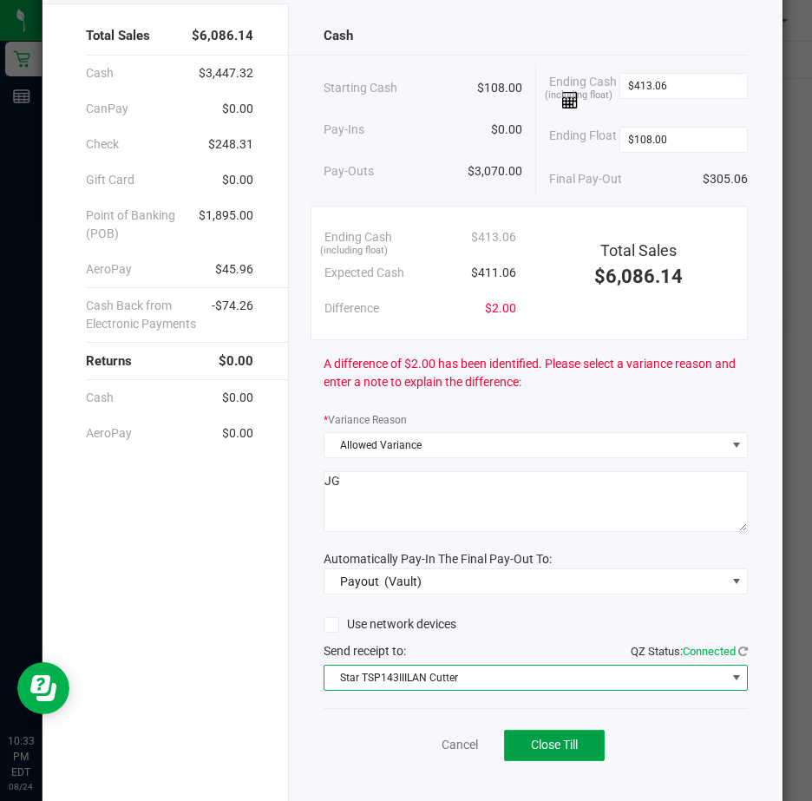
click at [553, 751] on span "Close Till" at bounding box center [554, 744] width 47 height 14
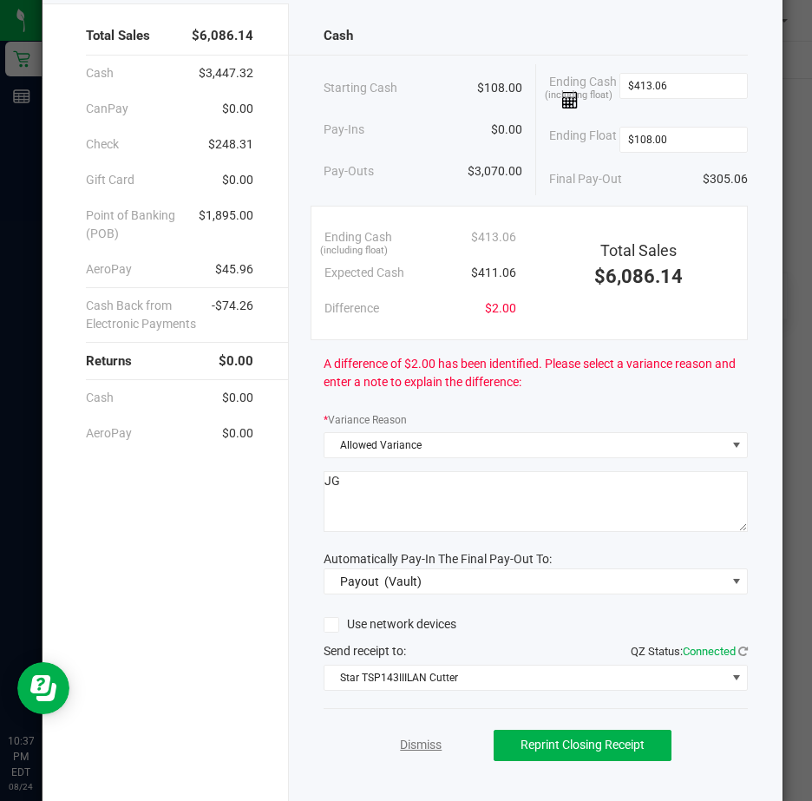
click at [407, 752] on link "Dismiss" at bounding box center [421, 745] width 42 height 18
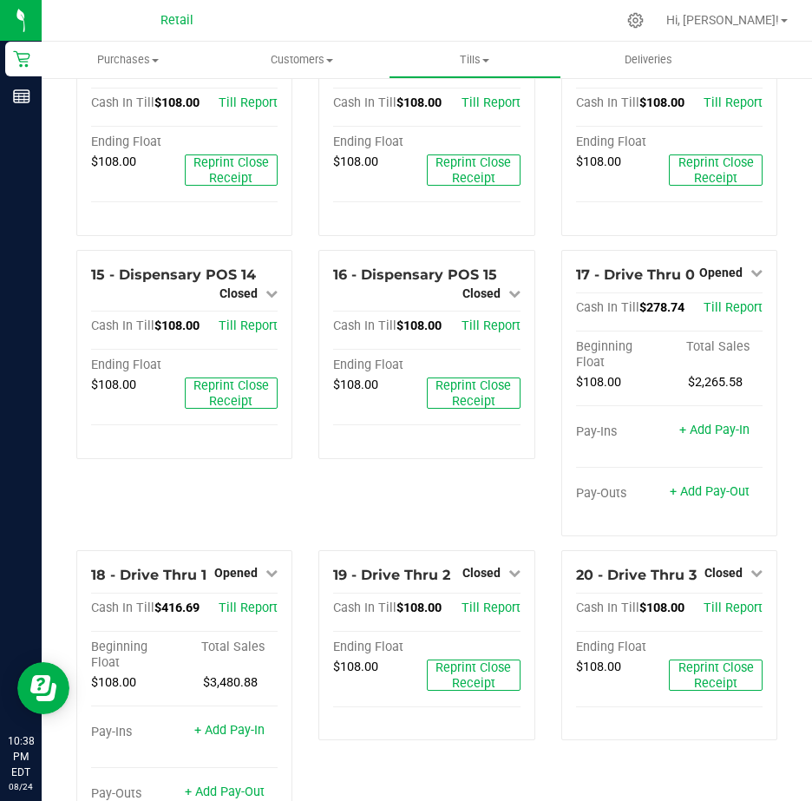
scroll to position [954, 0]
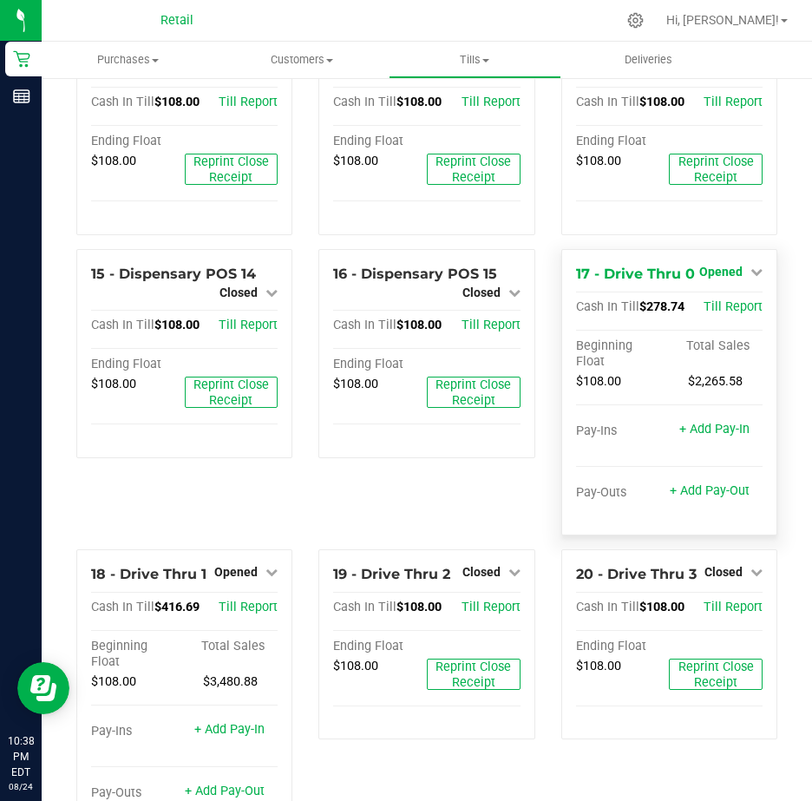
click at [751, 278] on icon at bounding box center [757, 271] width 12 height 12
click at [711, 314] on link "Close Till" at bounding box center [722, 307] width 47 height 14
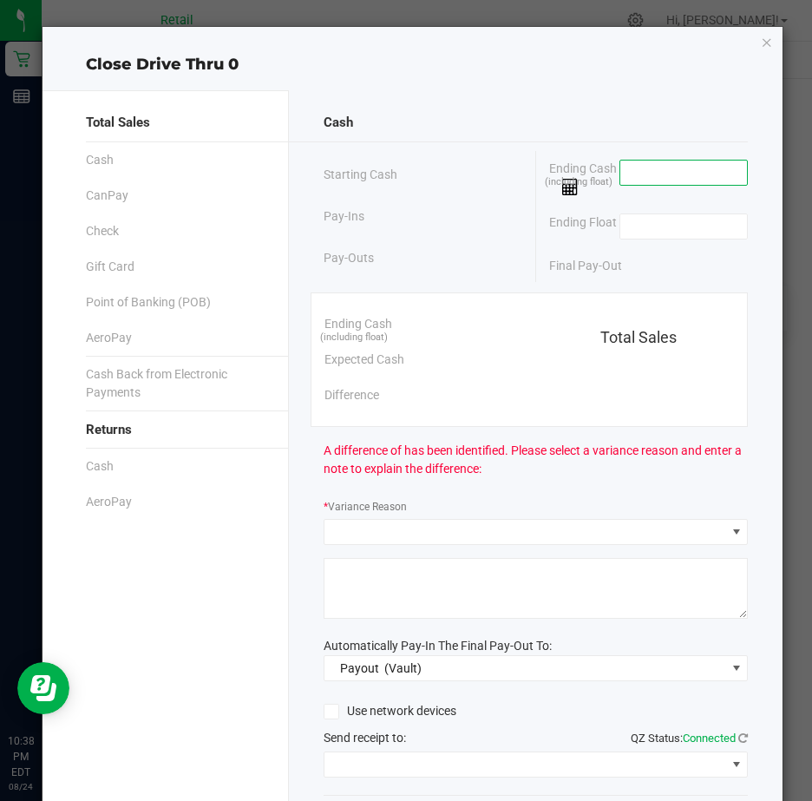
click at [629, 174] on input at bounding box center [684, 173] width 128 height 24
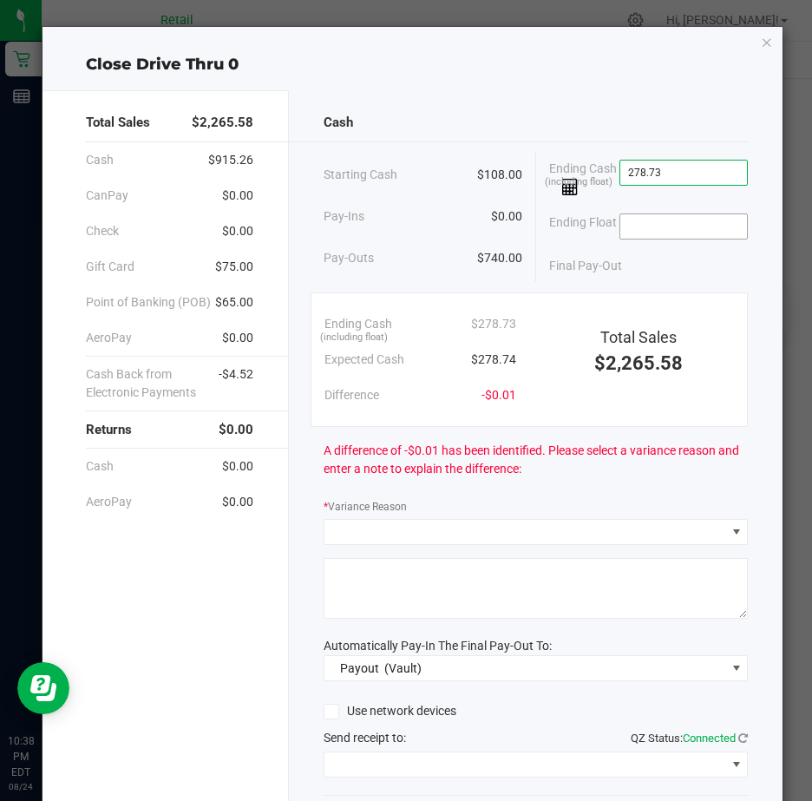
type input "$278.73"
click at [646, 224] on input at bounding box center [684, 226] width 128 height 24
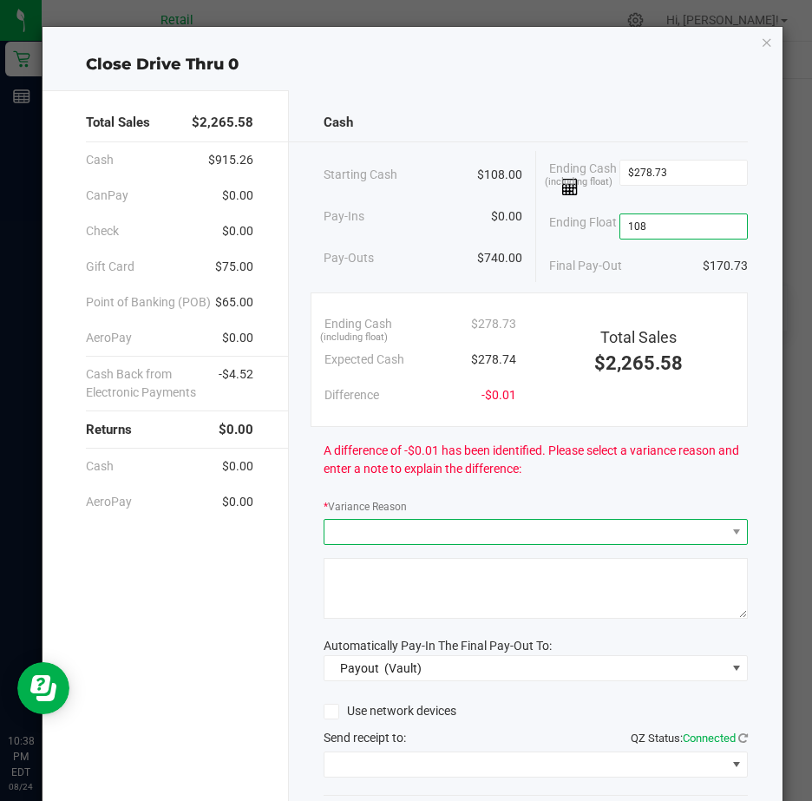
type input "$108.00"
click at [338, 540] on span at bounding box center [524, 532] width 401 height 24
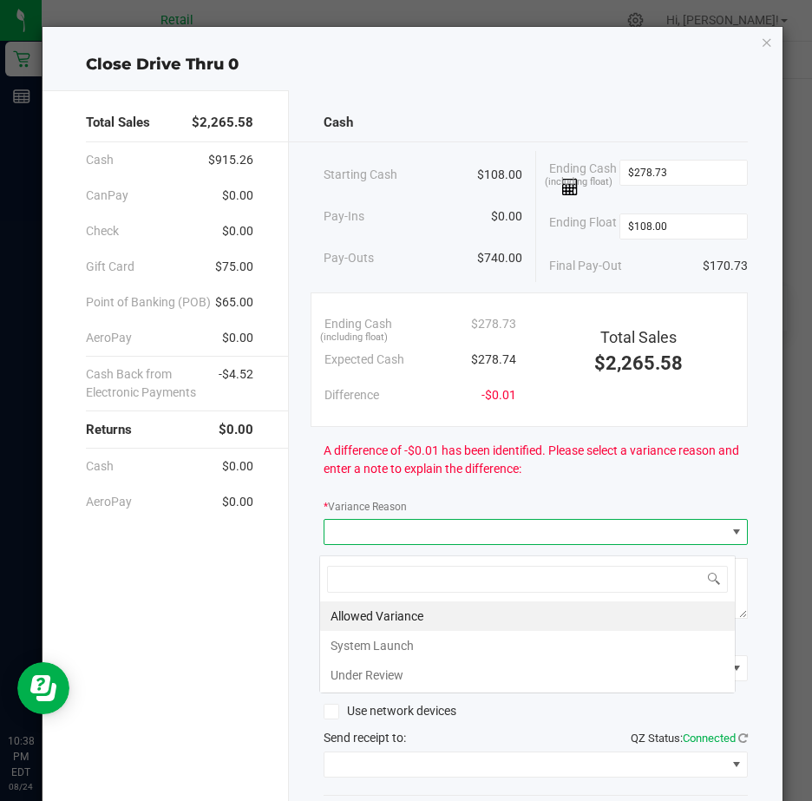
scroll to position [26, 417]
click at [389, 613] on li "Allowed Variance" at bounding box center [527, 615] width 415 height 29
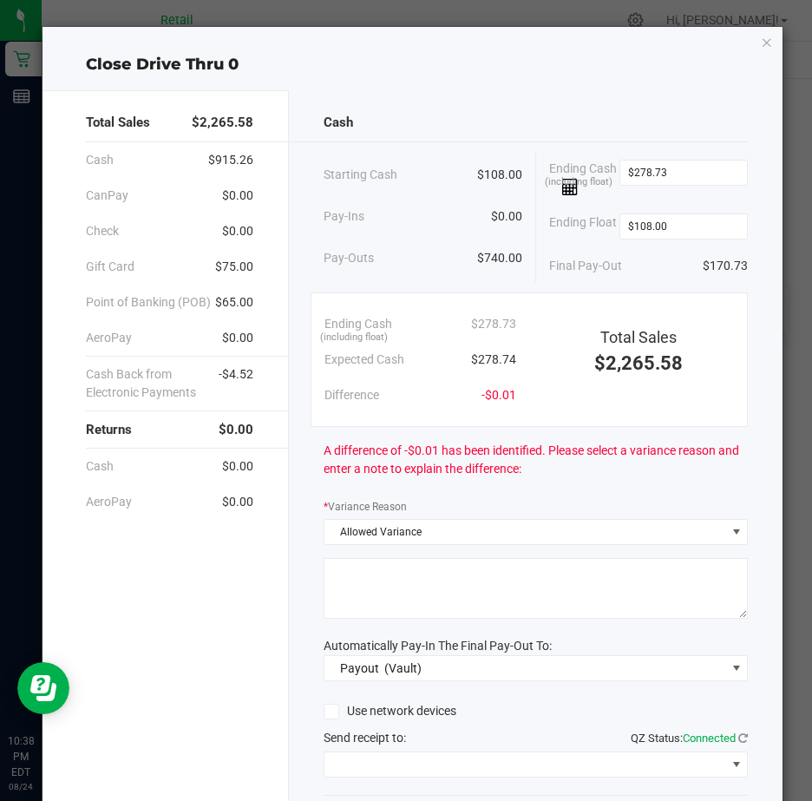
click at [342, 590] on textarea at bounding box center [536, 588] width 424 height 61
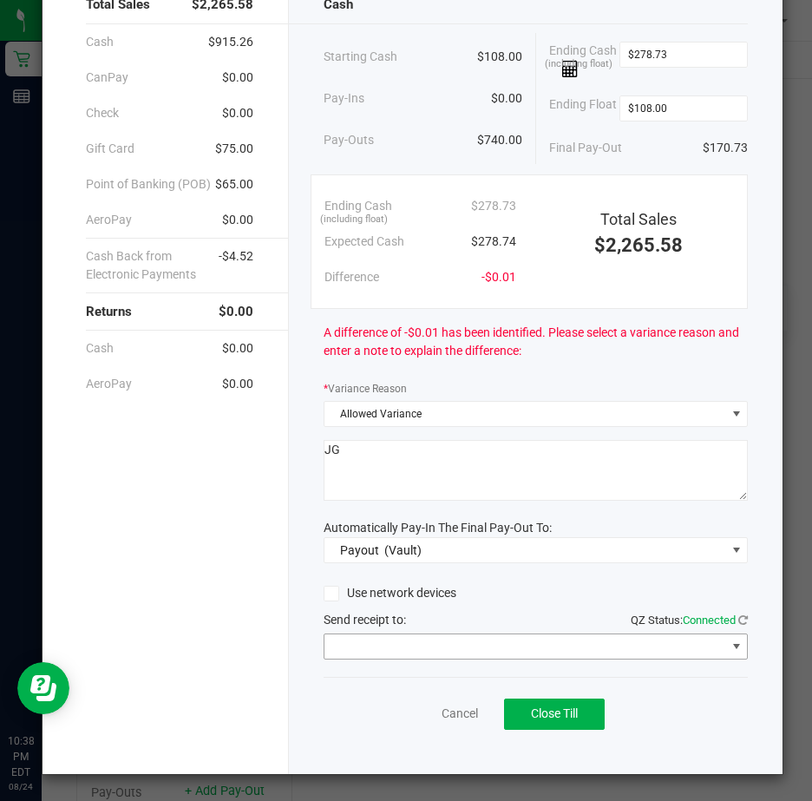
type textarea "JG"
click at [730, 649] on span at bounding box center [737, 646] width 14 height 14
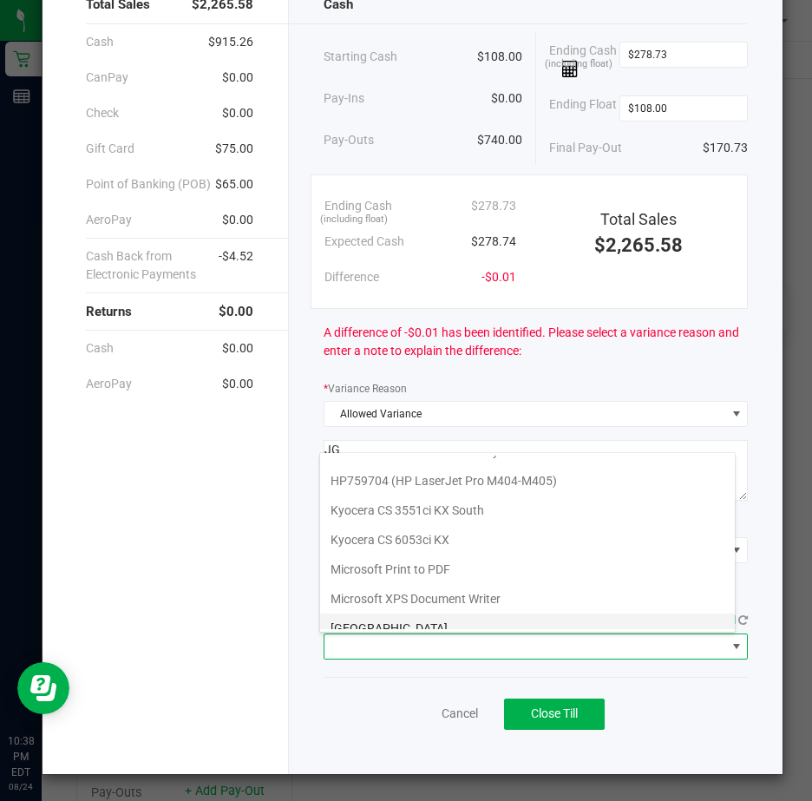
scroll to position [269, 0]
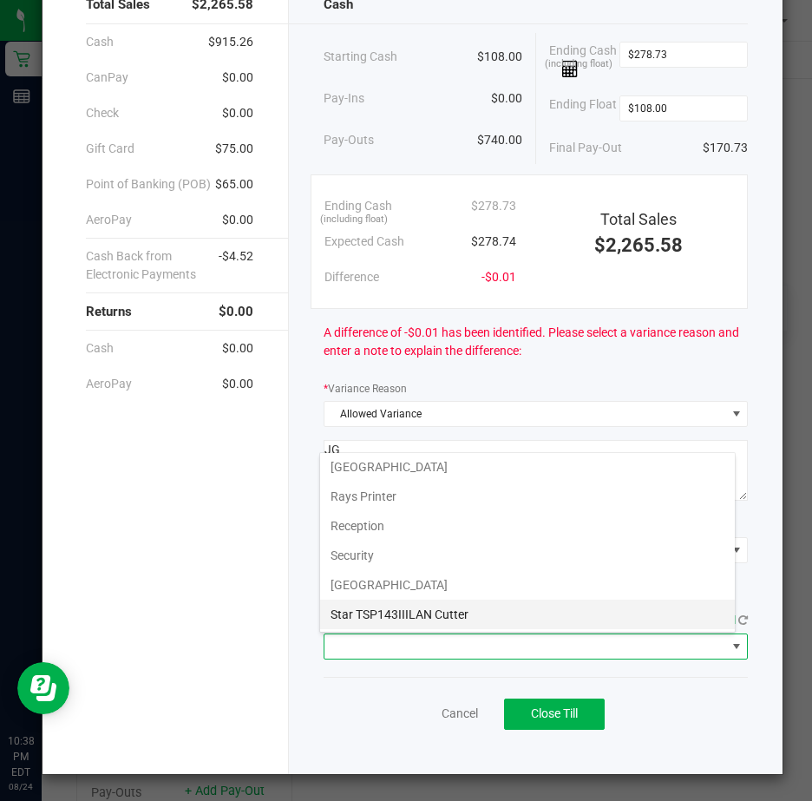
click at [410, 612] on Cutter "Star TSP143IIILAN Cutter" at bounding box center [527, 614] width 415 height 29
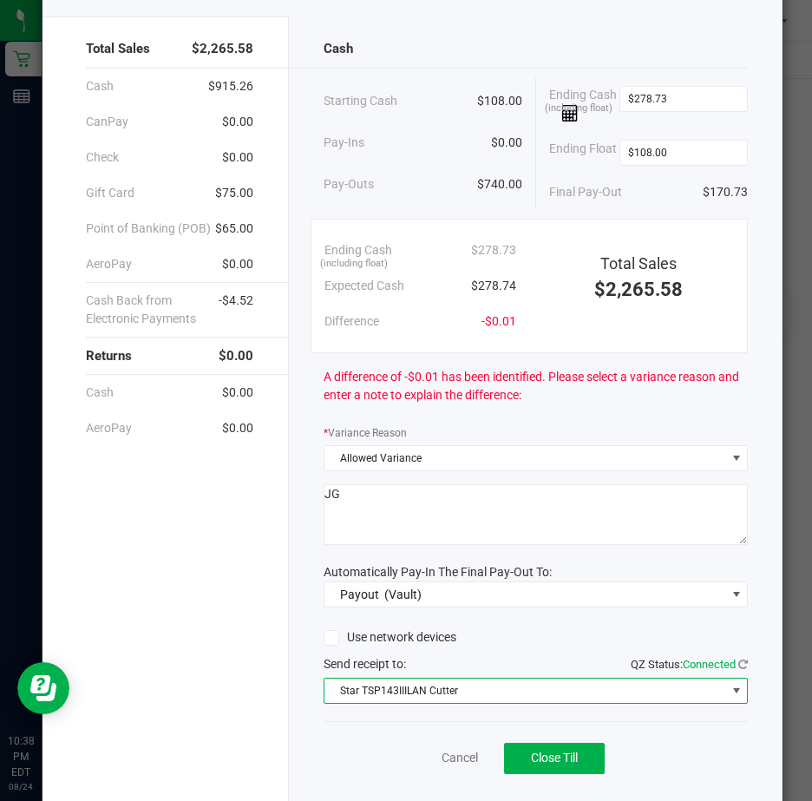
scroll to position [128, 0]
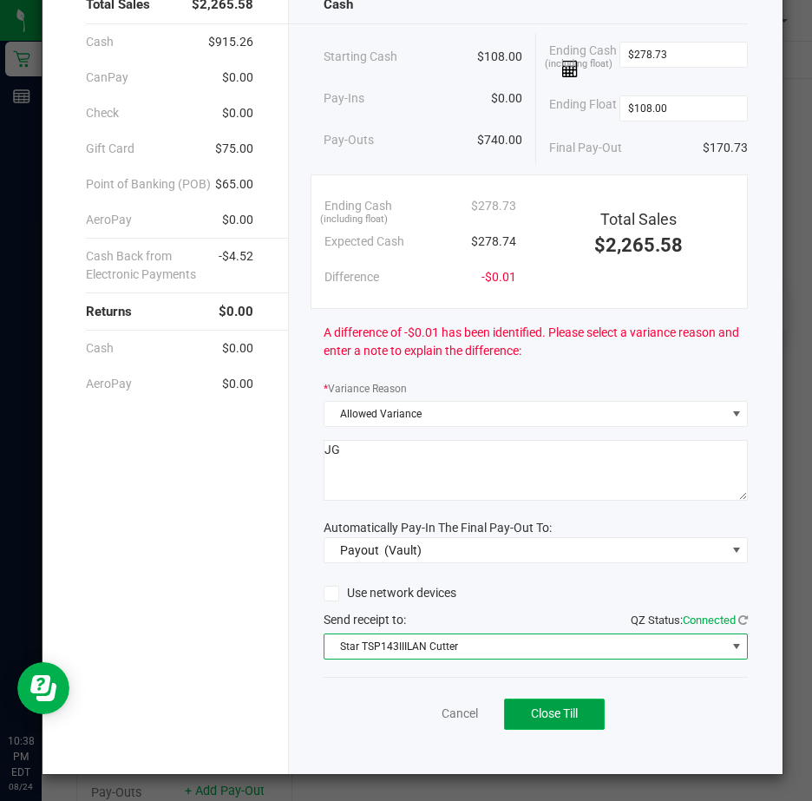
click at [550, 711] on span "Close Till" at bounding box center [554, 713] width 47 height 14
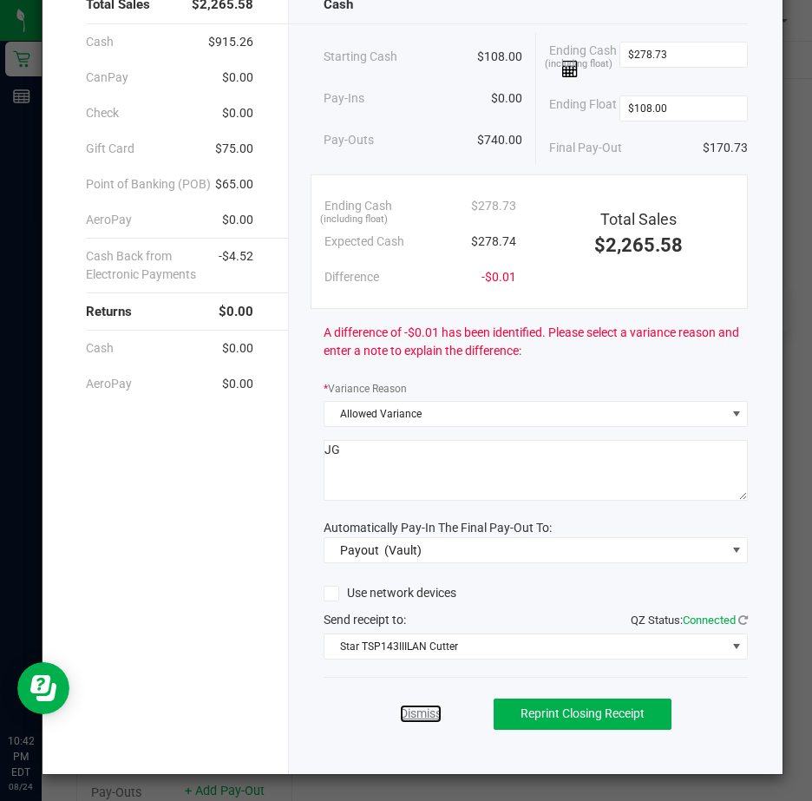
drag, startPoint x: 413, startPoint y: 714, endPoint x: 405, endPoint y: 707, distance: 10.4
click at [413, 714] on link "Dismiss" at bounding box center [421, 714] width 42 height 18
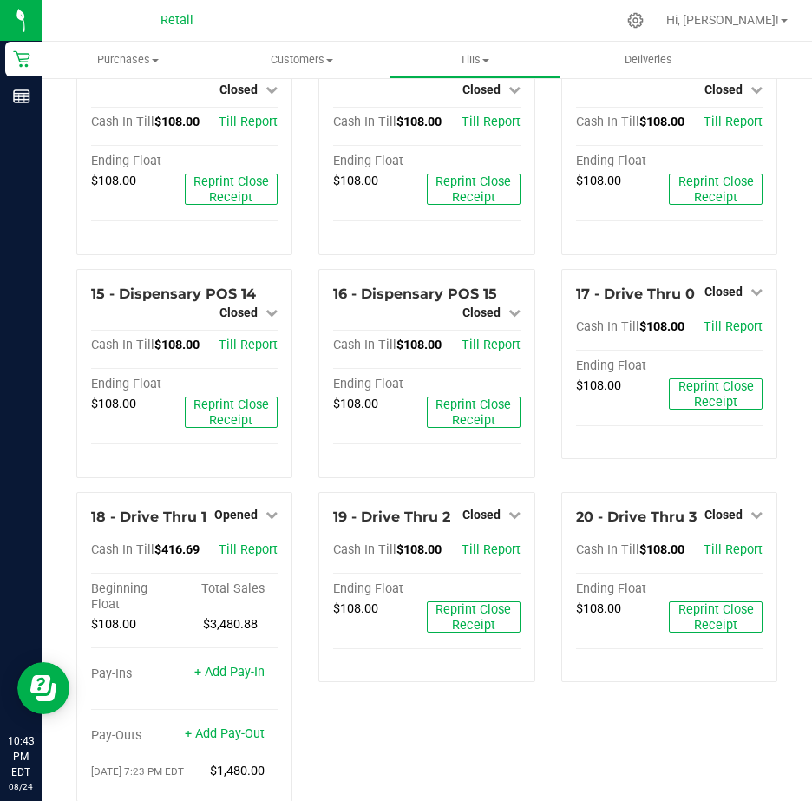
scroll to position [954, 0]
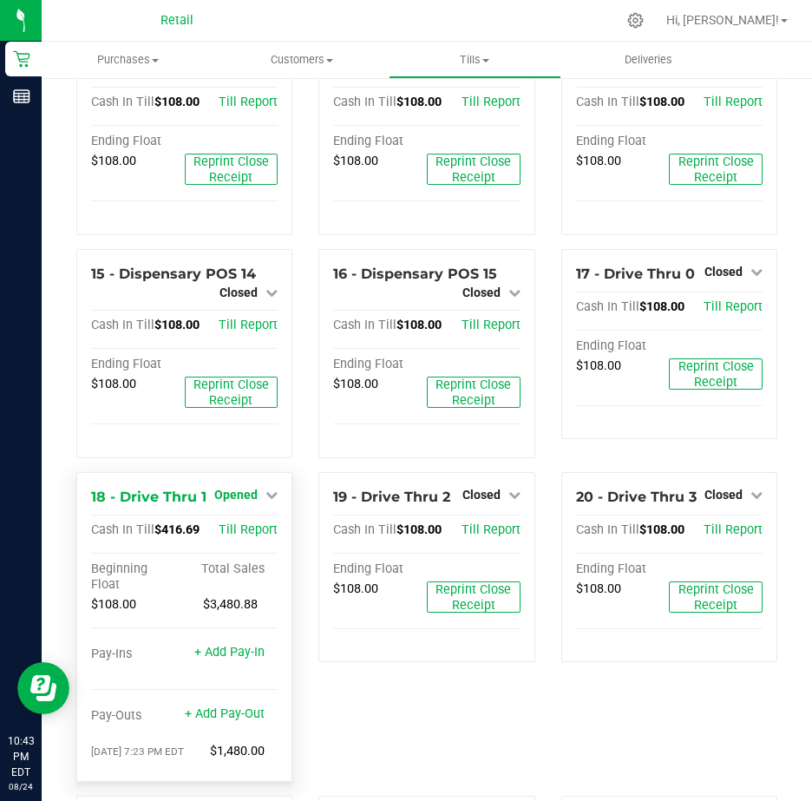
click at [270, 501] on icon at bounding box center [271, 494] width 12 height 12
click at [239, 537] on link "Close Till" at bounding box center [238, 530] width 47 height 14
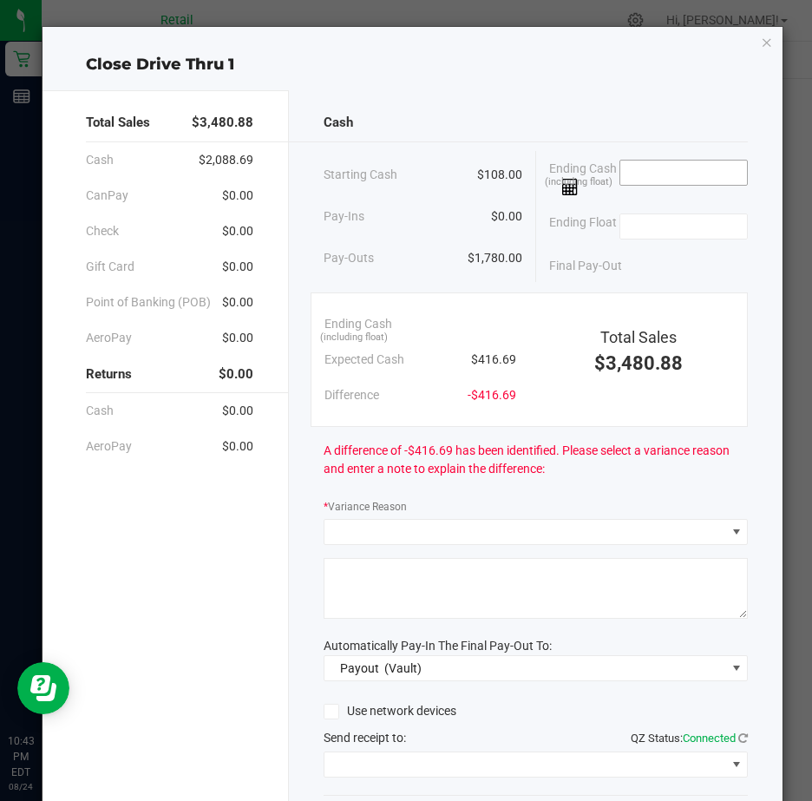
click at [641, 163] on input at bounding box center [684, 173] width 128 height 24
type input "$416.82"
click at [628, 228] on input at bounding box center [684, 226] width 128 height 24
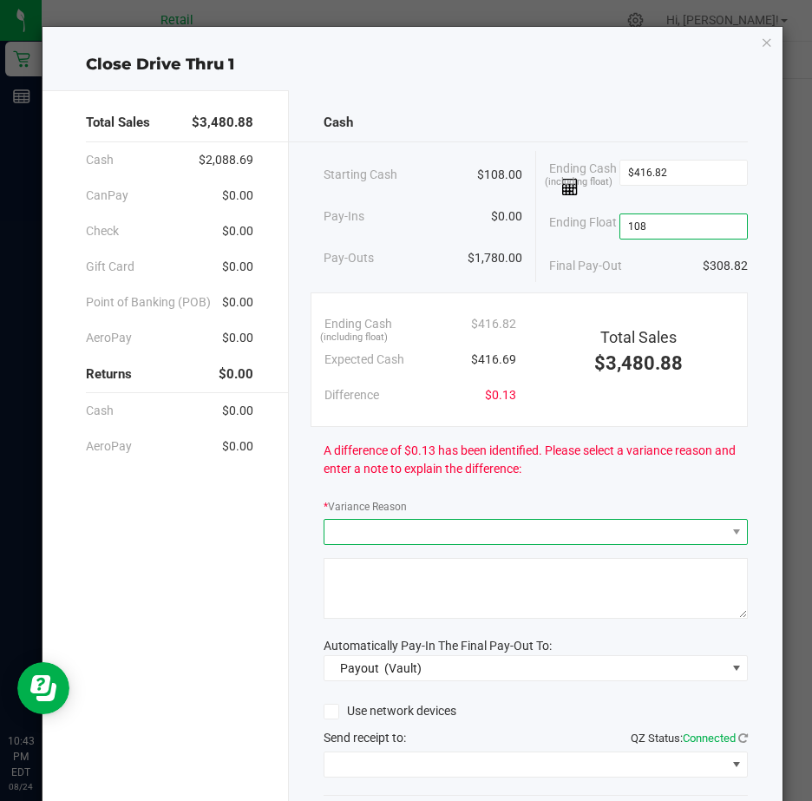
type input "$108.00"
click at [374, 543] on span at bounding box center [524, 532] width 401 height 24
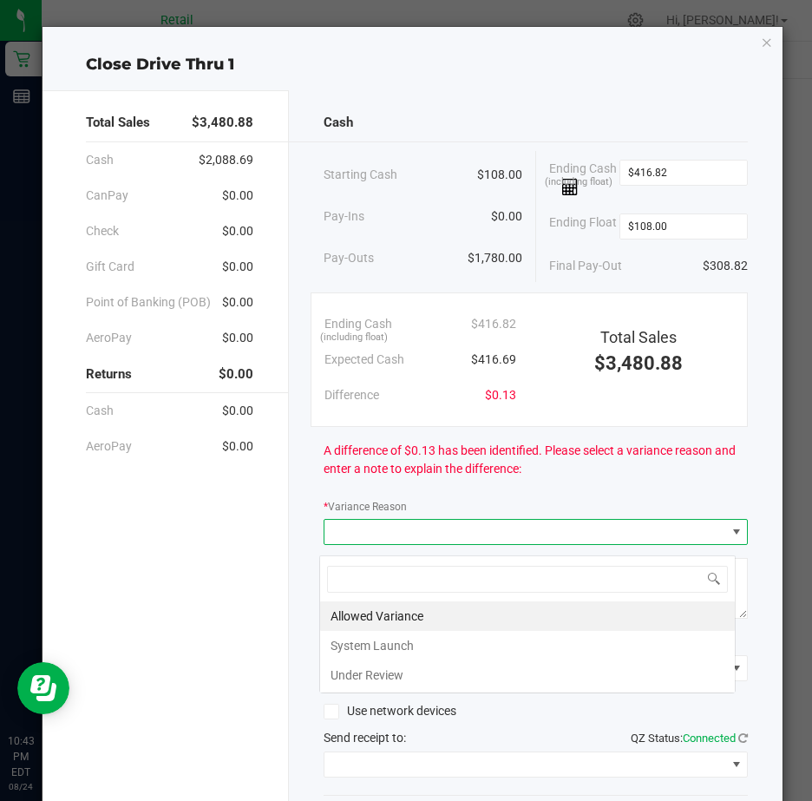
scroll to position [26, 417]
click at [368, 614] on li "Allowed Variance" at bounding box center [527, 615] width 415 height 29
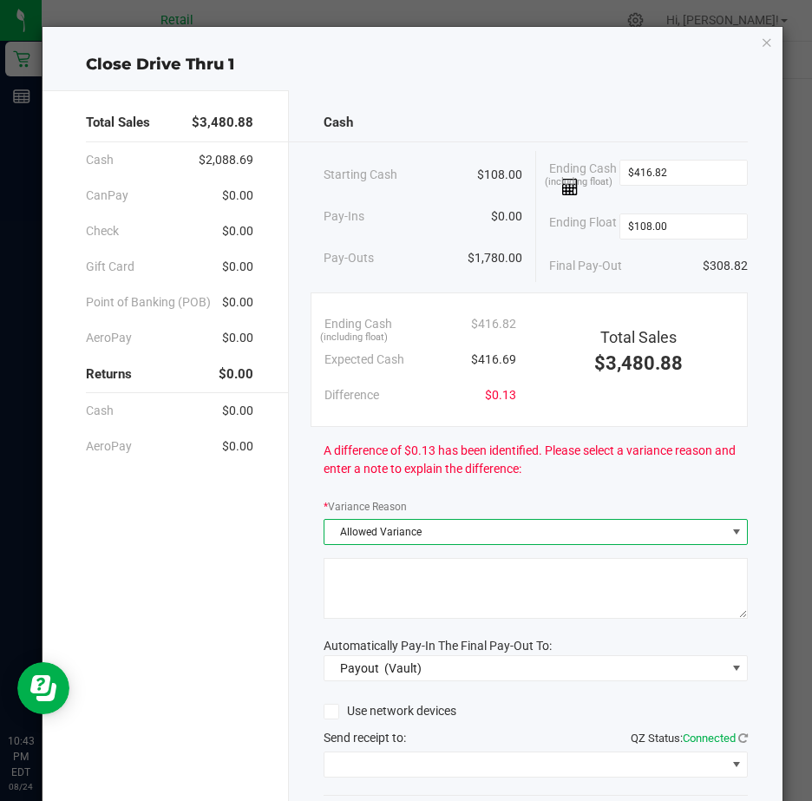
click at [366, 586] on textarea at bounding box center [536, 588] width 424 height 61
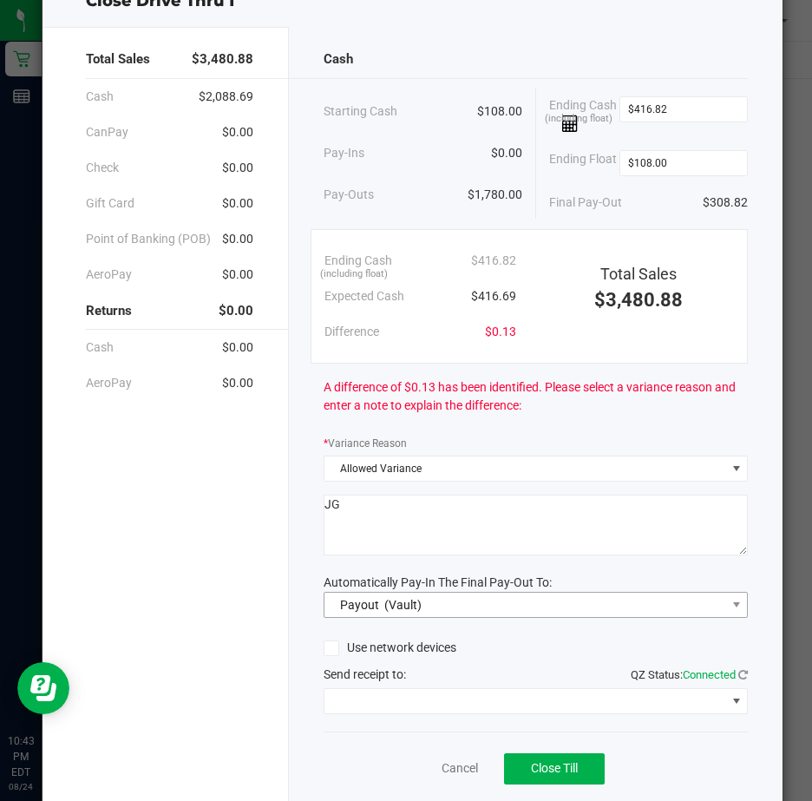
scroll to position [128, 0]
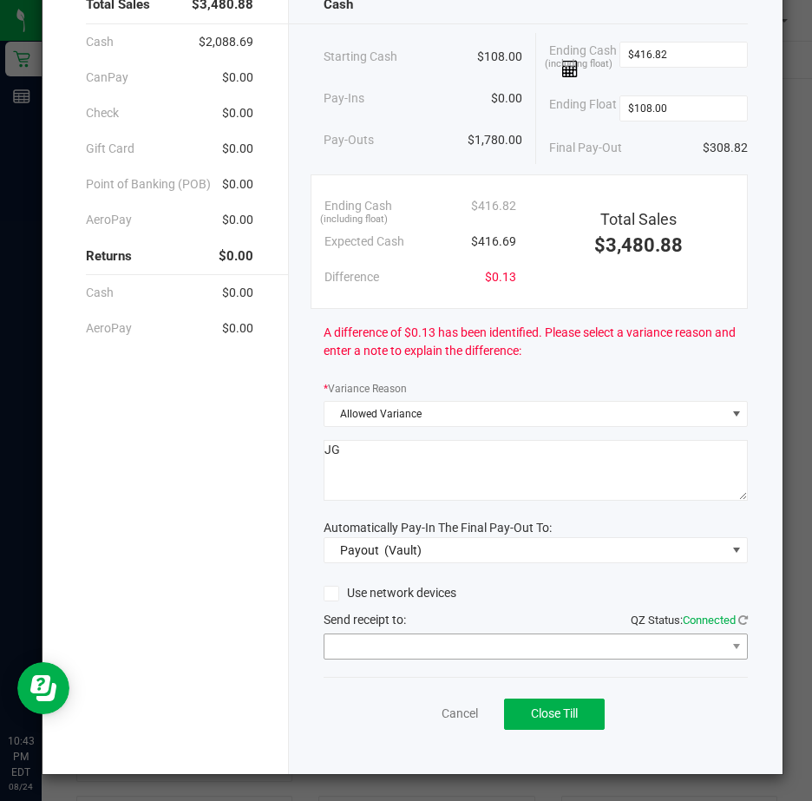
type textarea "JG"
click at [732, 648] on span at bounding box center [736, 646] width 22 height 24
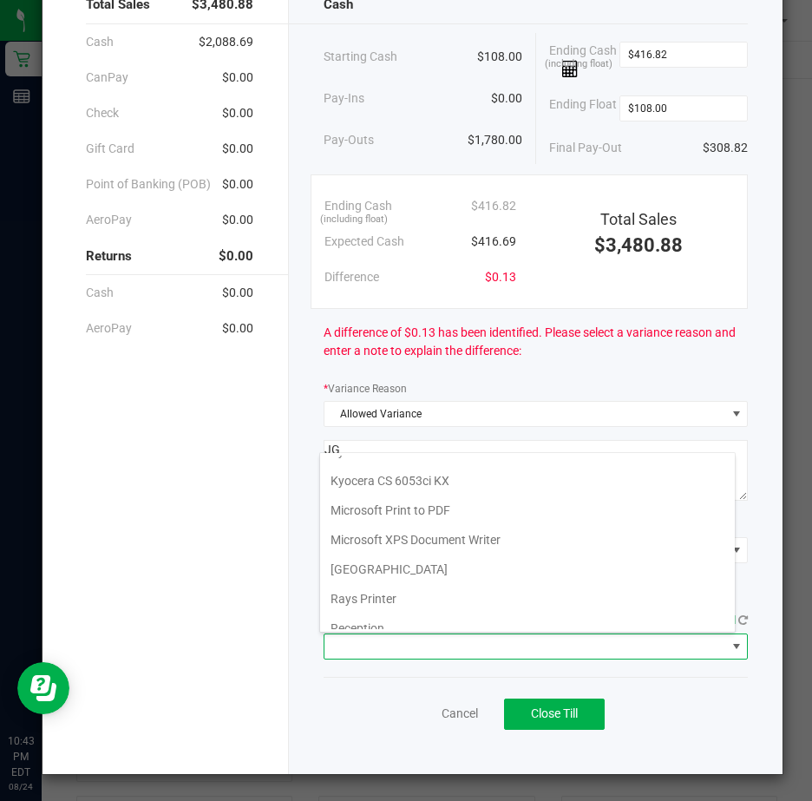
scroll to position [269, 0]
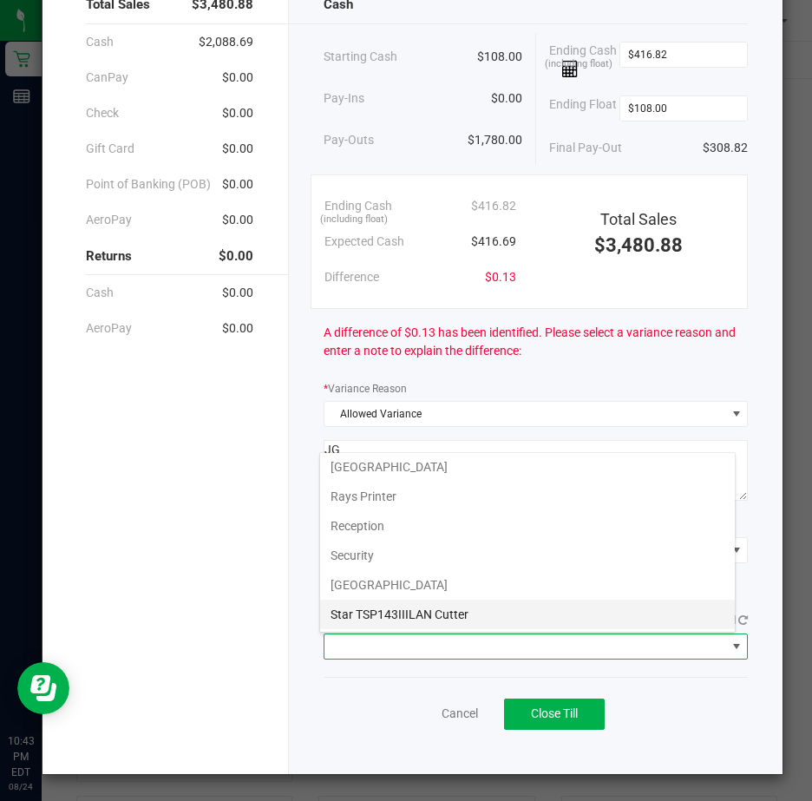
click at [508, 612] on Cutter "Star TSP143IIILAN Cutter" at bounding box center [527, 614] width 415 height 29
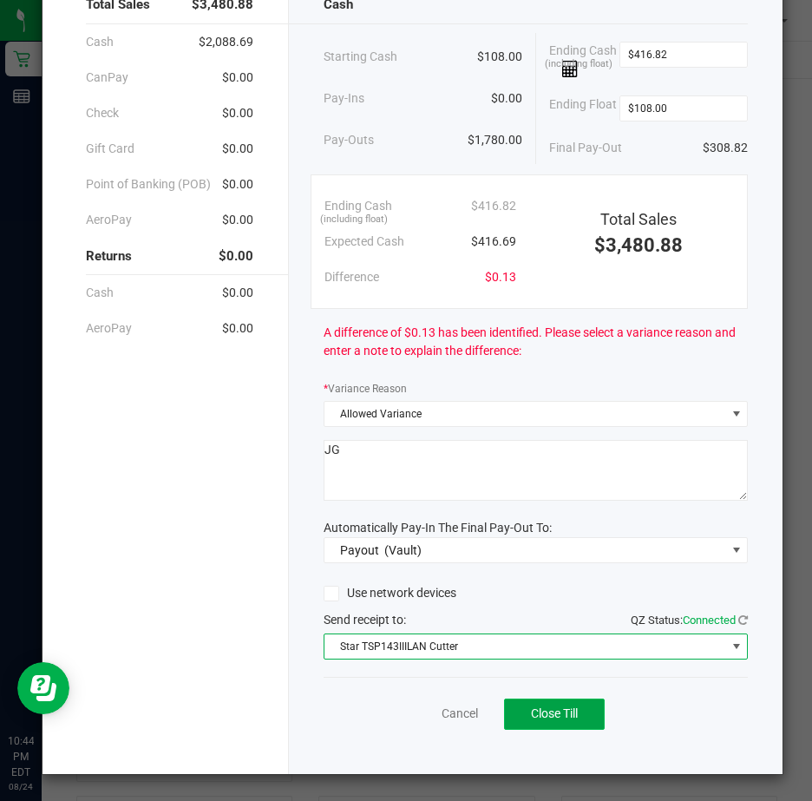
click at [541, 711] on span "Close Till" at bounding box center [554, 713] width 47 height 14
